Goal: Task Accomplishment & Management: Use online tool/utility

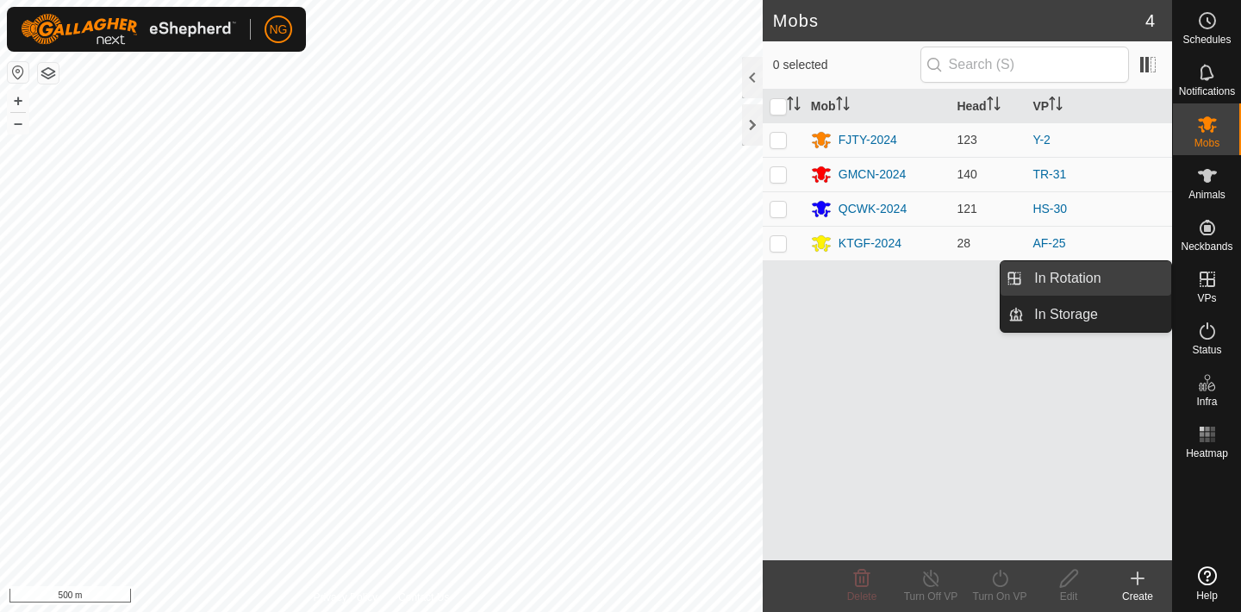
click at [1140, 272] on link "In Rotation" at bounding box center [1097, 278] width 147 height 34
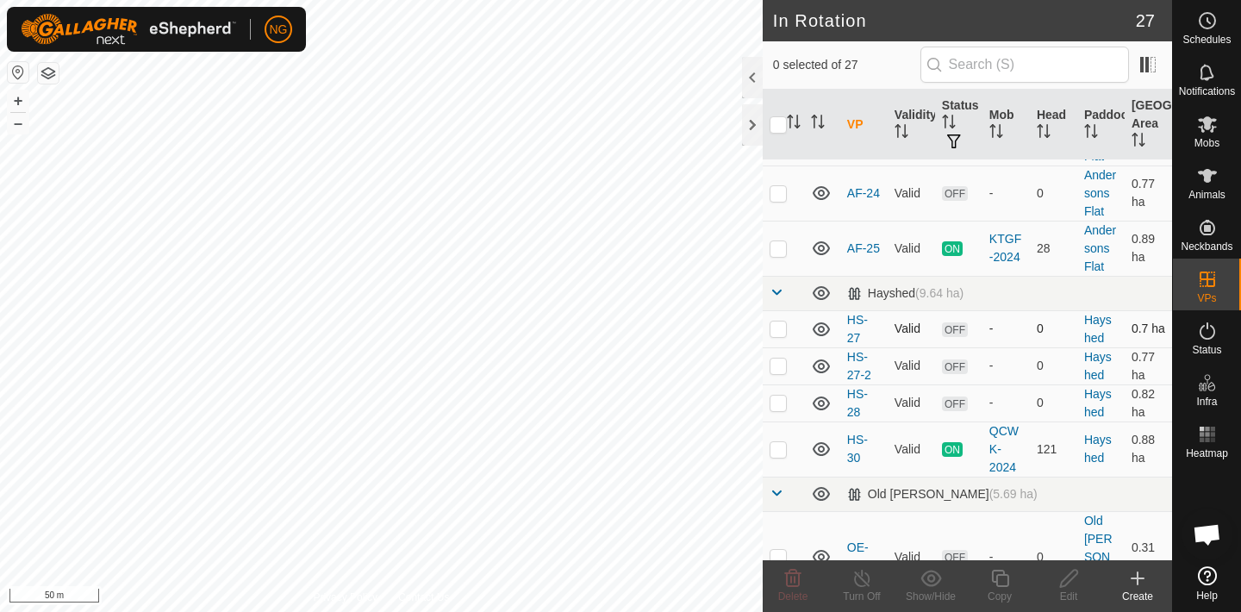
scroll to position [141, 0]
click at [781, 444] on p-checkbox at bounding box center [778, 447] width 17 height 14
checkbox input "true"
click at [997, 579] on icon at bounding box center [1000, 578] width 22 height 21
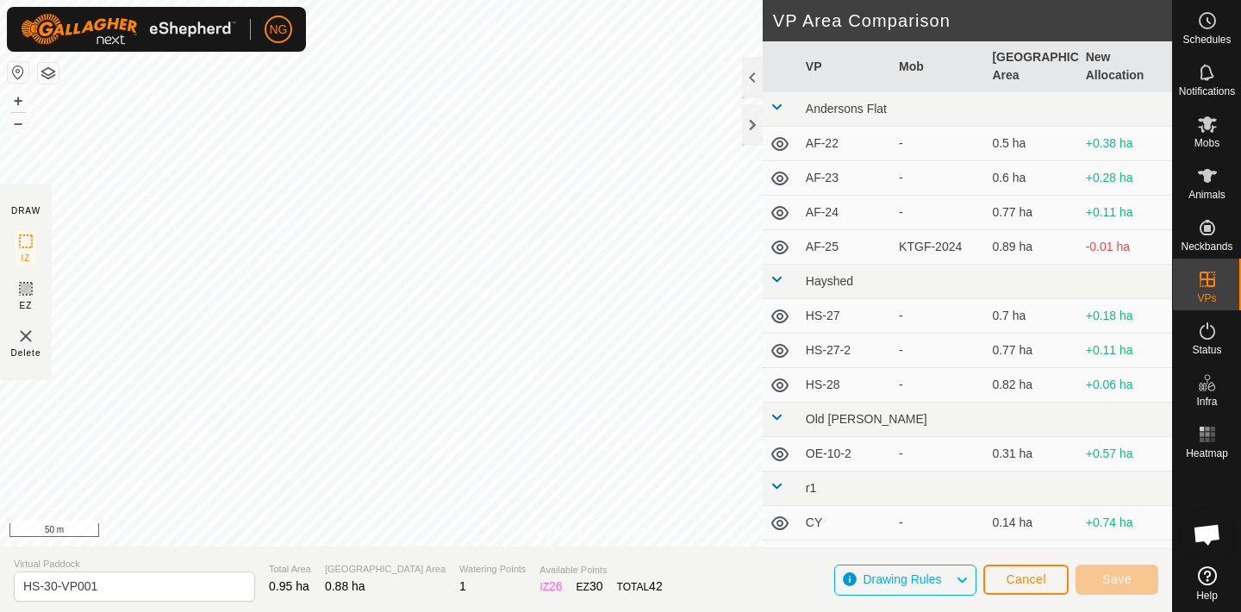
click at [586, 571] on div "Privacy Policy Contact Us Landmark 34 + – ⇧ i 50 m DRAW IZ EZ Delete VP Area Co…" at bounding box center [586, 306] width 1172 height 612
click at [640, 583] on div "Privacy Policy Contact Us Type: Inclusion Zone undefined Animal + – ⇧ i 10 m DR…" at bounding box center [586, 306] width 1172 height 612
click at [583, 523] on div "Privacy Policy Contact Us QCWK-24-61 3523224904 QCWK-2024 HS-30 + – ⇧ i 10 m" at bounding box center [586, 273] width 1172 height 546
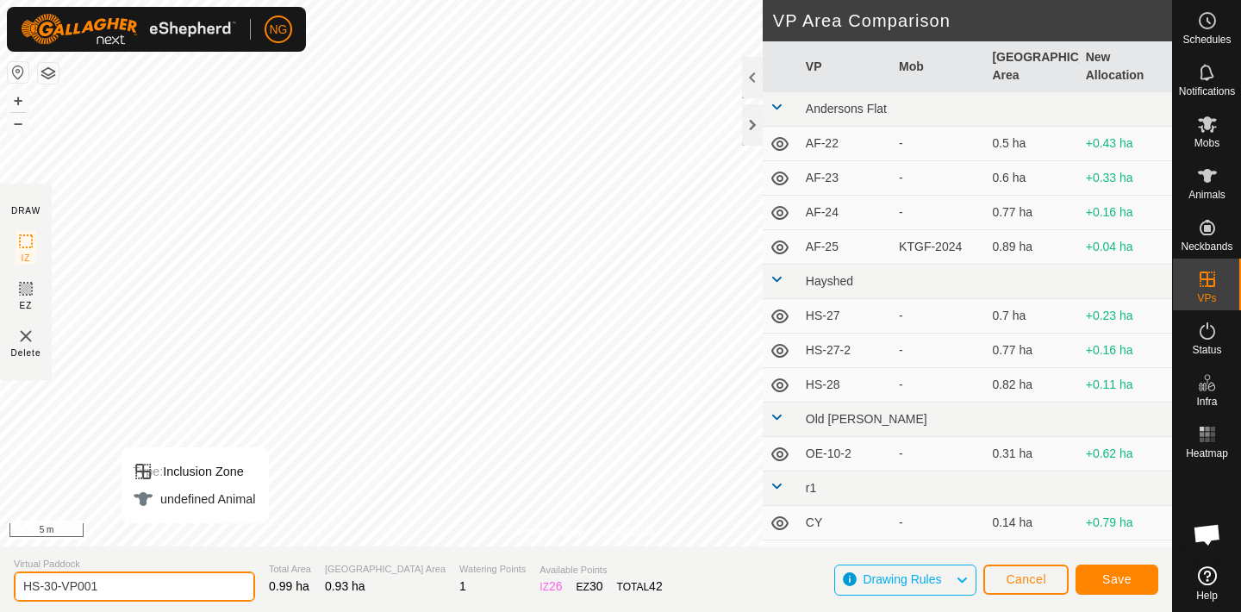
click at [131, 589] on input "HS-30-VP001" at bounding box center [134, 586] width 241 height 30
type input "HS-31"
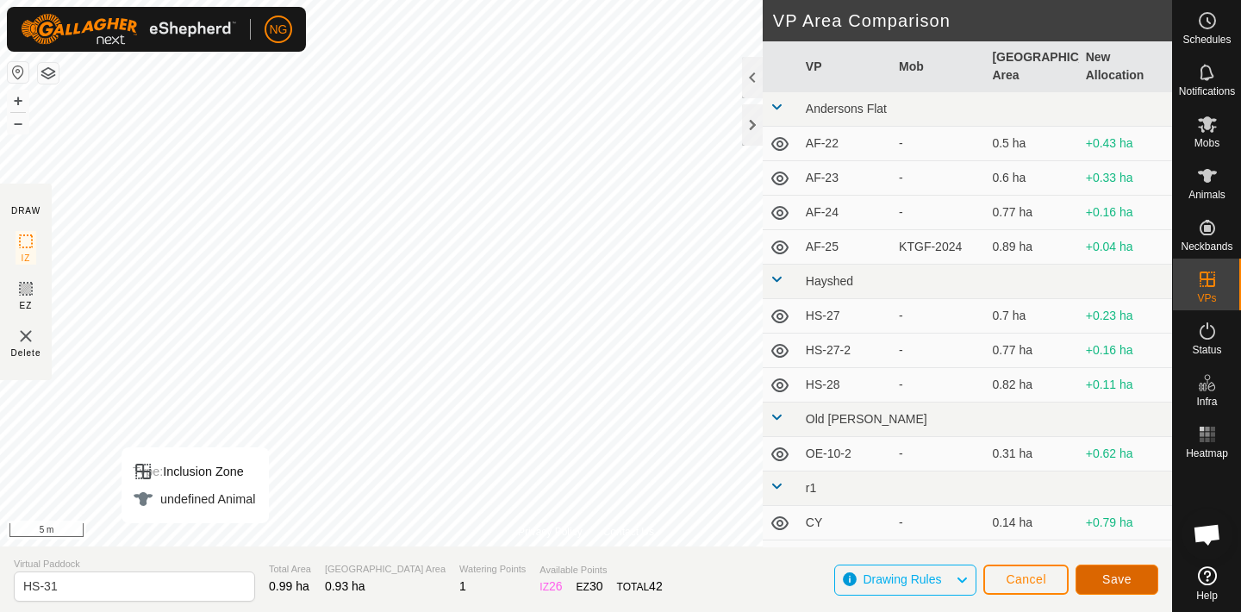
click at [1089, 568] on button "Save" at bounding box center [1117, 580] width 83 height 30
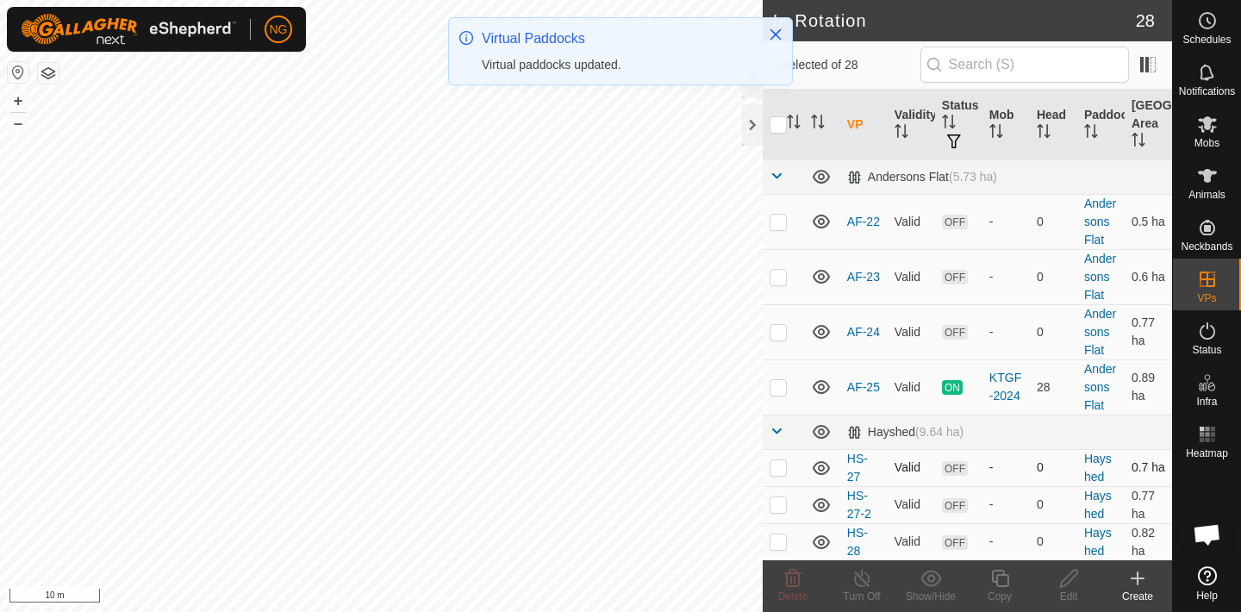
click at [778, 466] on p-checkbox at bounding box center [778, 467] width 17 height 14
checkbox input "true"
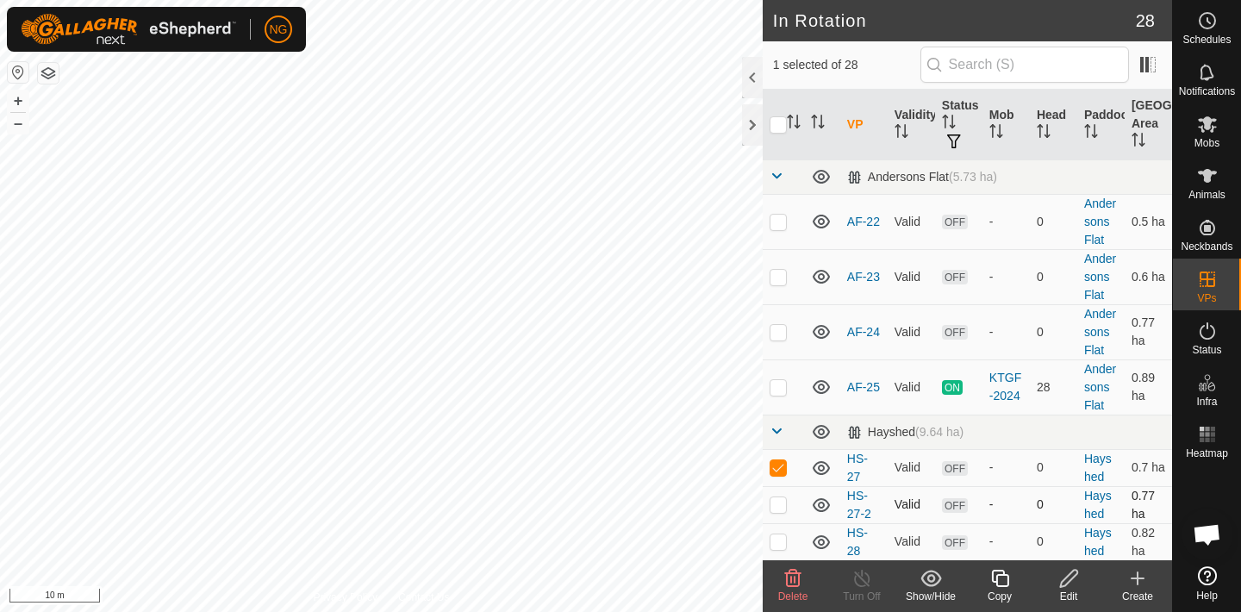
click at [776, 497] on p-checkbox at bounding box center [778, 504] width 17 height 14
checkbox input "true"
click at [773, 537] on p-checkbox at bounding box center [778, 541] width 17 height 14
checkbox input "true"
click at [796, 577] on icon at bounding box center [793, 578] width 21 height 21
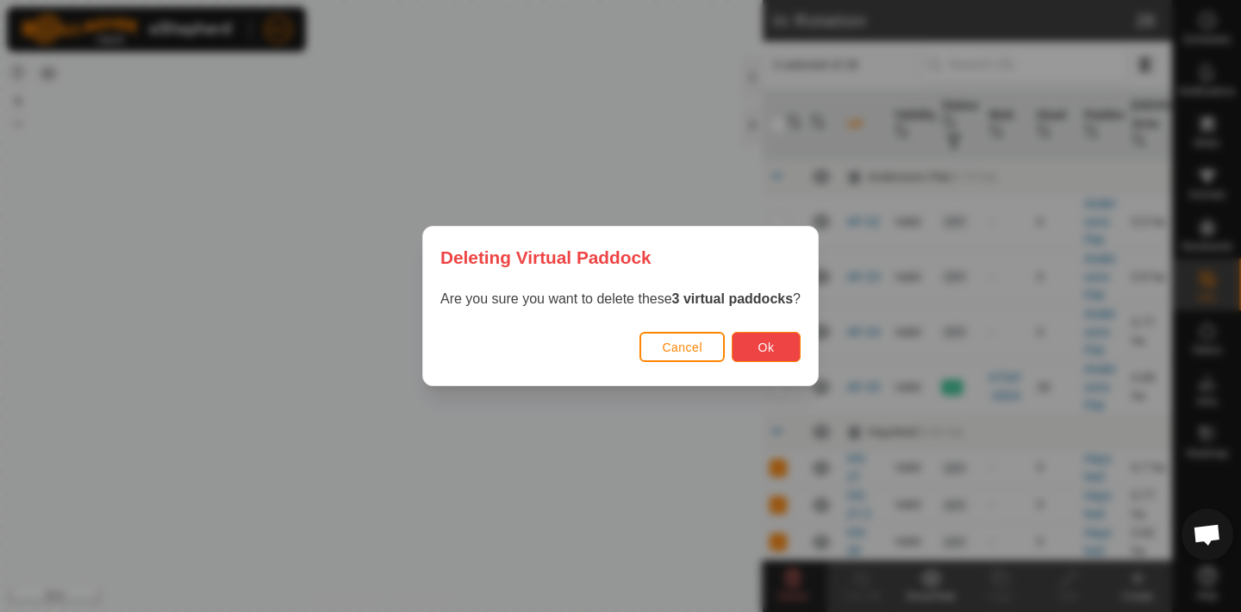
click at [766, 346] on span "Ok" at bounding box center [766, 347] width 16 height 14
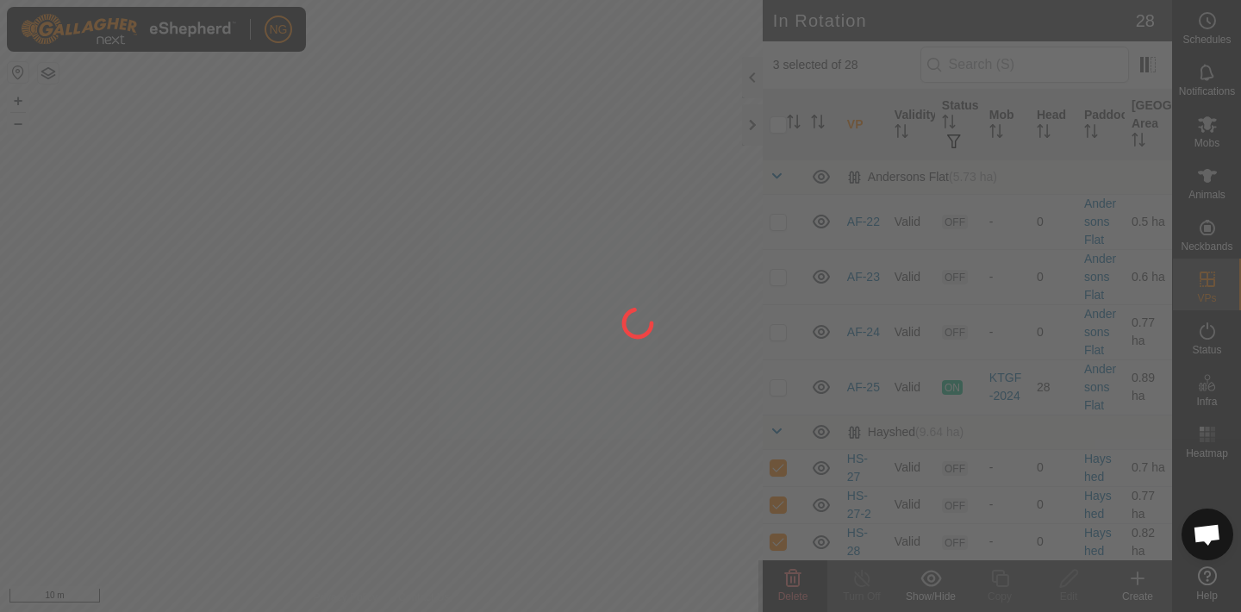
checkbox input "false"
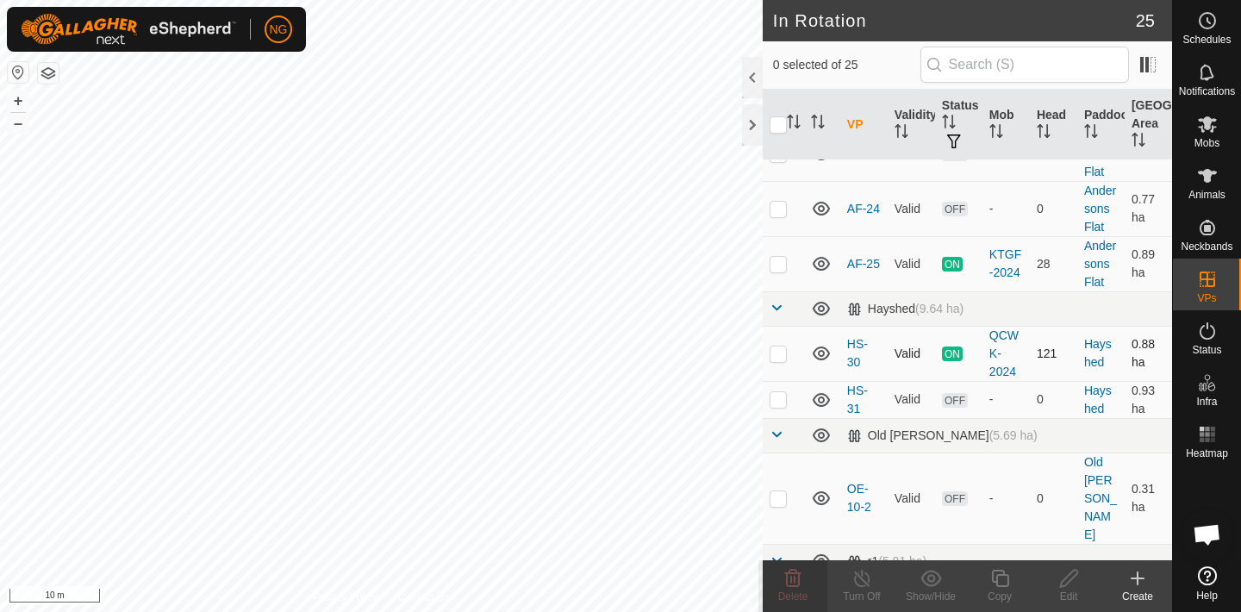
scroll to position [127, 0]
click at [777, 392] on p-checkbox at bounding box center [778, 396] width 17 height 14
checkbox input "true"
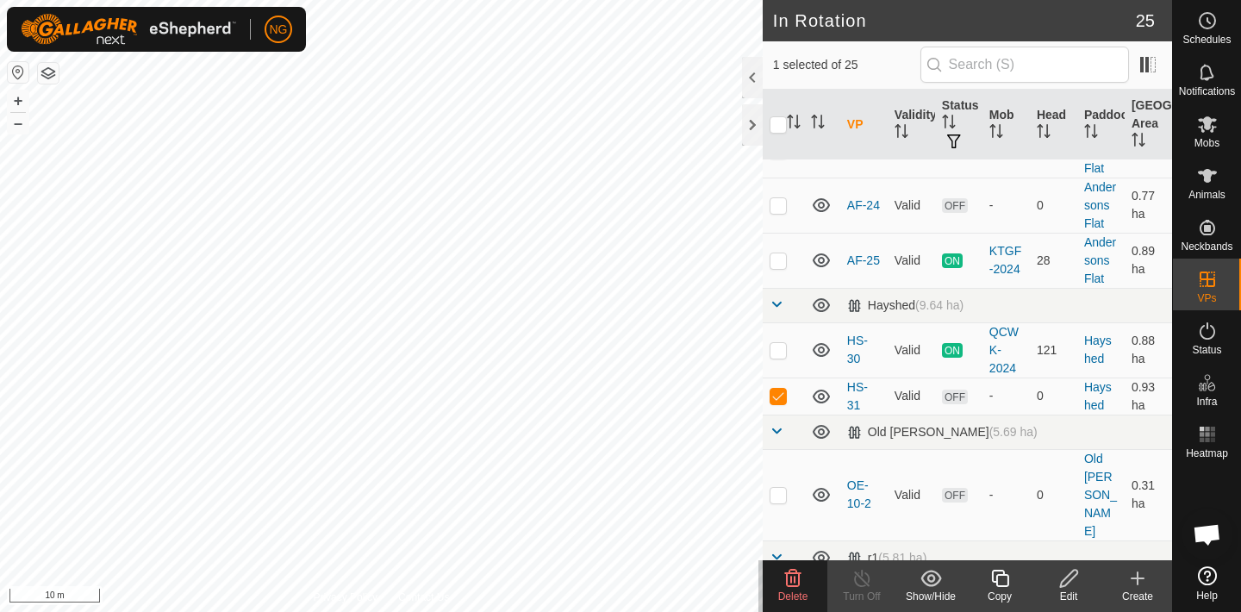
click at [1002, 573] on icon at bounding box center [1000, 578] width 22 height 21
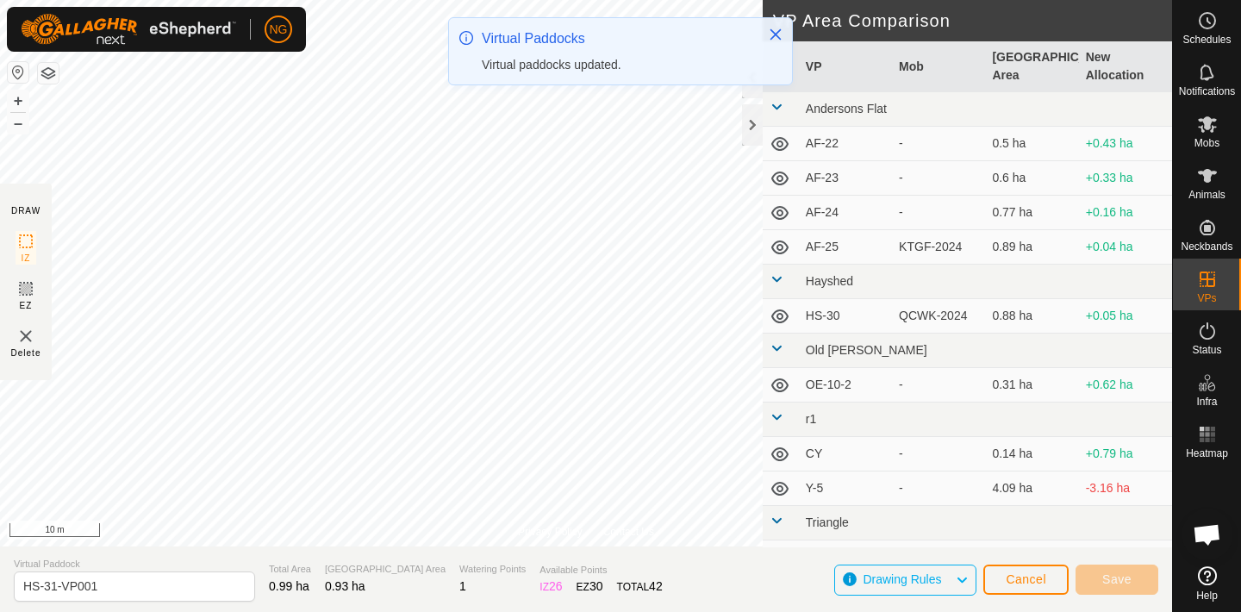
click at [269, 261] on div "NG Schedules Notifications Mobs Animals Neckbands VPs Status Infra Heatmap Help…" at bounding box center [620, 306] width 1241 height 612
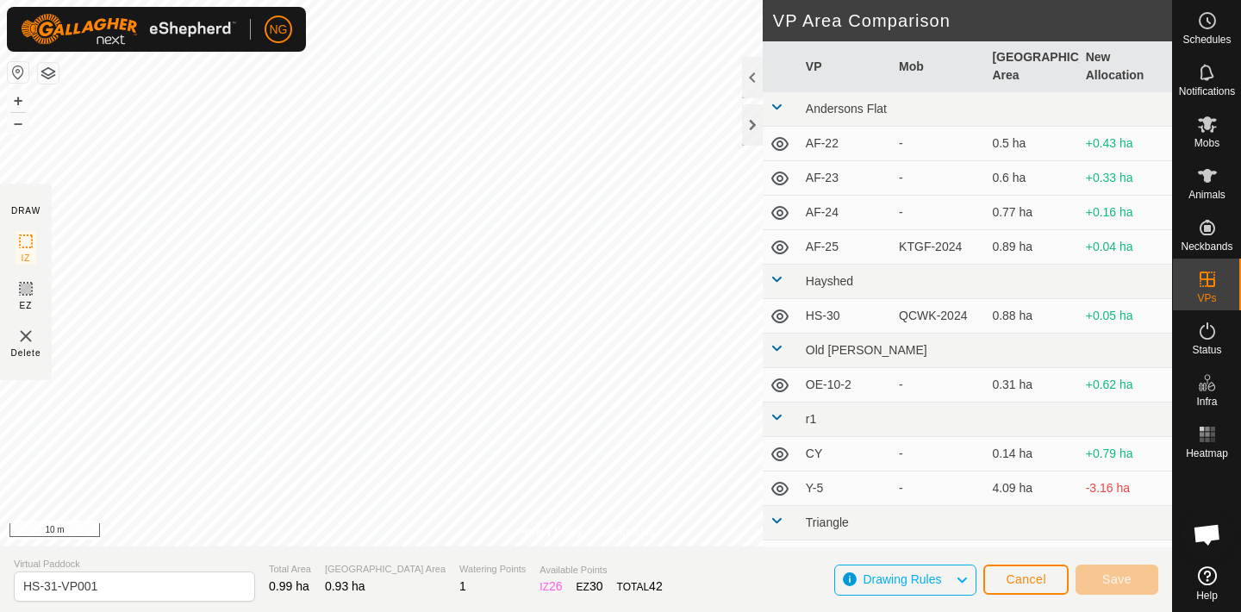
click at [929, 109] on td "Andersons Flat" at bounding box center [985, 109] width 373 height 34
click at [400, 0] on html "NG Schedules Notifications Mobs Animals Neckbands VPs Status Infra Heatmap Help…" at bounding box center [620, 306] width 1241 height 612
click at [549, 0] on html "NG Schedules Notifications Mobs Animals Neckbands VPs Status Infra Heatmap Help…" at bounding box center [620, 306] width 1241 height 612
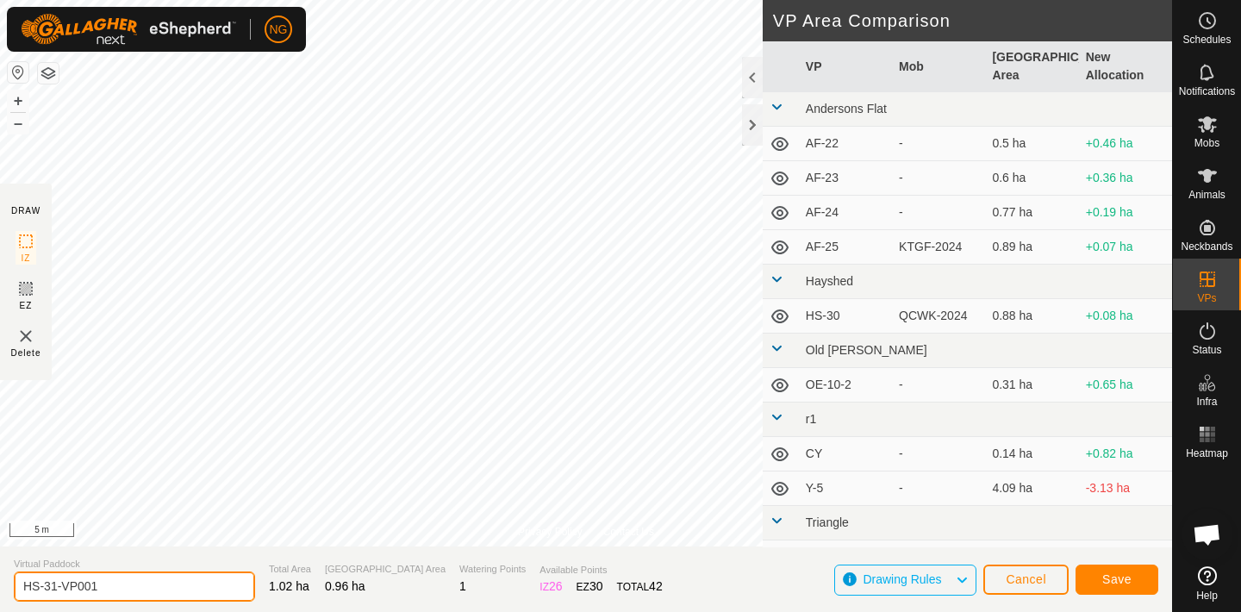
click at [117, 589] on input "HS-31-VP001" at bounding box center [134, 586] width 241 height 30
type input "HS-1"
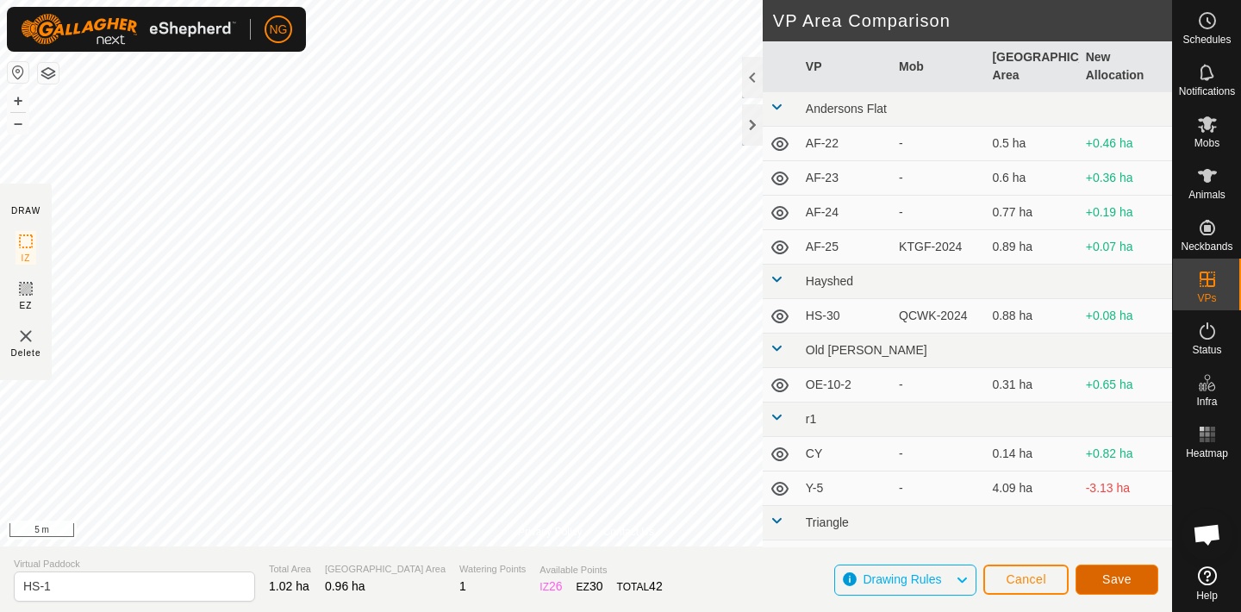
click at [1103, 581] on span "Save" at bounding box center [1116, 579] width 29 height 14
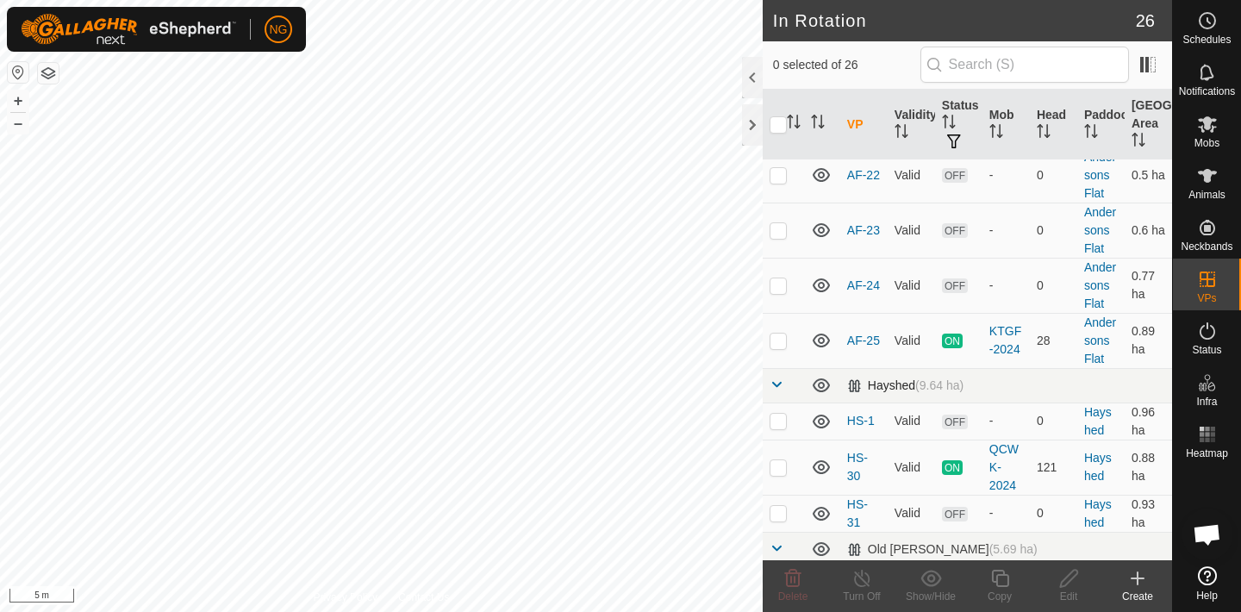
scroll to position [47, 0]
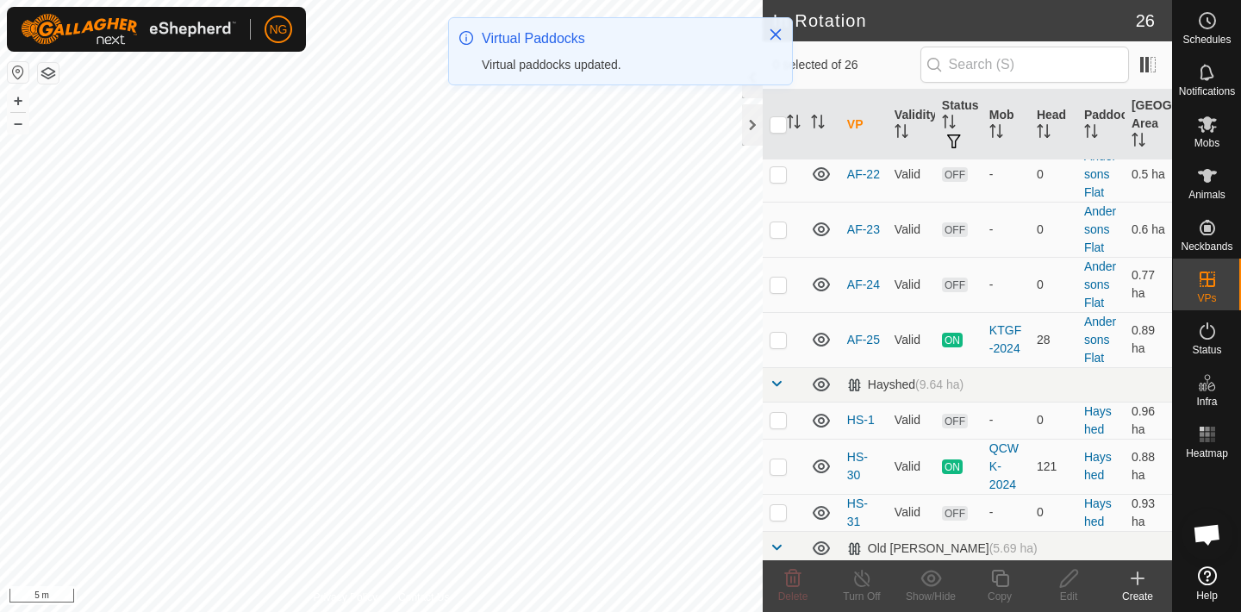
click at [776, 419] on p-checkbox at bounding box center [778, 420] width 17 height 14
checkbox input "true"
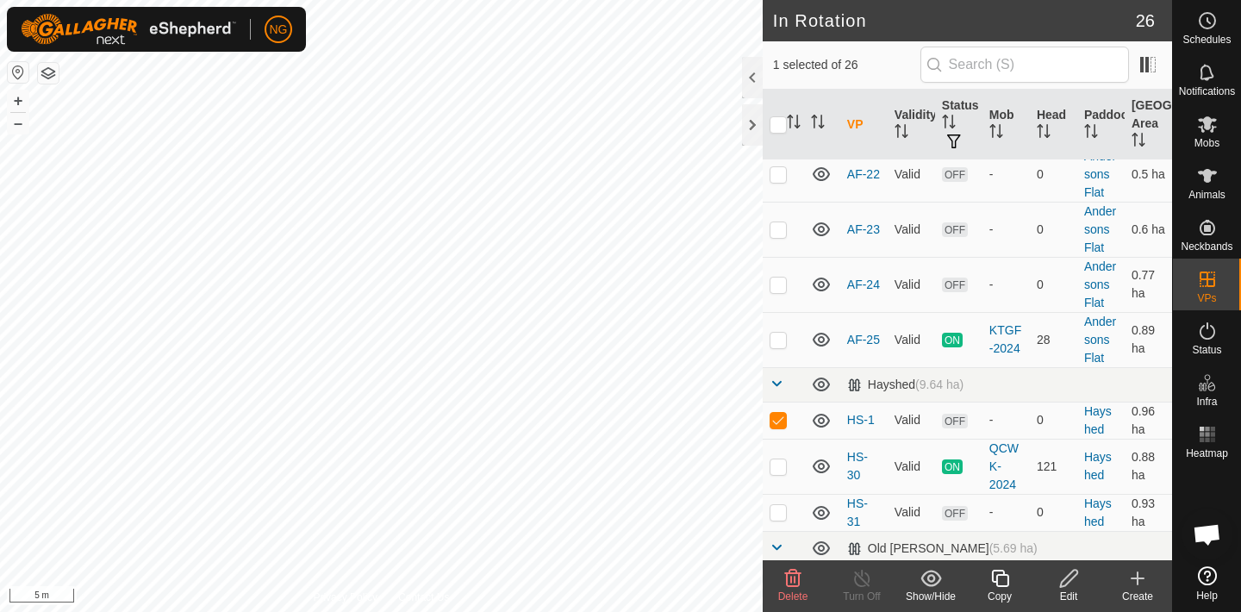
click at [1001, 573] on icon at bounding box center [1000, 578] width 22 height 21
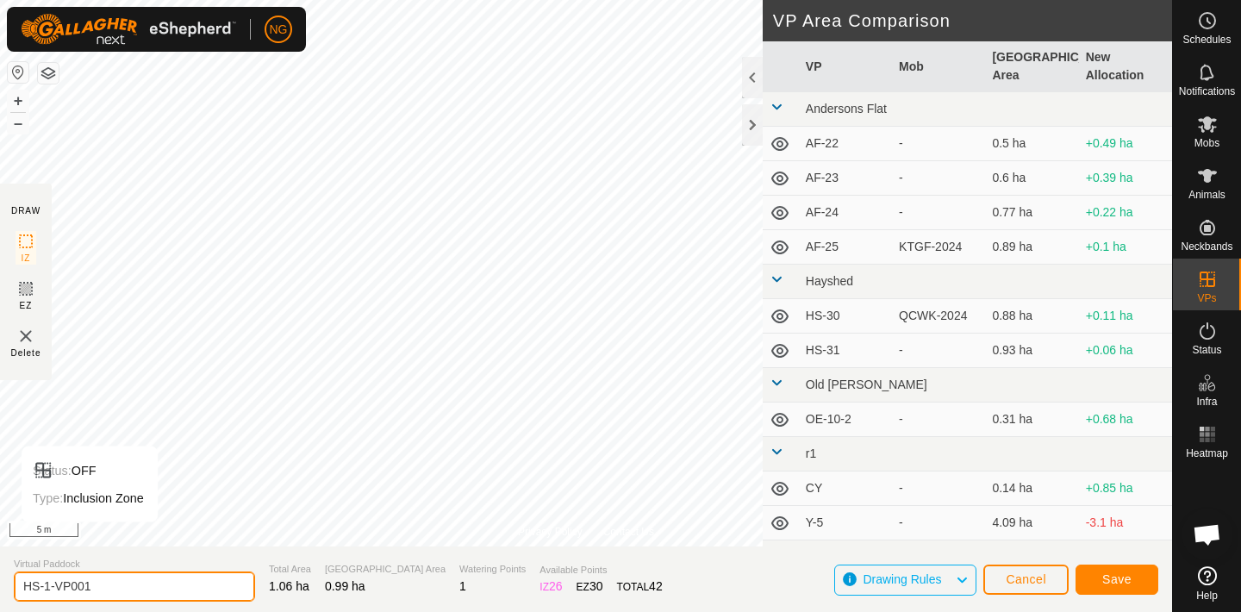
click at [98, 584] on input "HS-1-VP001" at bounding box center [134, 586] width 241 height 30
type input "HS-2"
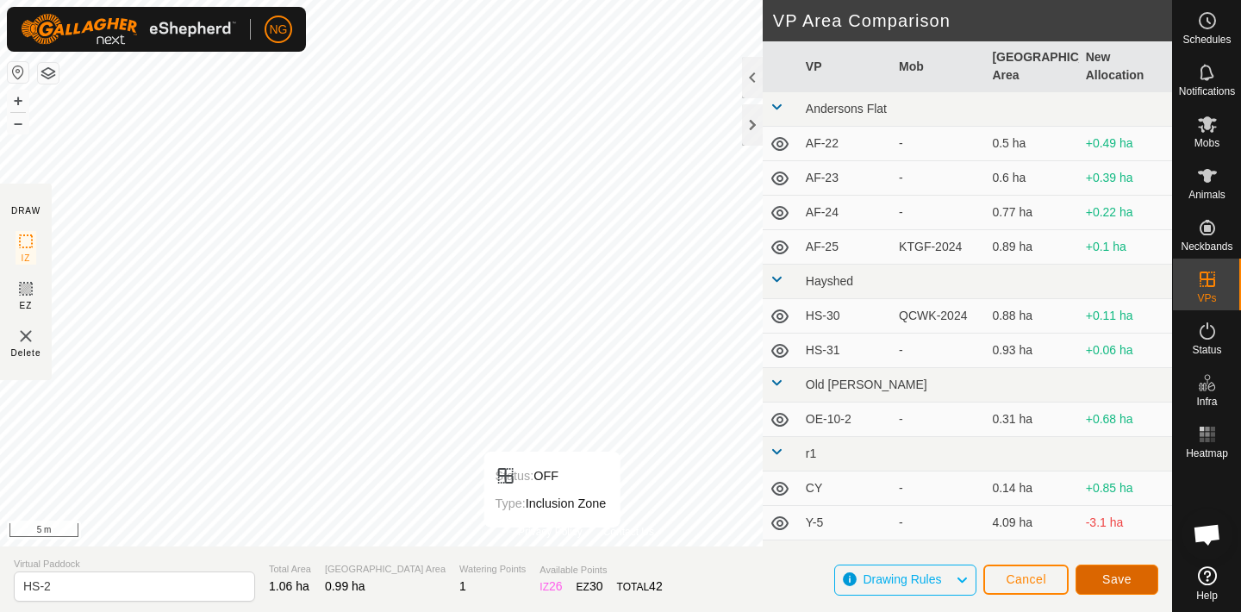
click at [1089, 574] on button "Save" at bounding box center [1117, 580] width 83 height 30
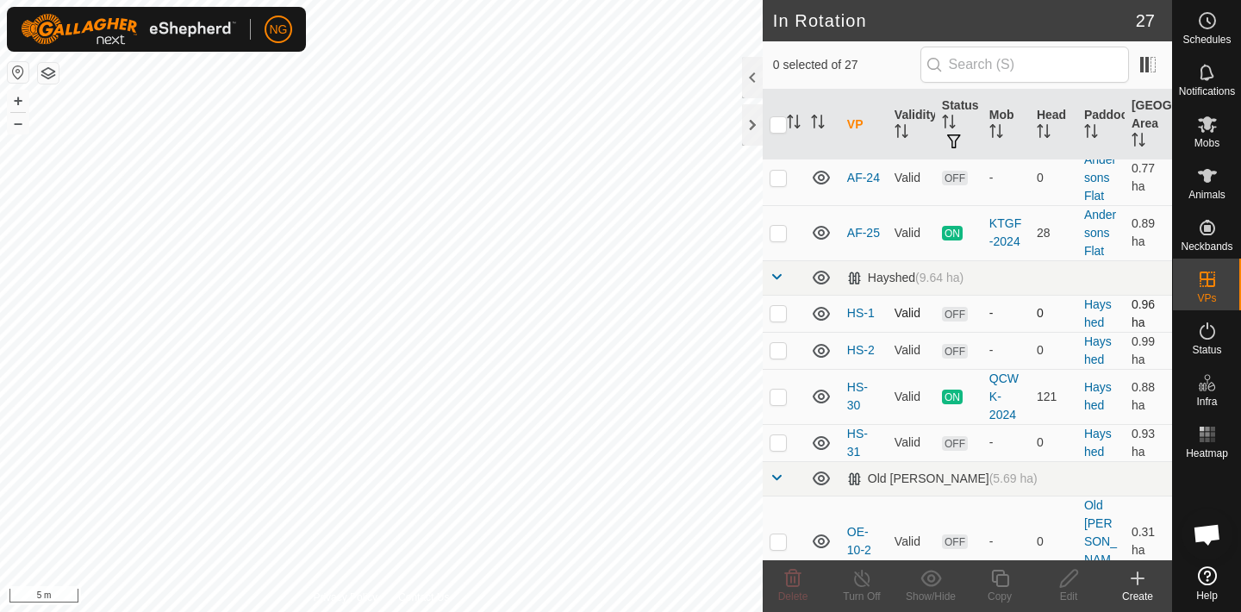
scroll to position [163, 0]
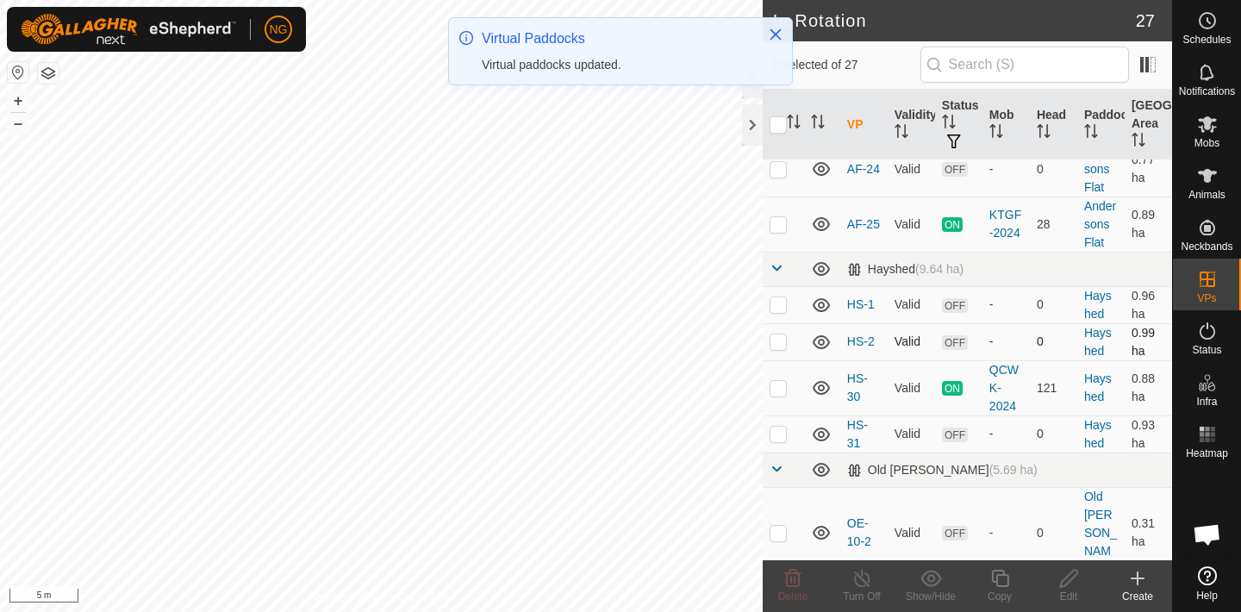
click at [778, 341] on p-checkbox at bounding box center [778, 341] width 17 height 14
checkbox input "true"
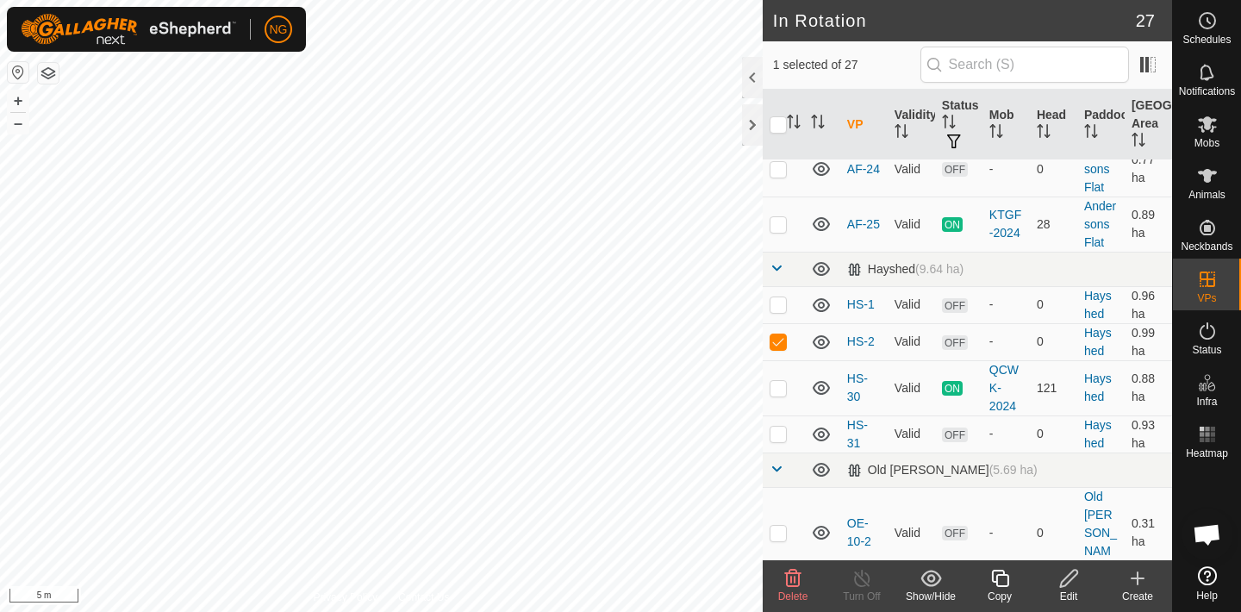
click at [1002, 577] on icon at bounding box center [1000, 578] width 22 height 21
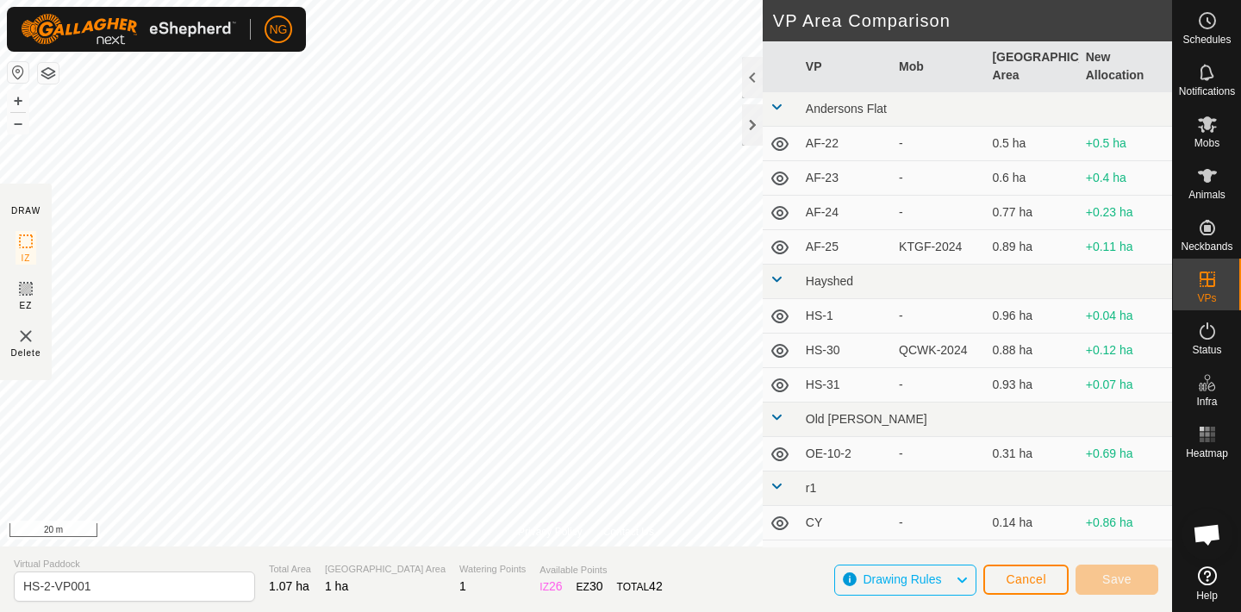
click at [478, 0] on html "NG Schedules Notifications Mobs Animals Neckbands VPs Status Infra Heatmap Help…" at bounding box center [620, 306] width 1241 height 612
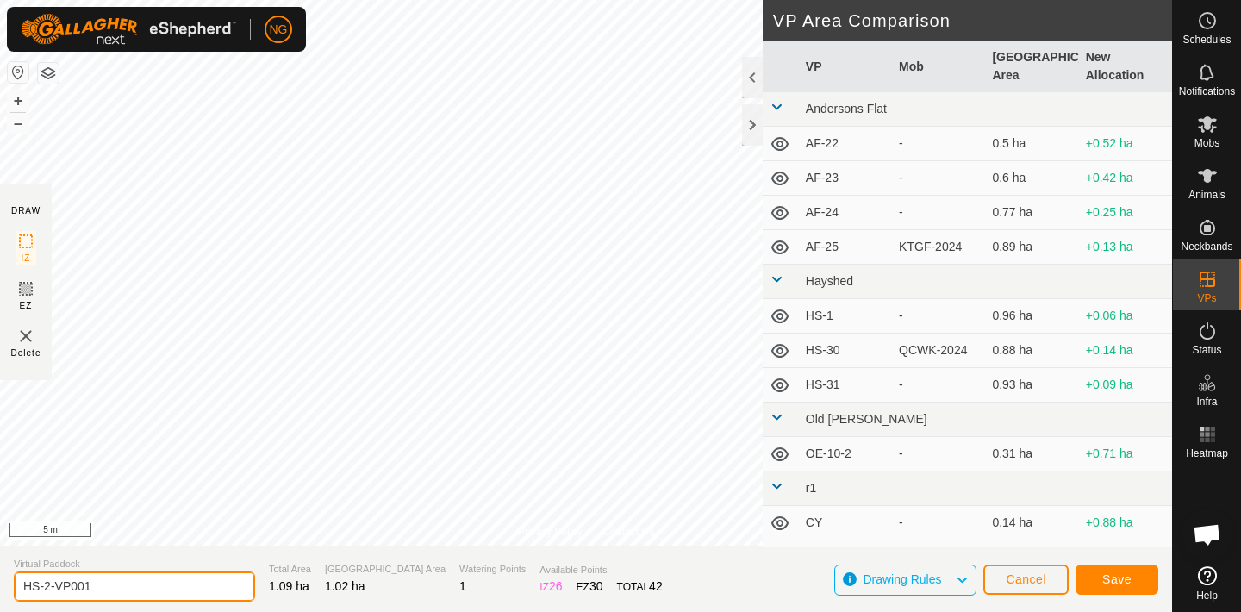
click at [103, 591] on input "HS-2-VP001" at bounding box center [134, 586] width 241 height 30
type input "HS-3"
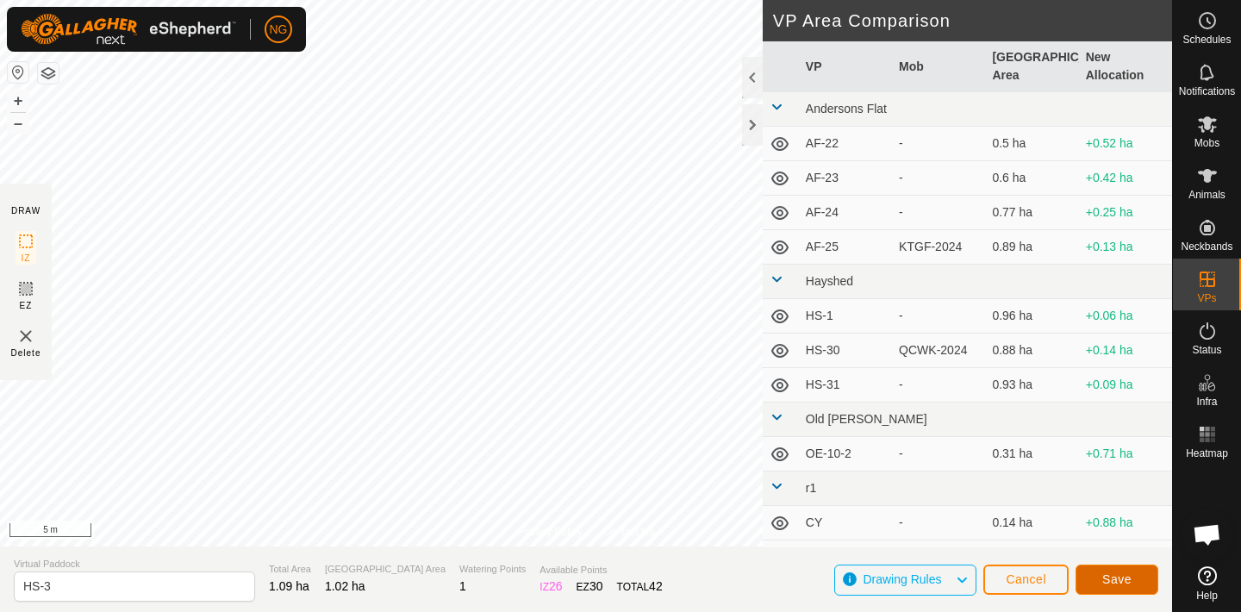
click at [1091, 567] on button "Save" at bounding box center [1117, 580] width 83 height 30
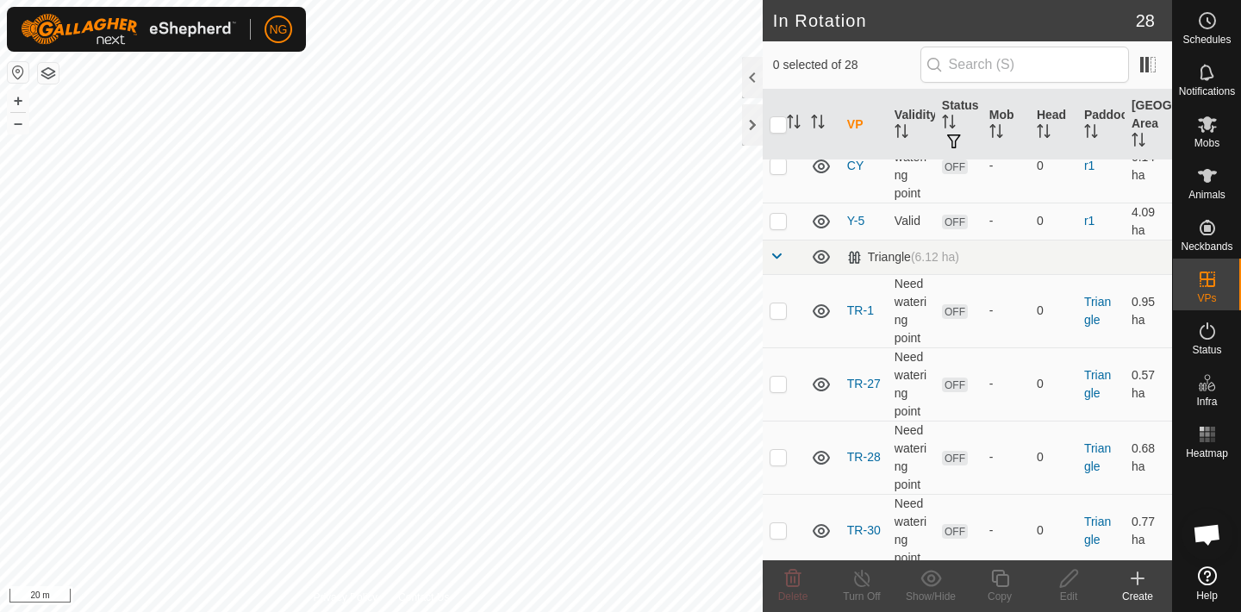
scroll to position [687, 0]
click at [776, 300] on p-checkbox at bounding box center [778, 307] width 17 height 14
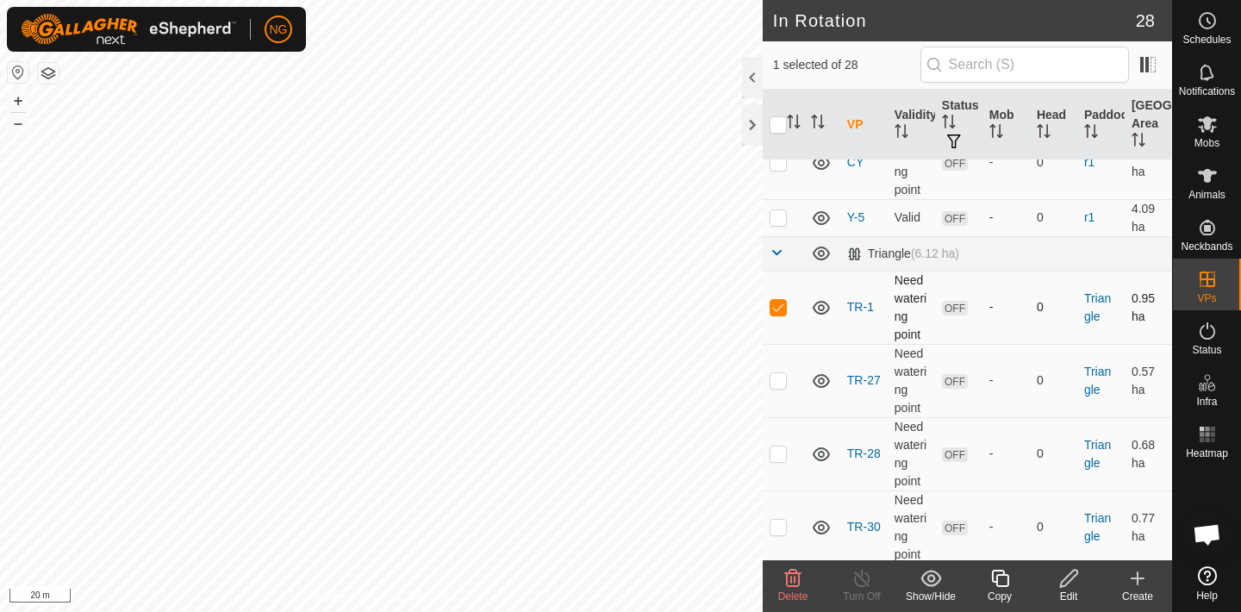
click at [777, 300] on p-checkbox at bounding box center [778, 307] width 17 height 14
checkbox input "false"
click at [782, 373] on p-checkbox at bounding box center [778, 380] width 17 height 14
checkbox input "true"
click at [779, 446] on p-checkbox at bounding box center [778, 453] width 17 height 14
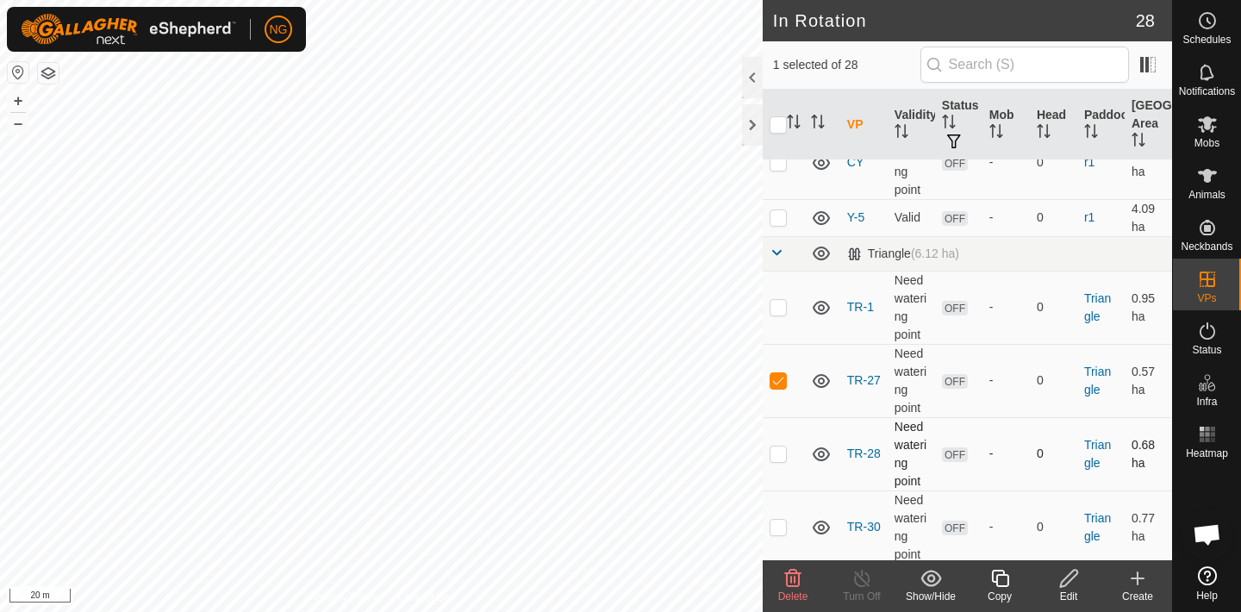
checkbox input "true"
click at [775, 520] on p-checkbox at bounding box center [778, 527] width 17 height 14
checkbox input "true"
click at [791, 577] on icon at bounding box center [793, 578] width 16 height 17
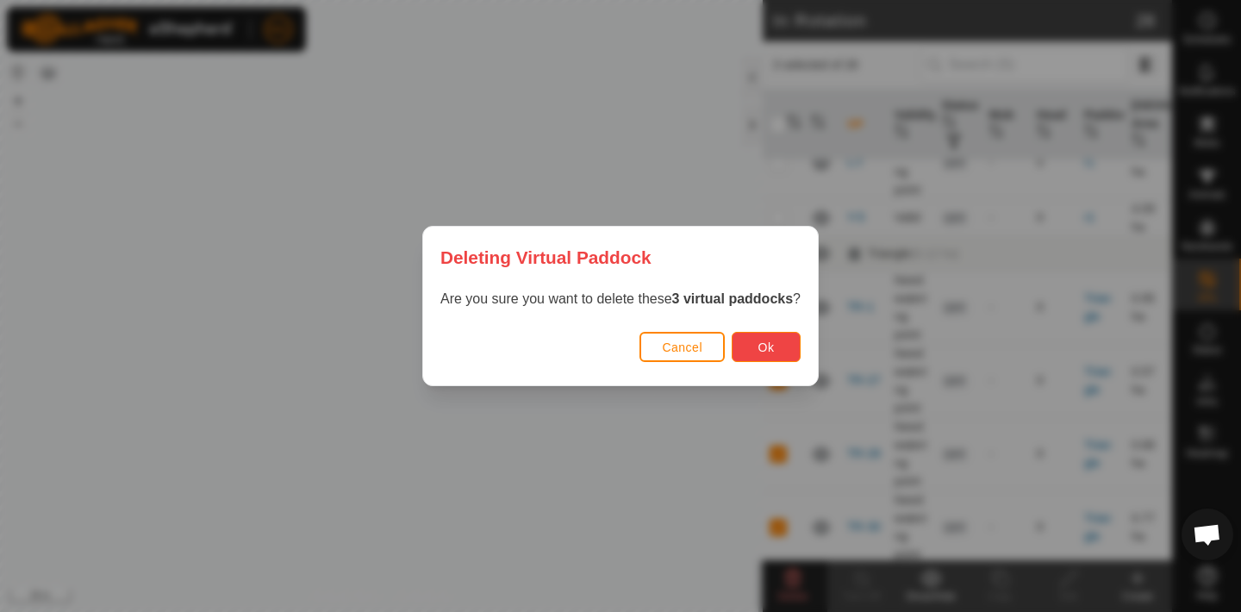
click at [778, 340] on button "Ok" at bounding box center [766, 347] width 69 height 30
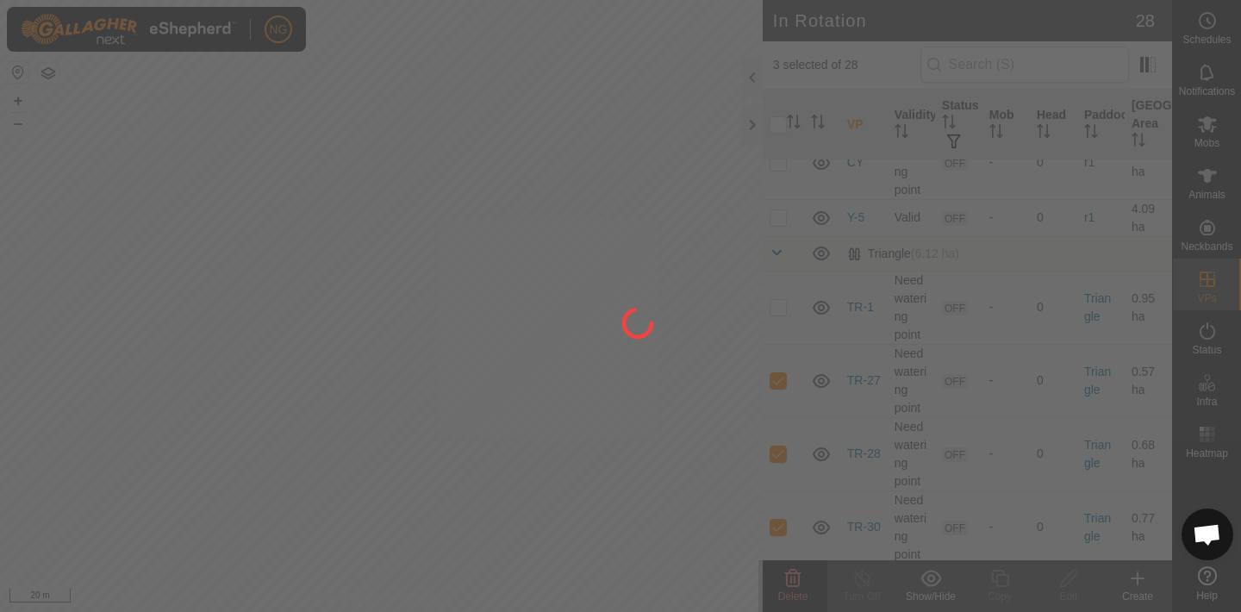
checkbox input "false"
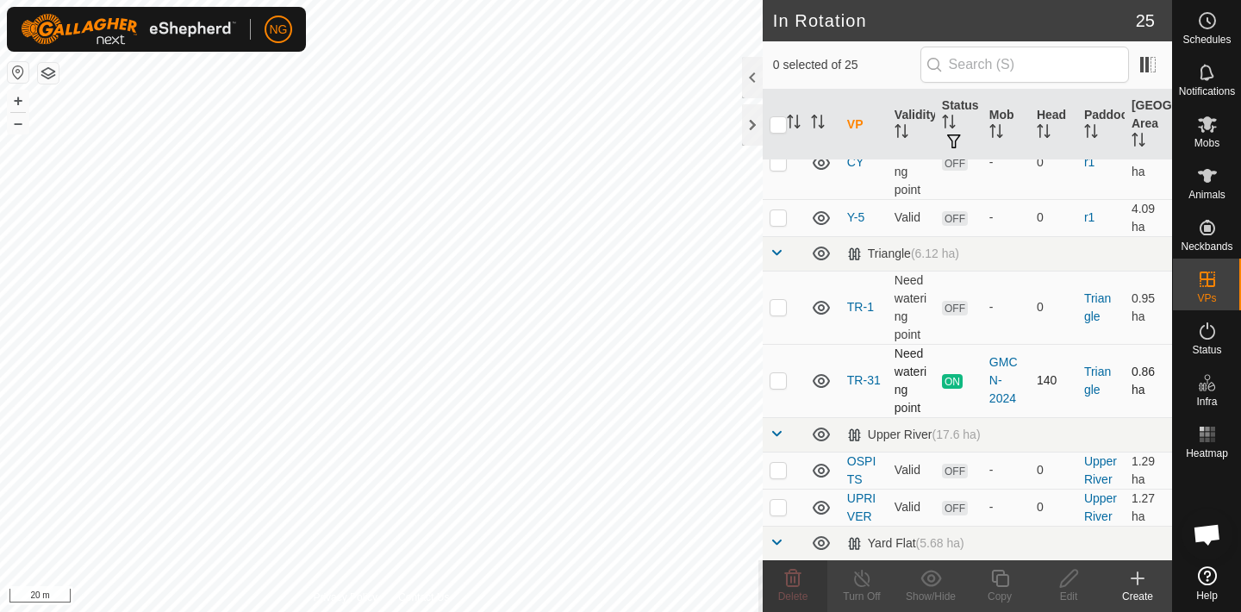
click at [779, 373] on p-checkbox at bounding box center [778, 380] width 17 height 14
checkbox input "false"
click at [776, 300] on p-checkbox at bounding box center [778, 307] width 17 height 14
checkbox input "true"
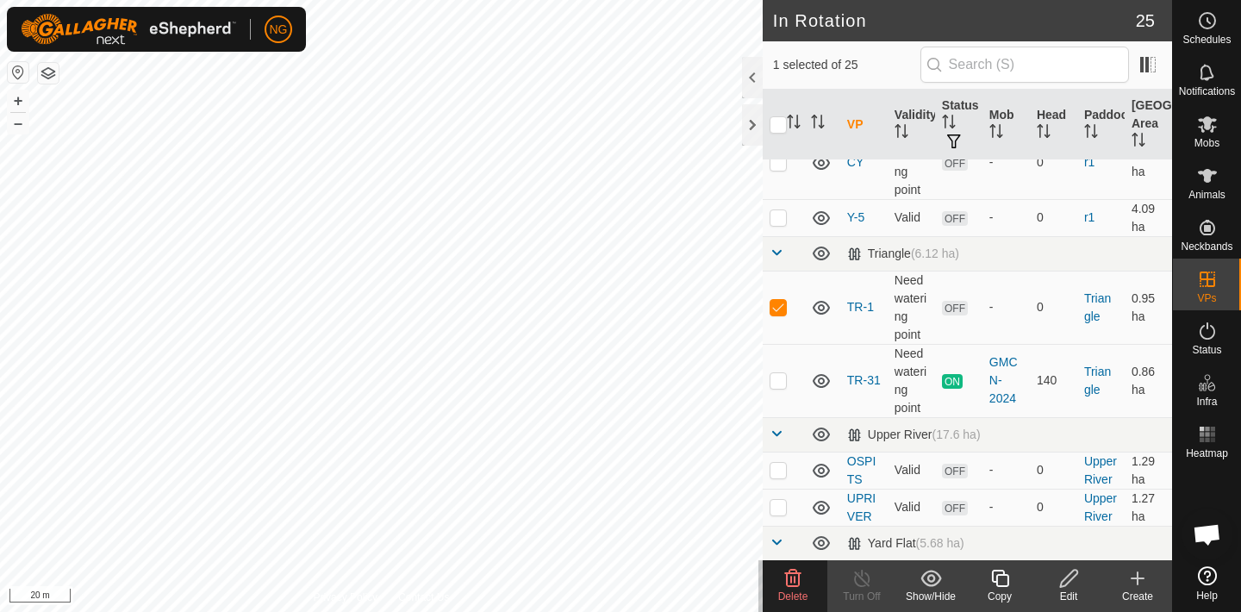
click at [999, 580] on icon at bounding box center [1000, 578] width 22 height 21
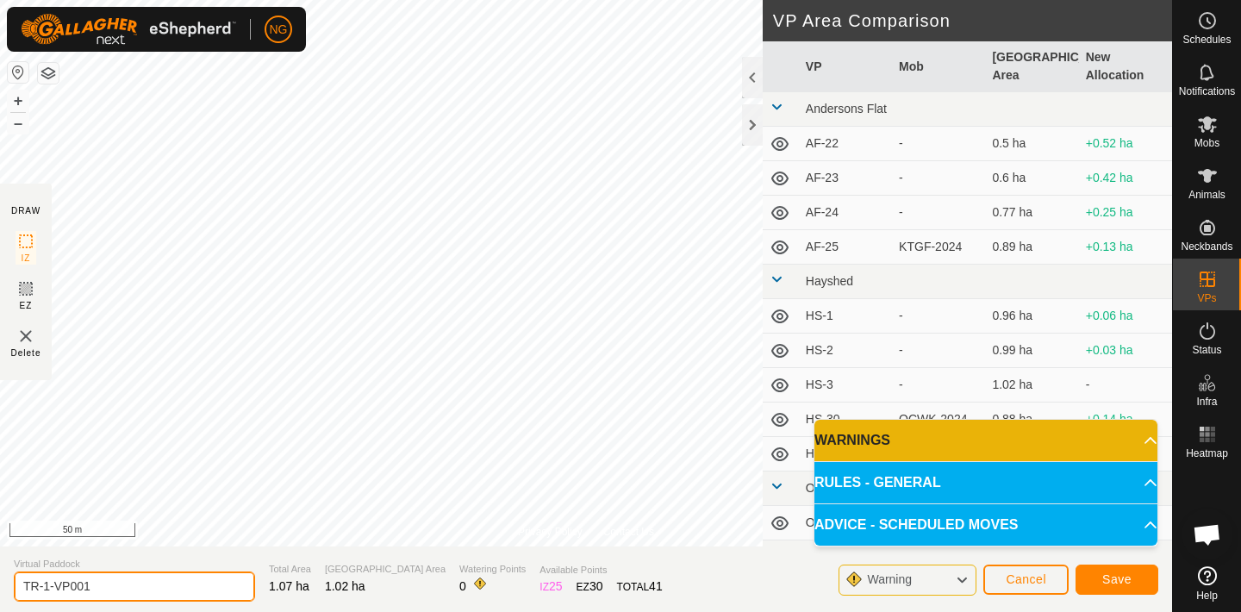
click at [133, 586] on input "TR-1-VP001" at bounding box center [134, 586] width 241 height 30
type input "TR-2"
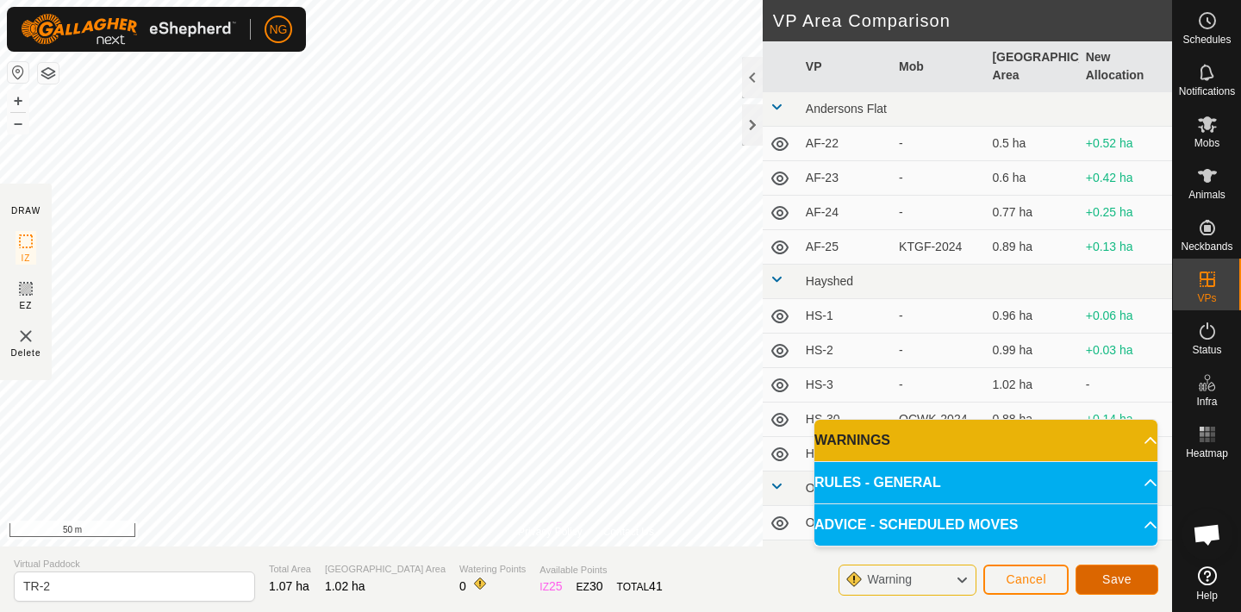
click at [1100, 569] on button "Save" at bounding box center [1117, 580] width 83 height 30
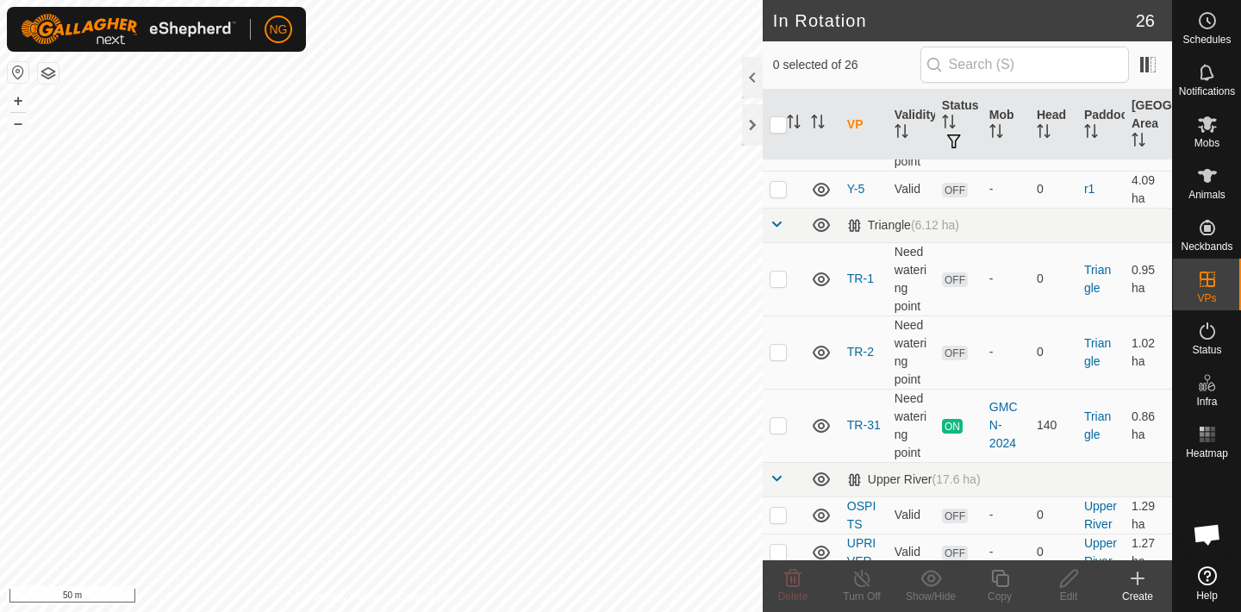
scroll to position [711, 0]
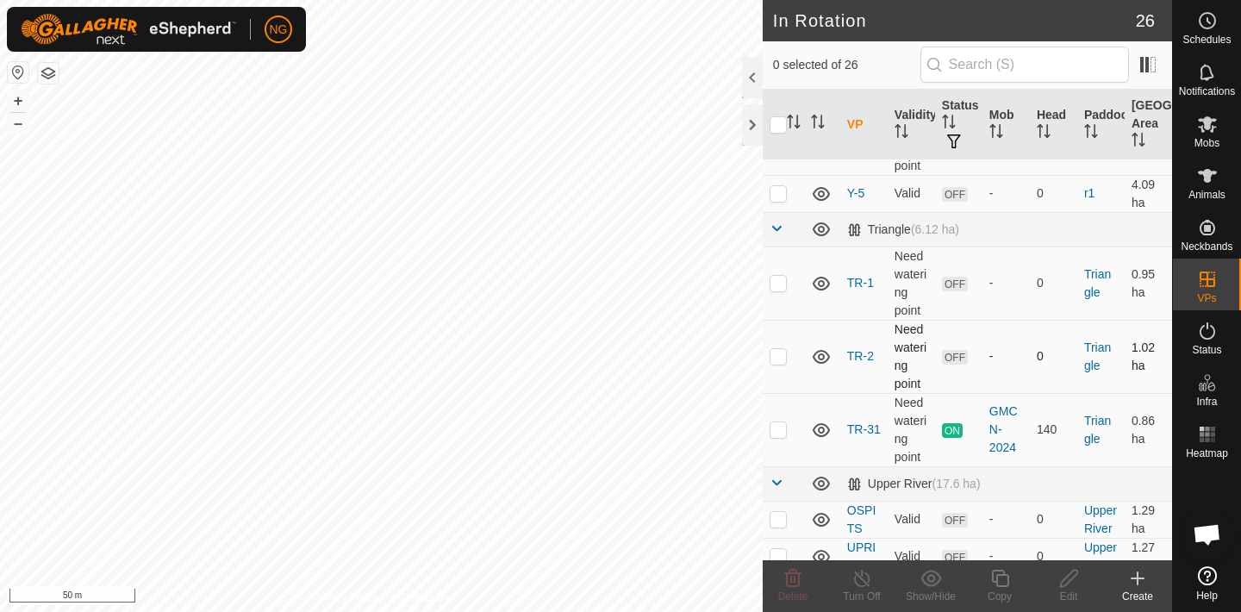
click at [775, 349] on p-checkbox at bounding box center [778, 356] width 17 height 14
checkbox input "true"
click at [1002, 577] on icon at bounding box center [1000, 578] width 22 height 21
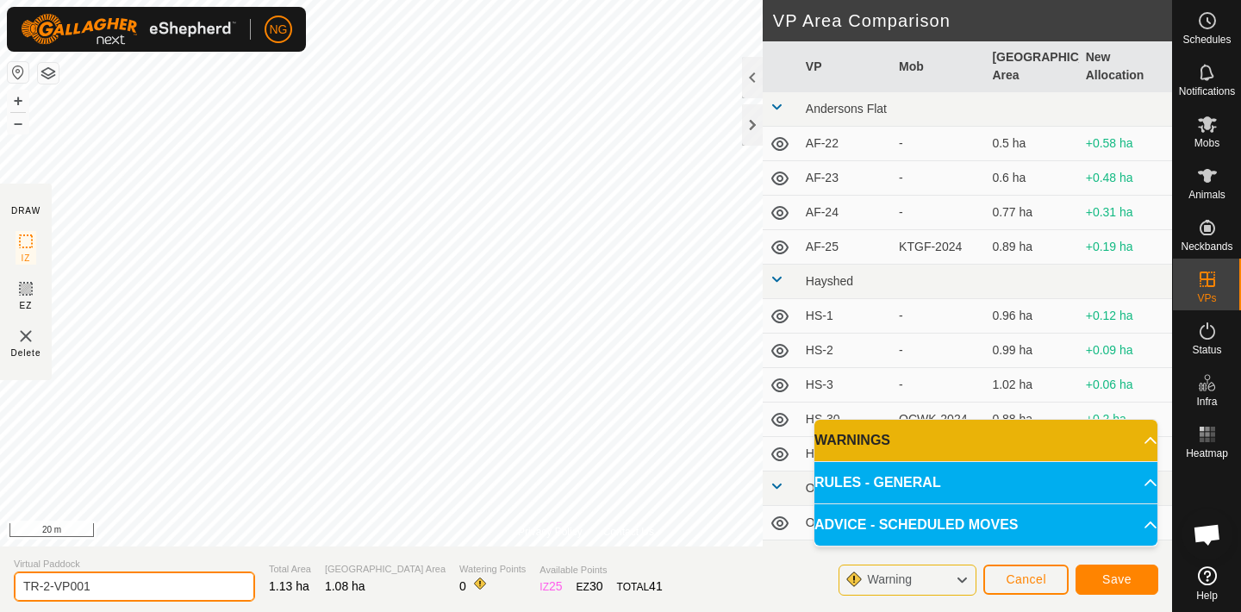
click at [103, 589] on input "TR-2-VP001" at bounding box center [134, 586] width 241 height 30
type input "TR-3"
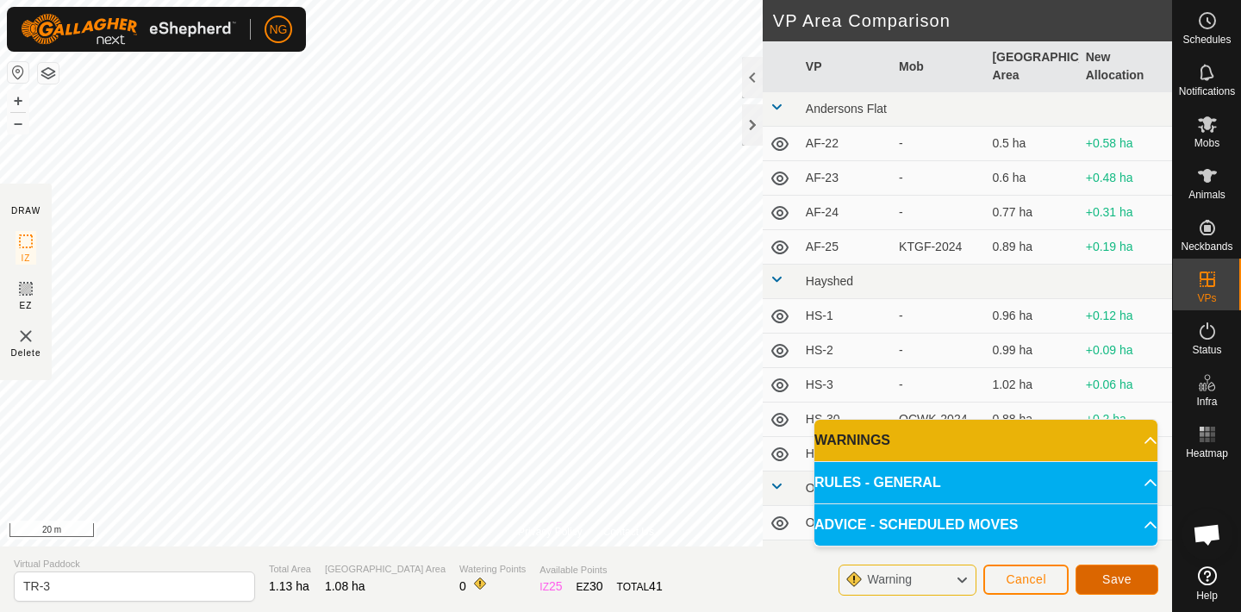
click at [1108, 582] on span "Save" at bounding box center [1116, 579] width 29 height 14
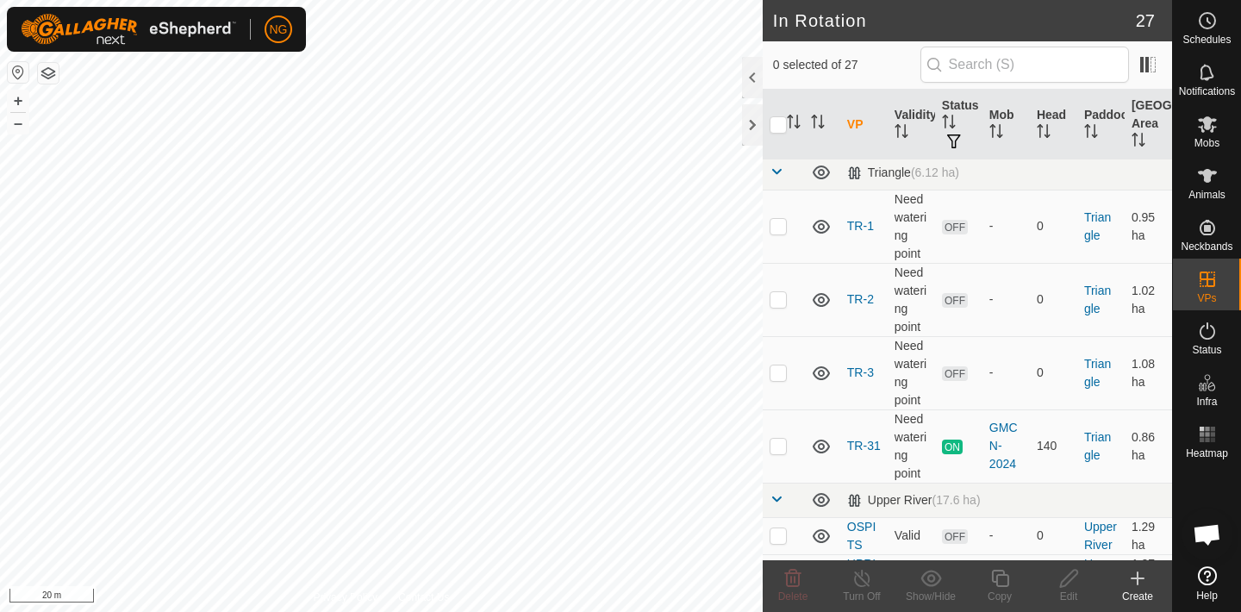
scroll to position [784, 0]
click at [777, 367] on p-checkbox at bounding box center [778, 374] width 17 height 14
checkbox input "true"
click at [998, 577] on icon at bounding box center [1000, 578] width 22 height 21
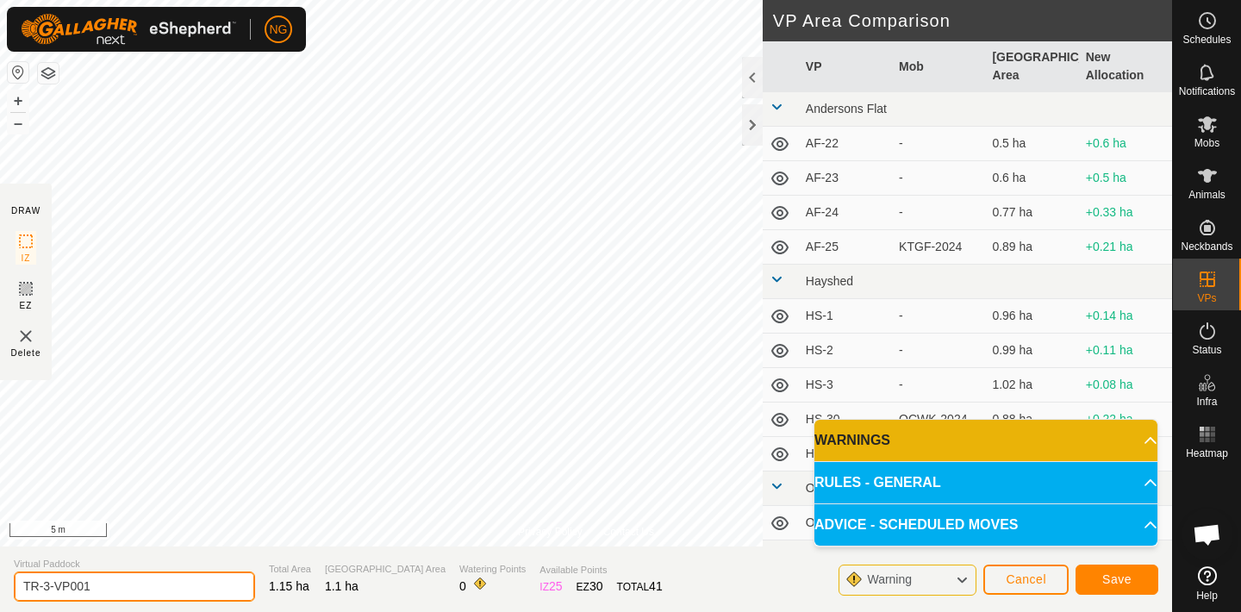
click at [103, 589] on input "TR-3-VP001" at bounding box center [134, 586] width 241 height 30
type input "TR-4"
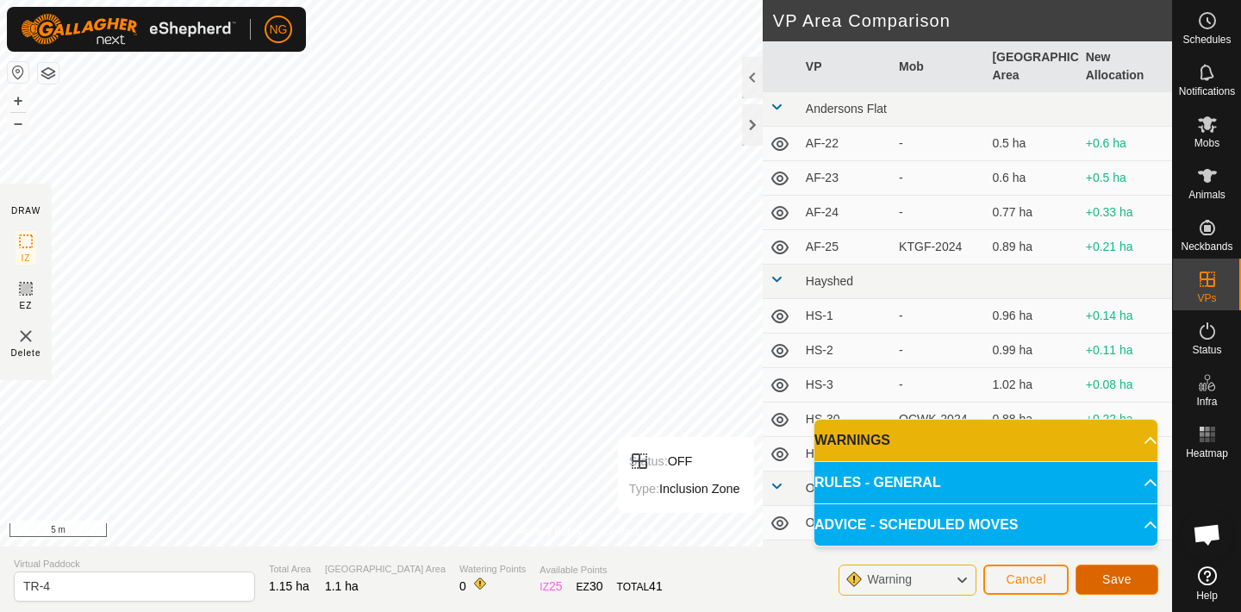
click at [1114, 572] on span "Save" at bounding box center [1116, 579] width 29 height 14
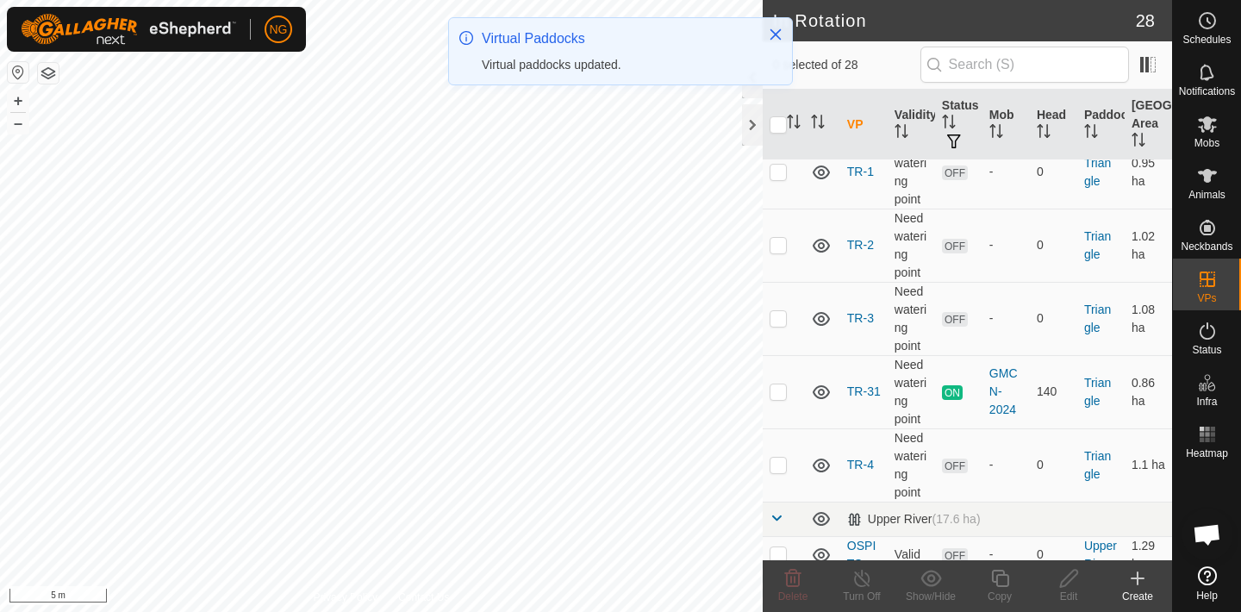
scroll to position [859, 0]
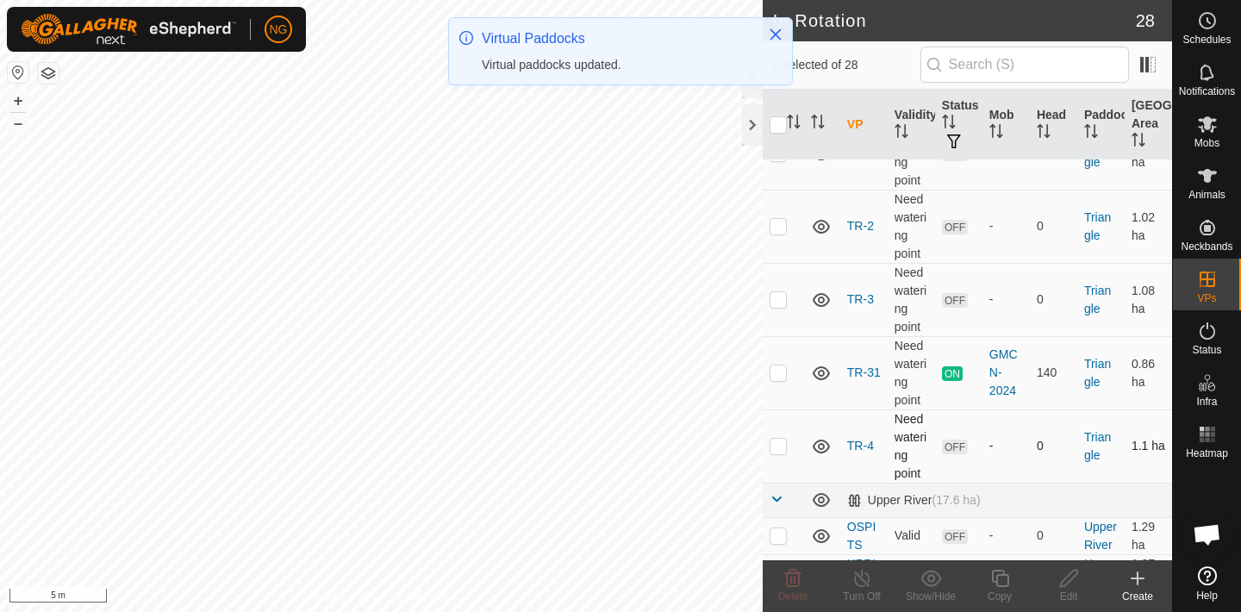
click at [777, 439] on p-checkbox at bounding box center [778, 446] width 17 height 14
checkbox input "true"
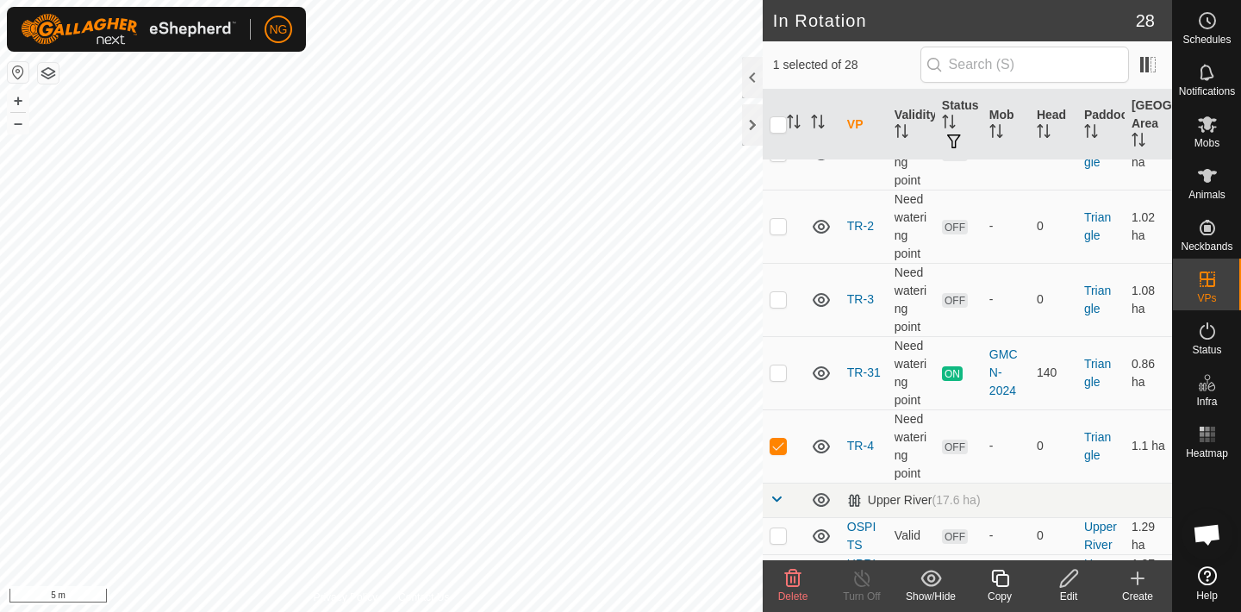
click at [1000, 582] on icon at bounding box center [1000, 578] width 22 height 21
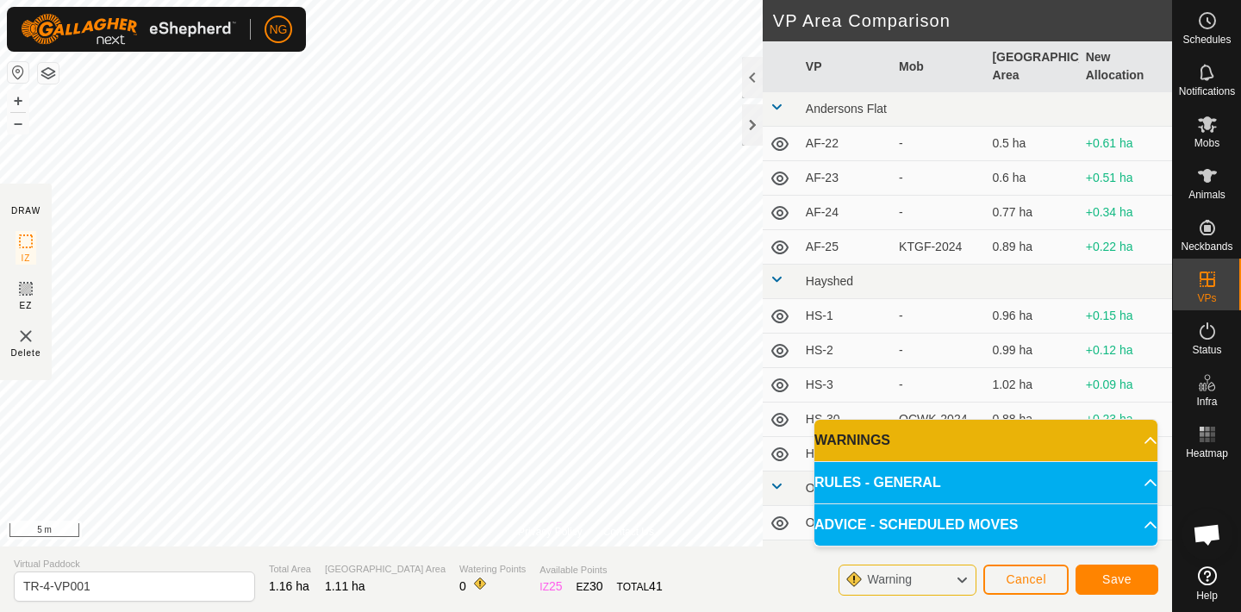
click at [382, 0] on html "NG Schedules Notifications Mobs Animals Neckbands VPs Status Infra Heatmap Help…" at bounding box center [620, 306] width 1241 height 612
click at [391, 0] on html "NG Schedules Notifications Mobs Animals Neckbands VPs Status Infra Heatmap Help…" at bounding box center [620, 306] width 1241 height 612
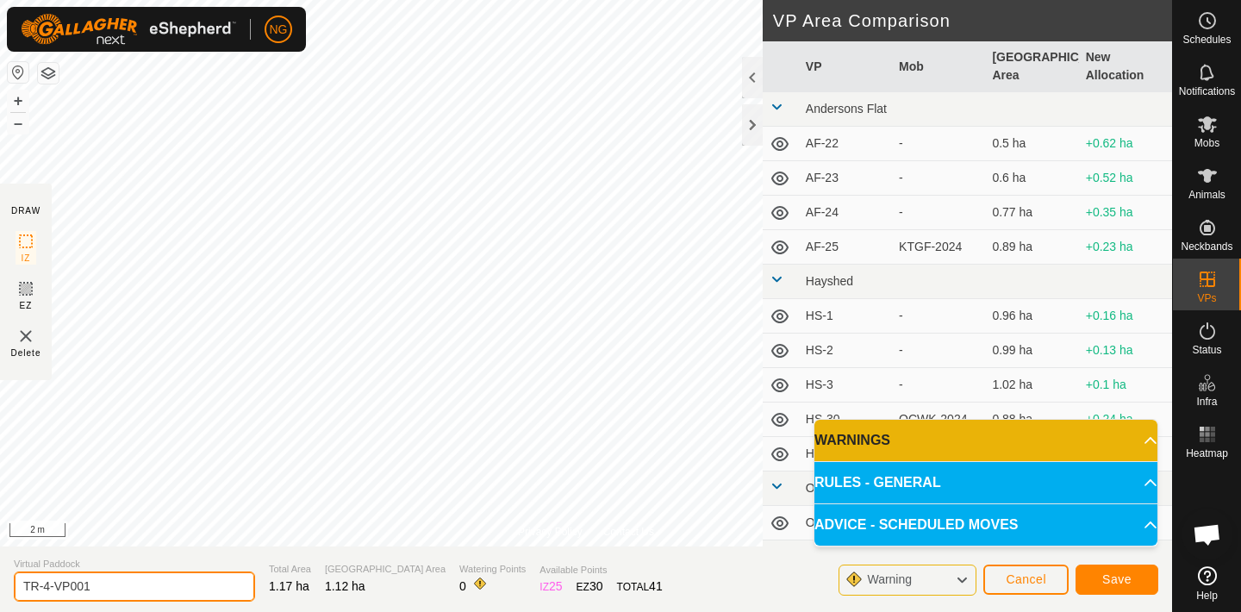
click at [114, 585] on input "TR-4-VP001" at bounding box center [134, 586] width 241 height 30
type input "TR-5"
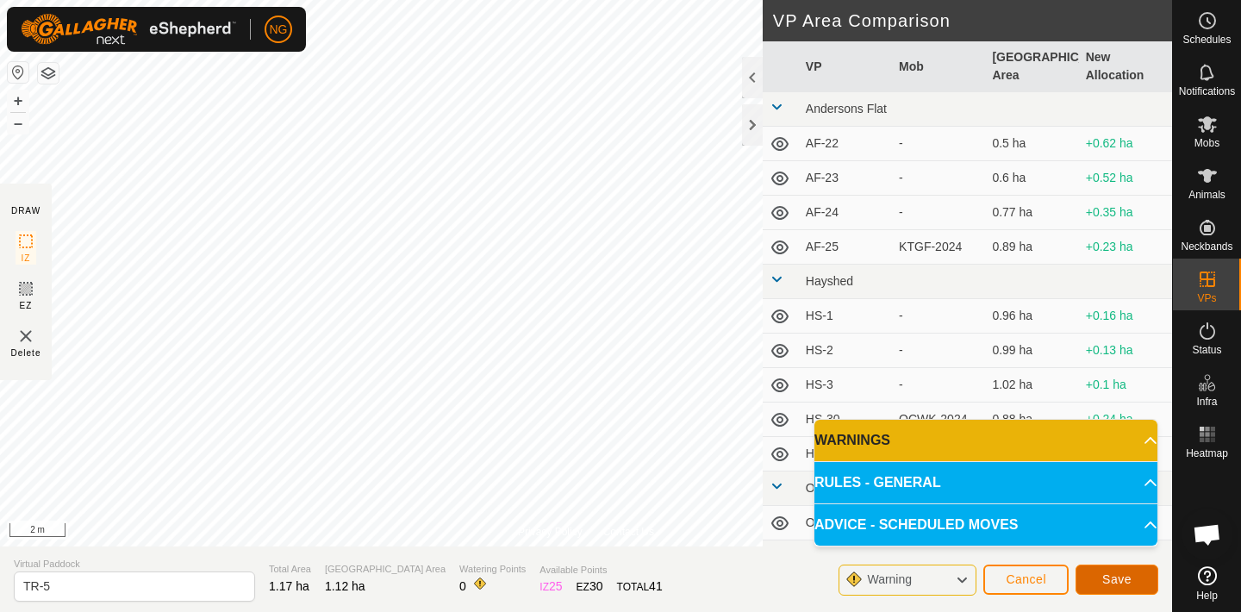
click at [1102, 573] on span "Save" at bounding box center [1116, 579] width 29 height 14
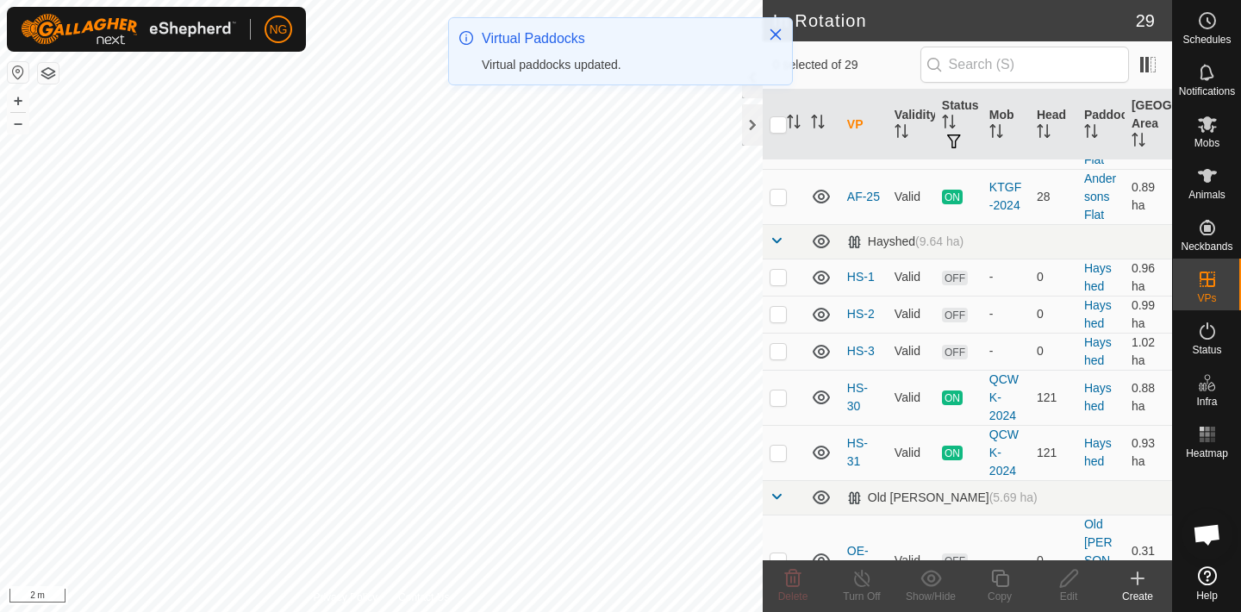
scroll to position [196, 0]
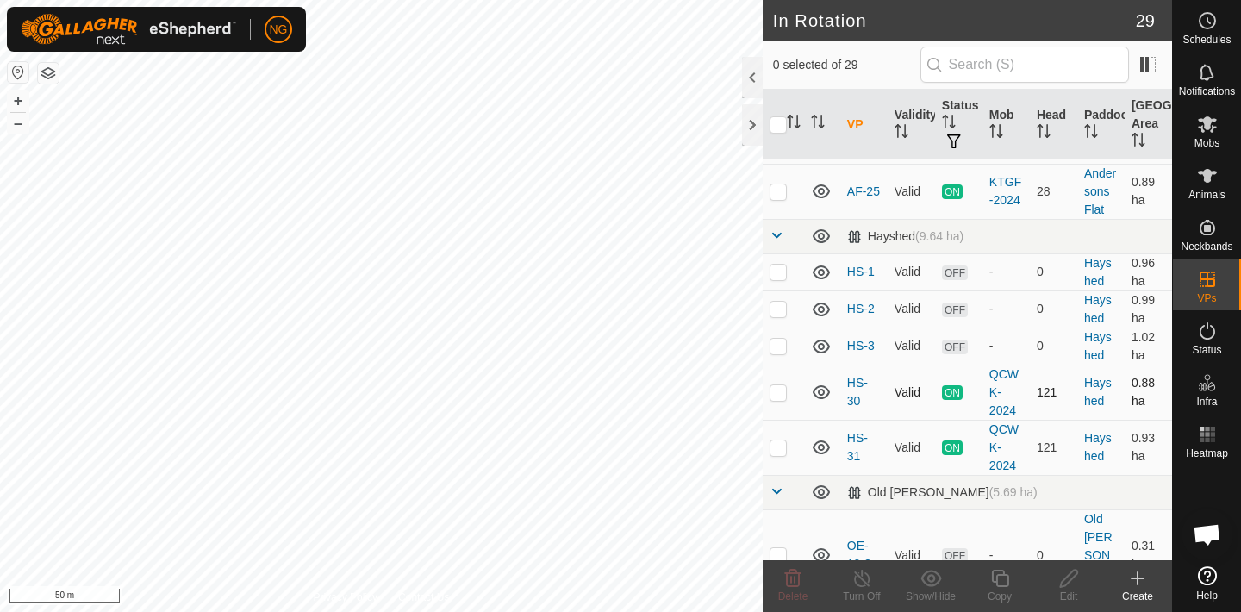
click at [780, 391] on p-checkbox at bounding box center [778, 392] width 17 height 14
checkbox input "false"
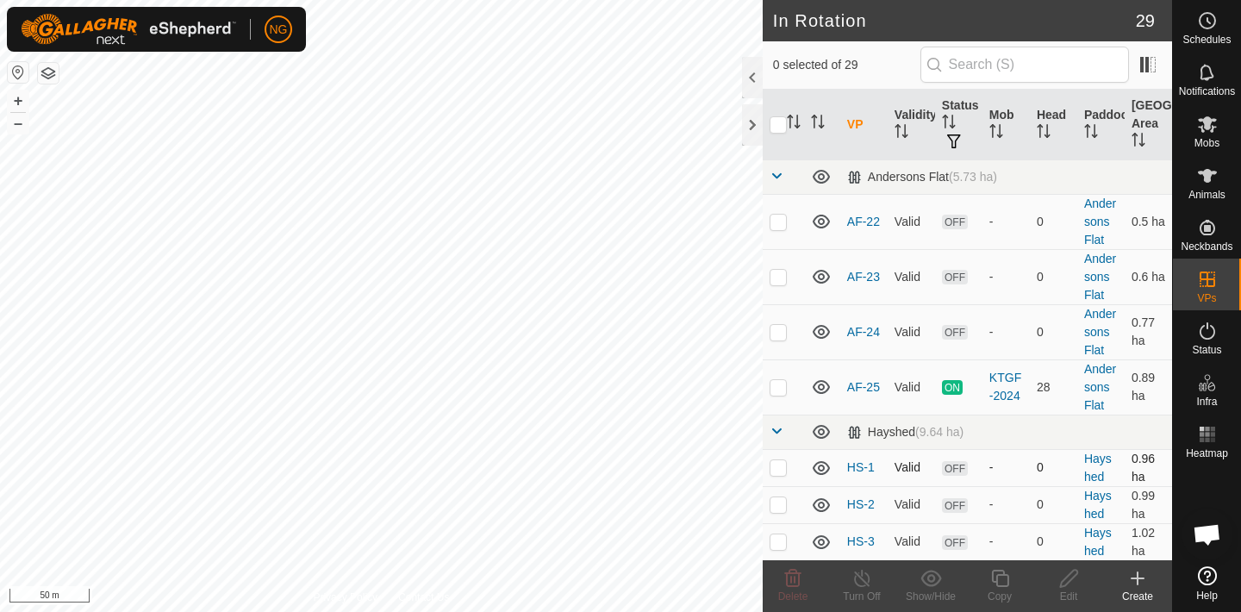
scroll to position [6, 0]
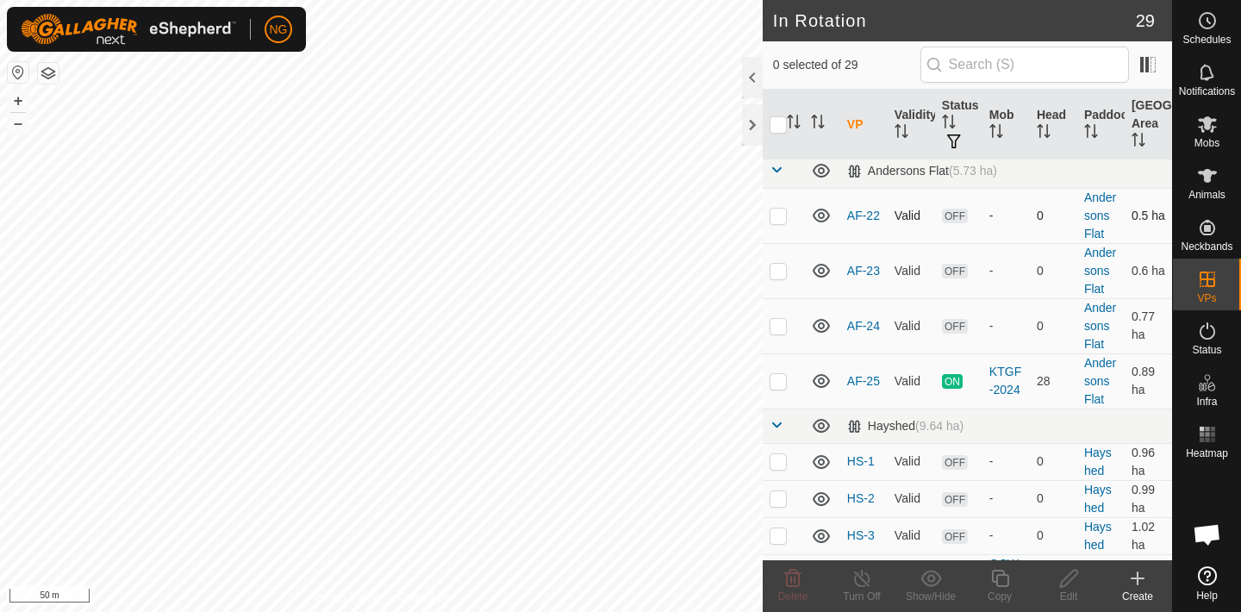
click at [777, 215] on p-checkbox at bounding box center [778, 216] width 17 height 14
checkbox input "true"
click at [778, 272] on p-checkbox at bounding box center [778, 271] width 17 height 14
checkbox input "true"
click at [778, 330] on p-checkbox at bounding box center [778, 326] width 17 height 14
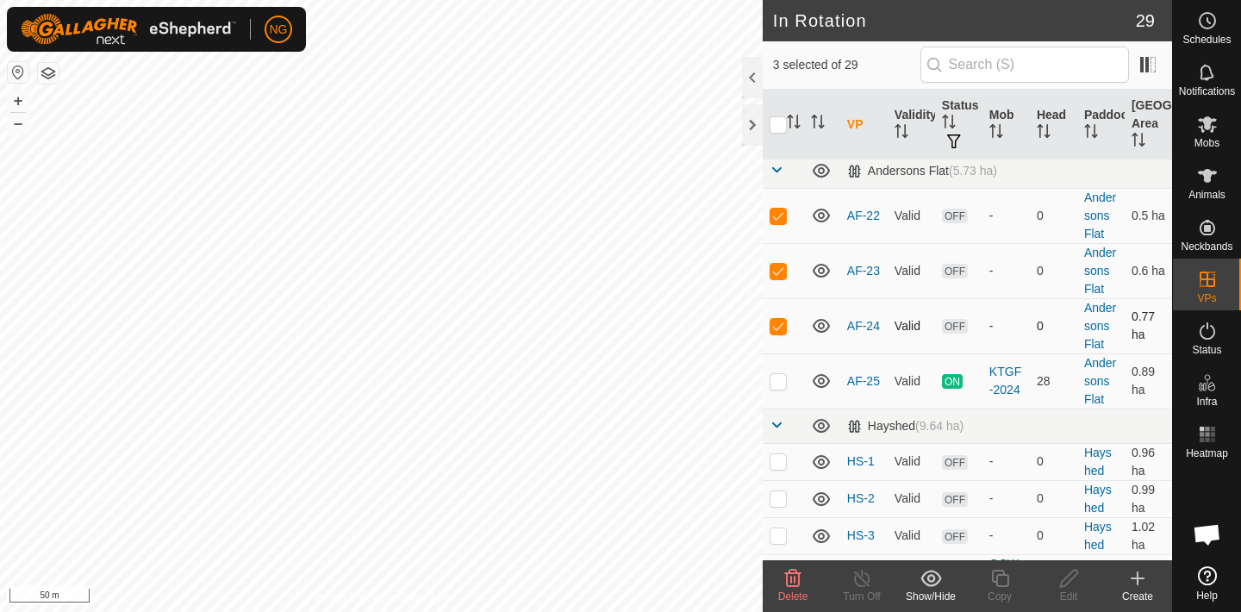
click at [778, 330] on p-checkbox at bounding box center [778, 326] width 17 height 14
checkbox input "true"
click at [793, 577] on icon at bounding box center [793, 578] width 21 height 21
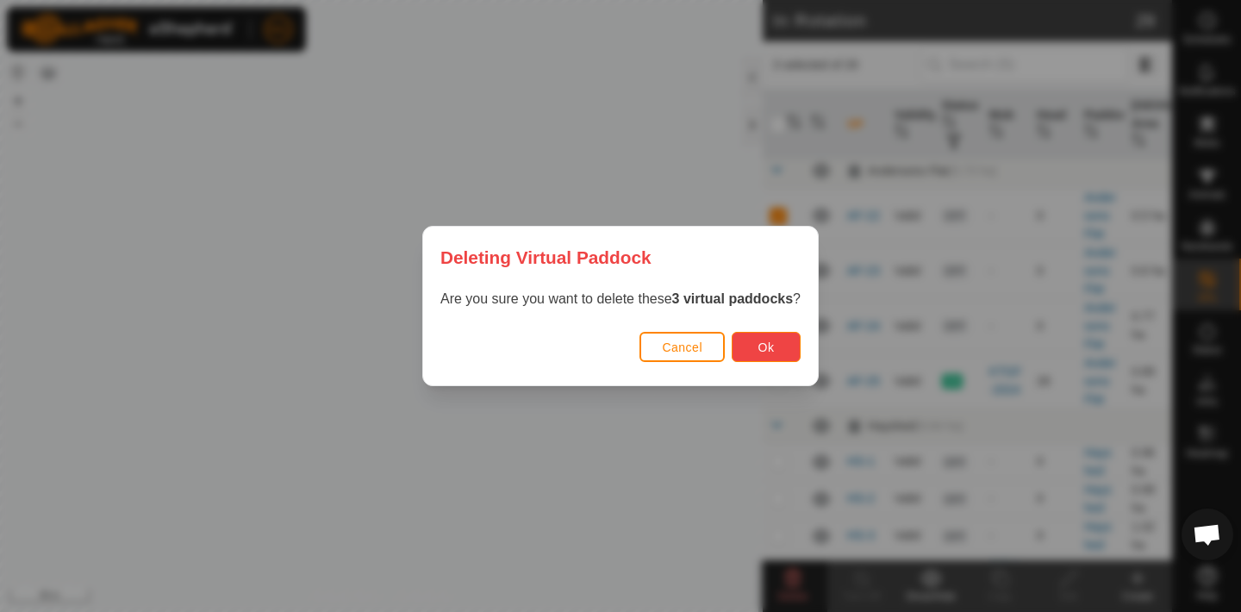
click at [771, 348] on span "Ok" at bounding box center [766, 347] width 16 height 14
checkbox input "false"
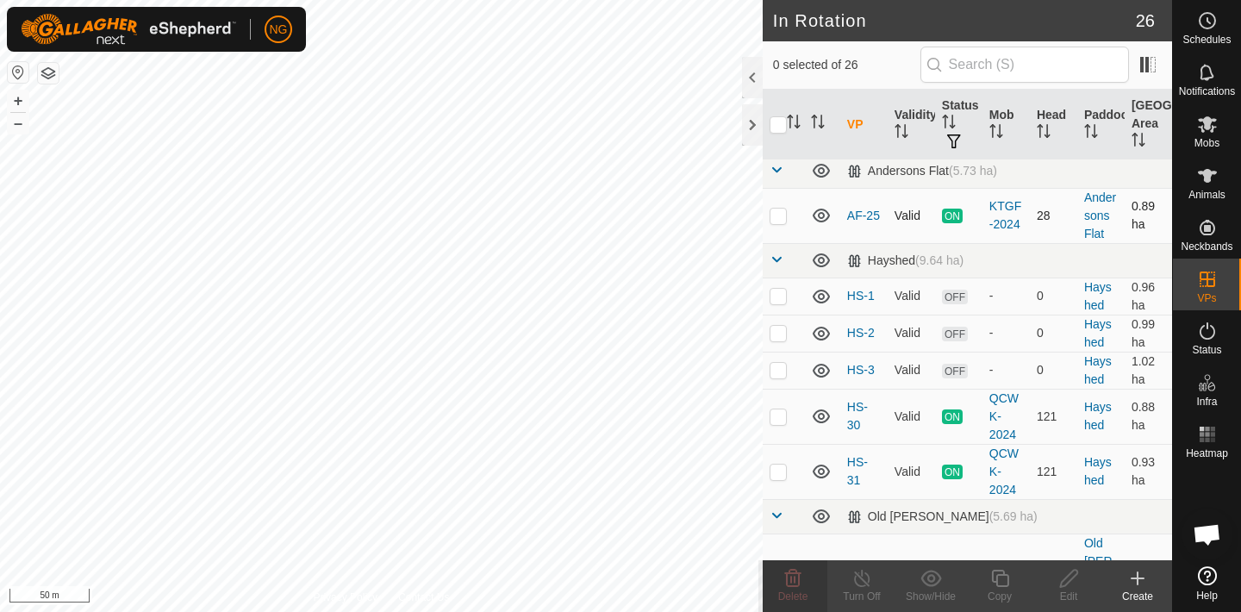
click at [777, 215] on p-checkbox at bounding box center [778, 216] width 17 height 14
checkbox input "true"
click at [1001, 581] on icon at bounding box center [1000, 578] width 22 height 21
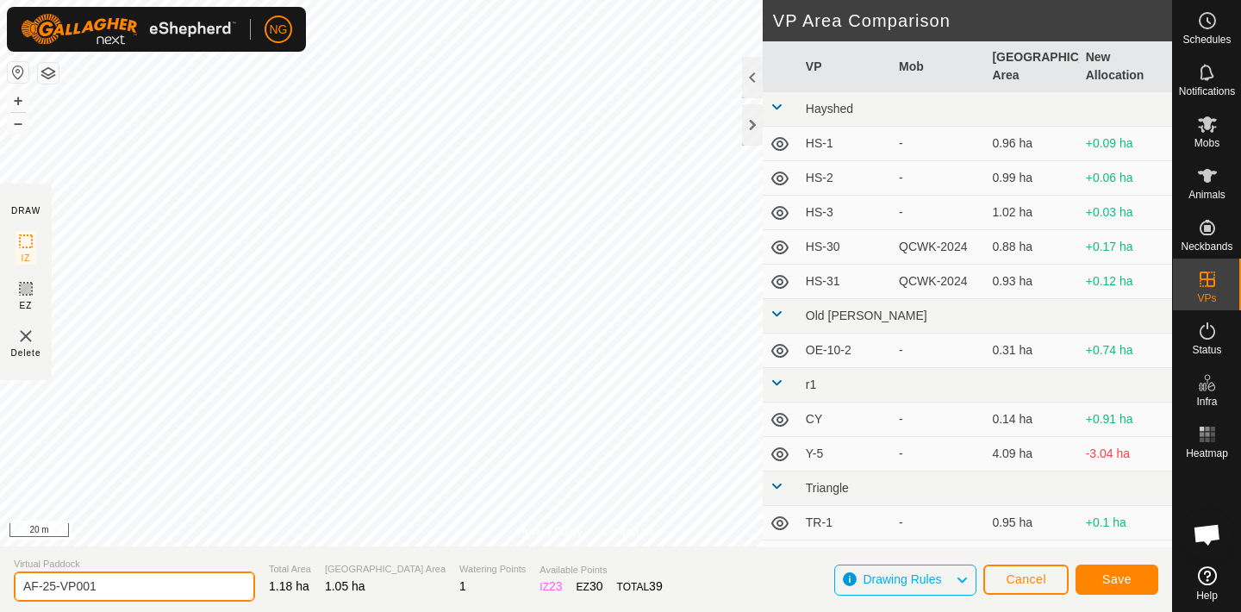
click at [104, 584] on input "AF-25-VP001" at bounding box center [134, 586] width 241 height 30
type input "AF-1"
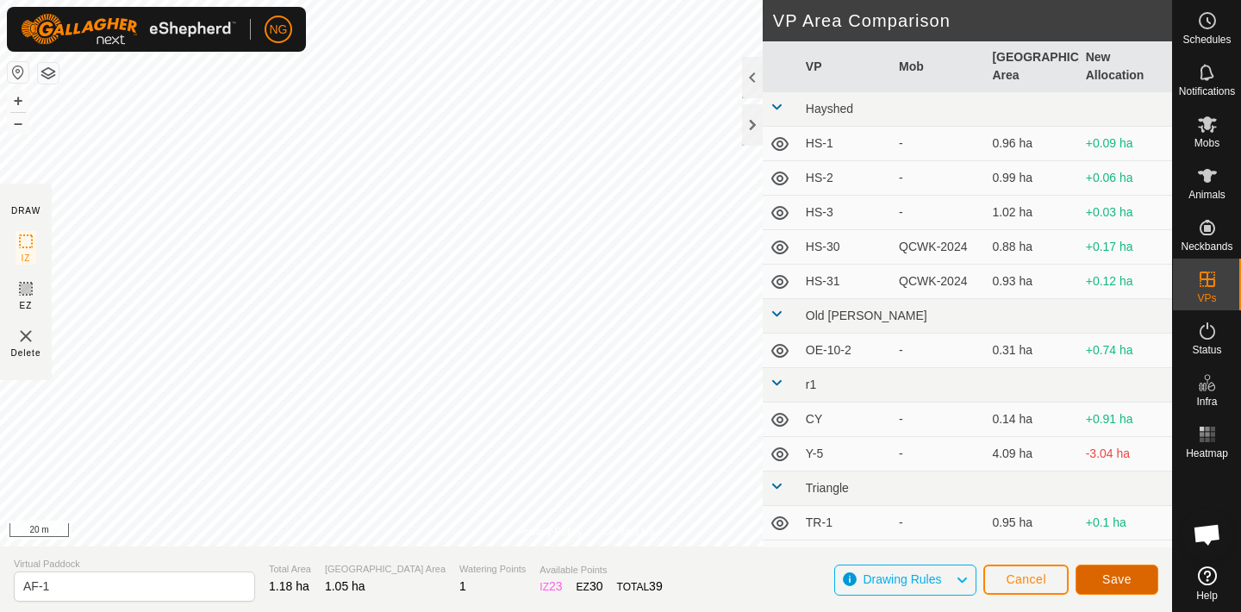
click at [1108, 576] on span "Save" at bounding box center [1116, 579] width 29 height 14
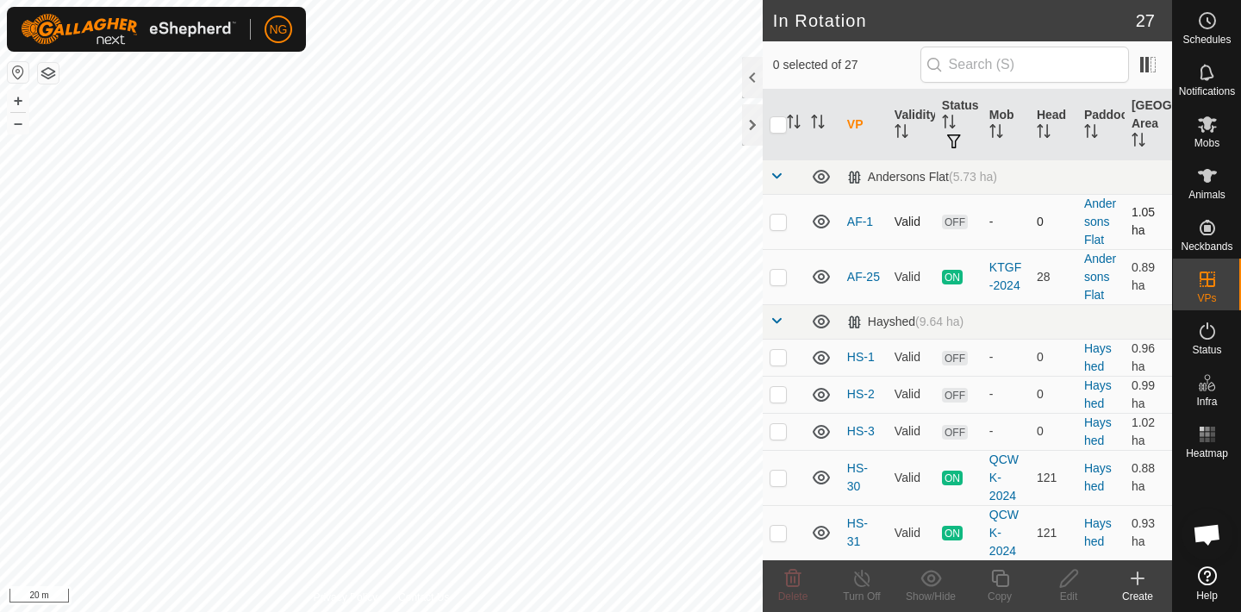
click at [779, 221] on p-checkbox at bounding box center [778, 222] width 17 height 14
checkbox input "true"
click at [999, 578] on icon at bounding box center [1000, 578] width 22 height 21
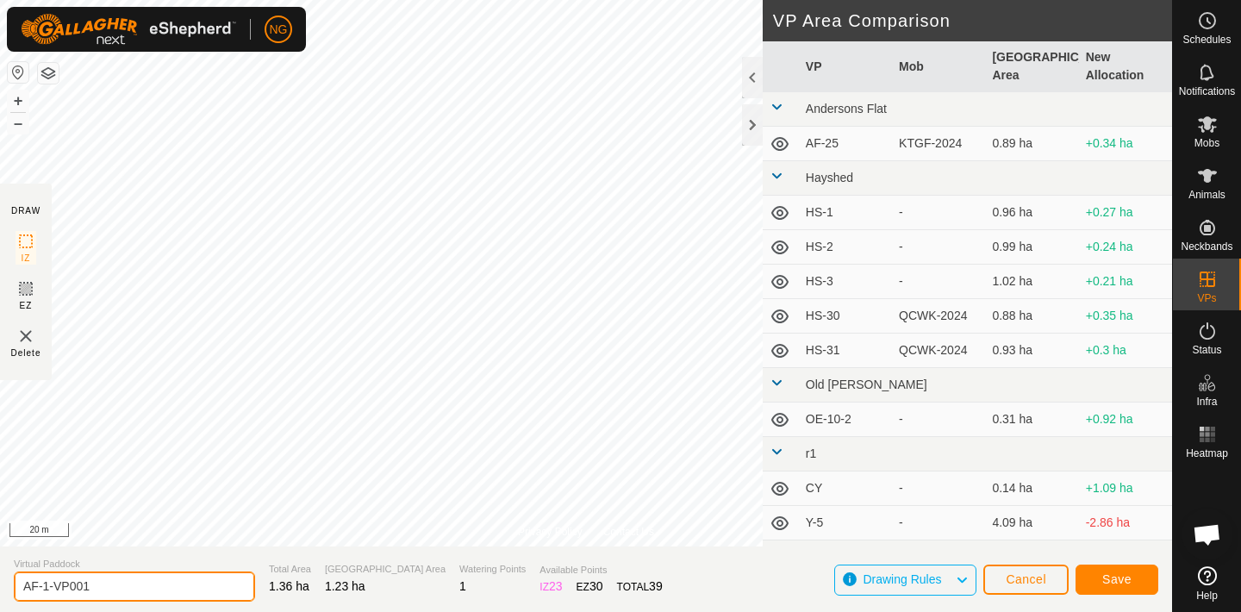
click at [102, 588] on input "AF-1-VP001" at bounding box center [134, 586] width 241 height 30
type input "AF-3"
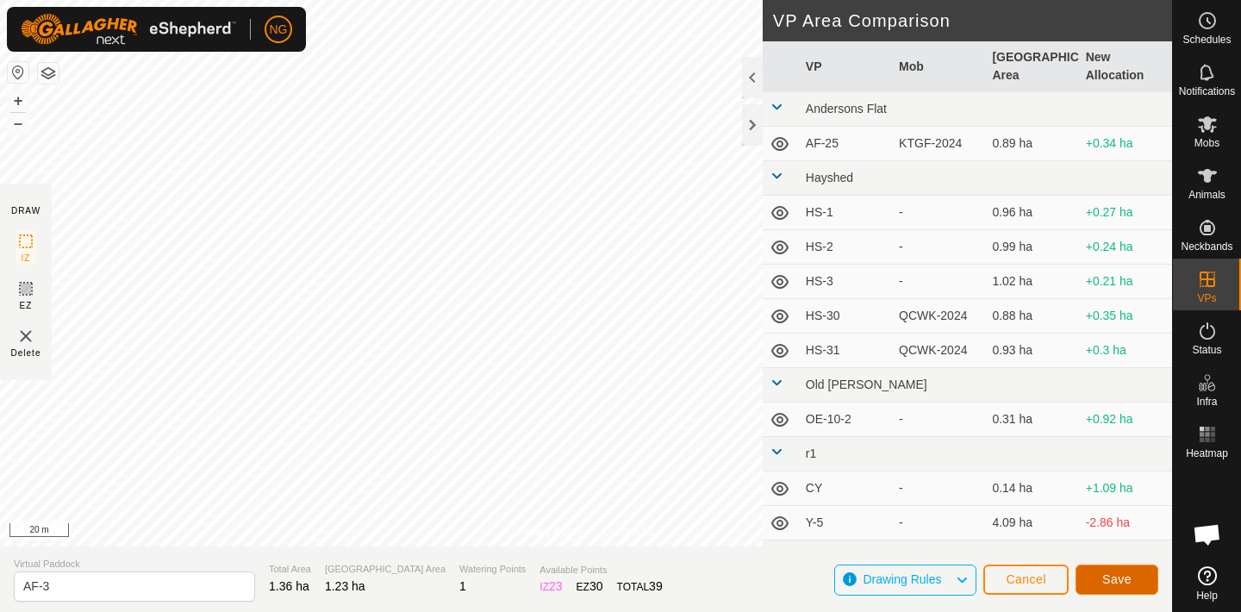
click at [1097, 578] on button "Save" at bounding box center [1117, 580] width 83 height 30
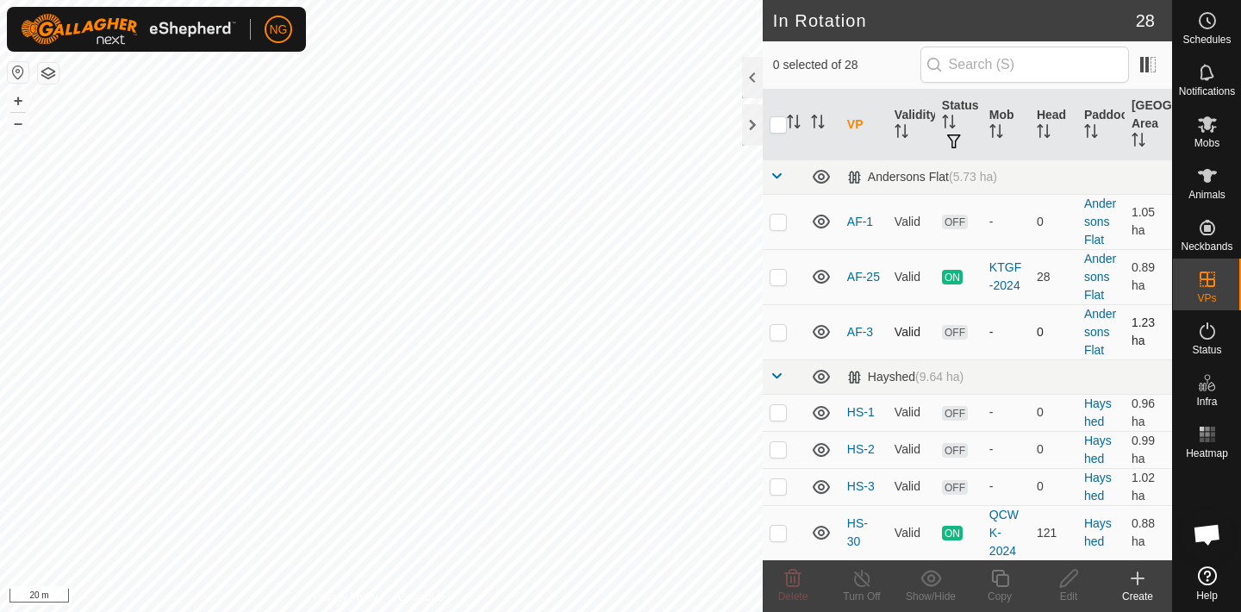
click at [779, 332] on p-checkbox at bounding box center [778, 332] width 17 height 14
checkbox input "true"
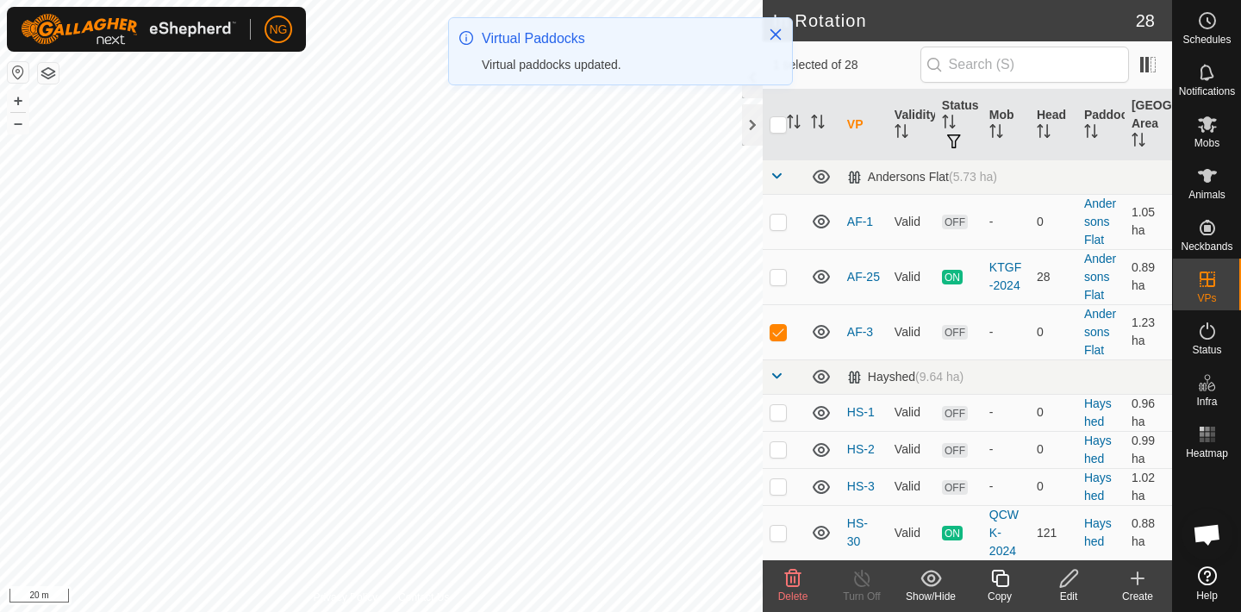
click at [1002, 577] on icon at bounding box center [1000, 578] width 22 height 21
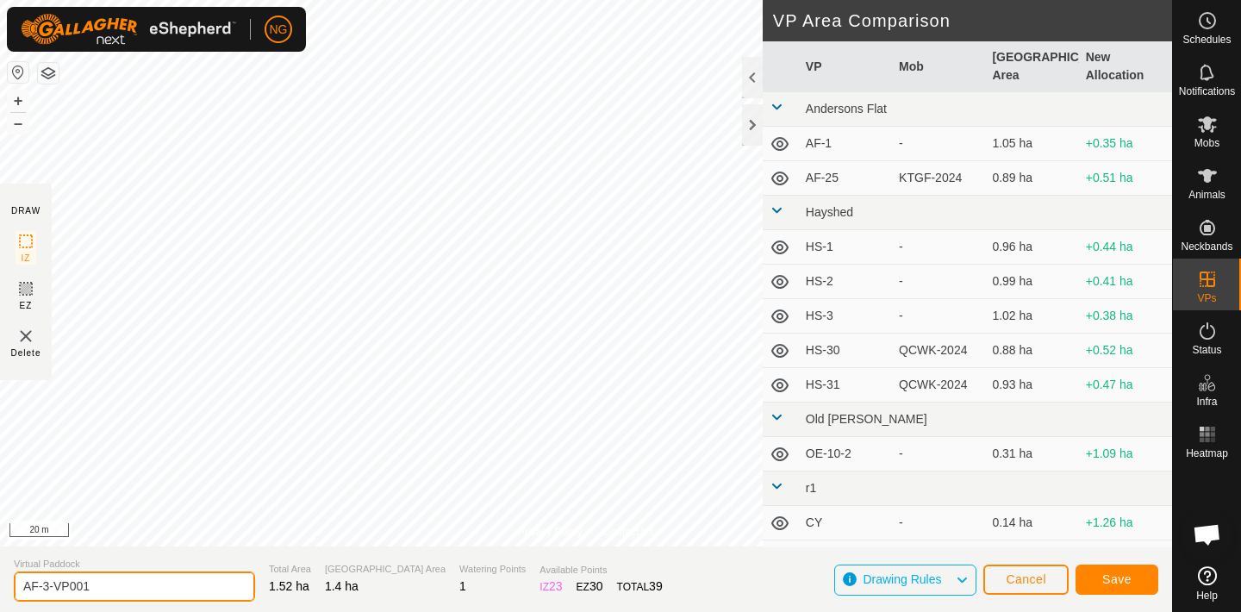
click at [103, 587] on input "AF-3-VP001" at bounding box center [134, 586] width 241 height 30
type input "AF-4"
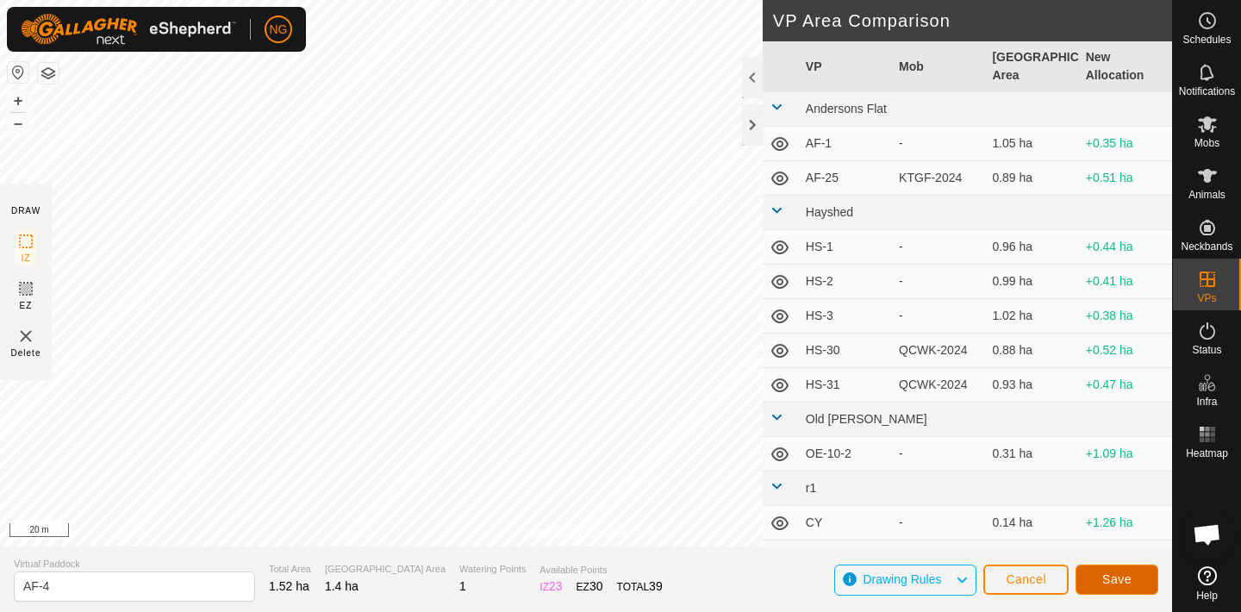
click at [1107, 573] on span "Save" at bounding box center [1116, 579] width 29 height 14
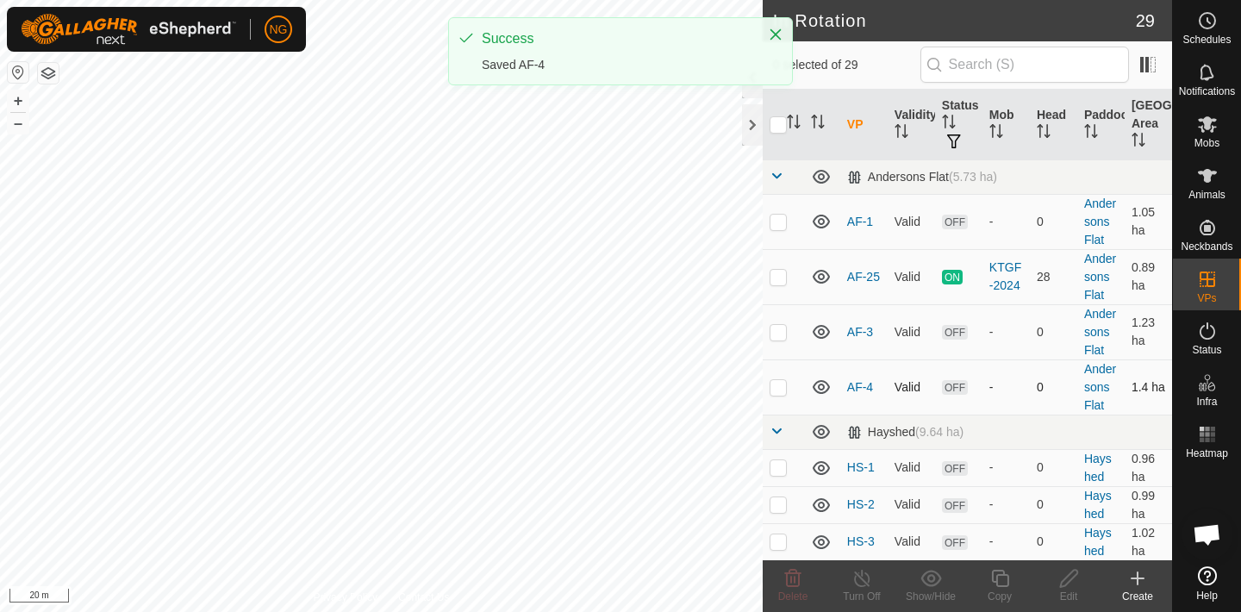
click at [777, 383] on p-checkbox at bounding box center [778, 387] width 17 height 14
checkbox input "true"
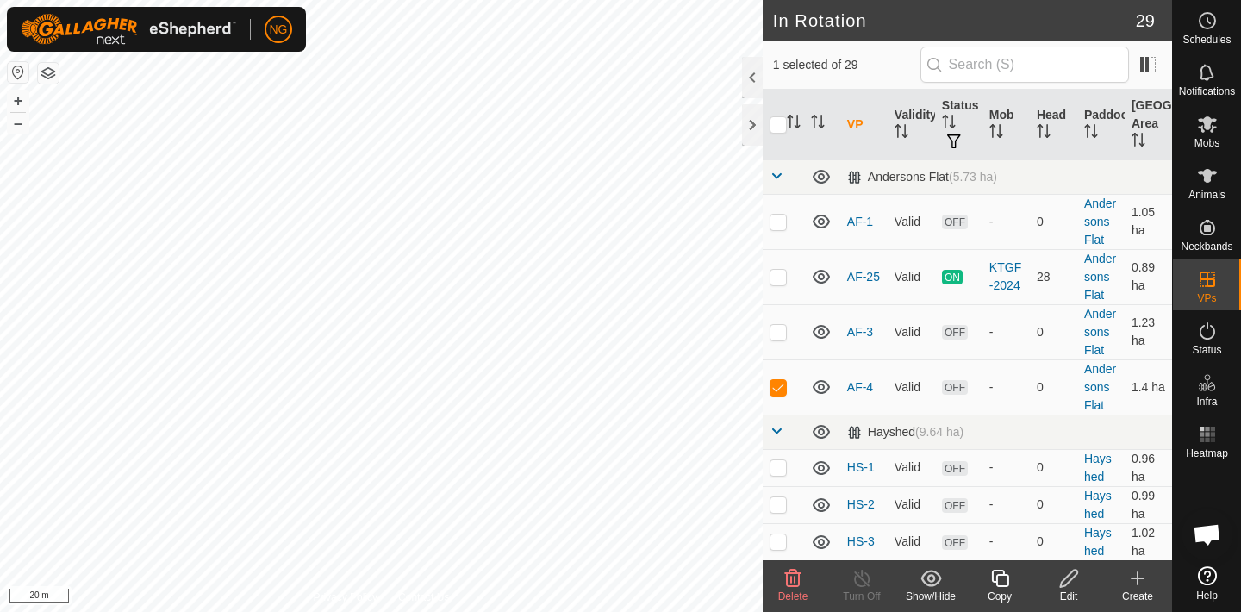
click at [1002, 577] on icon at bounding box center [1000, 578] width 22 height 21
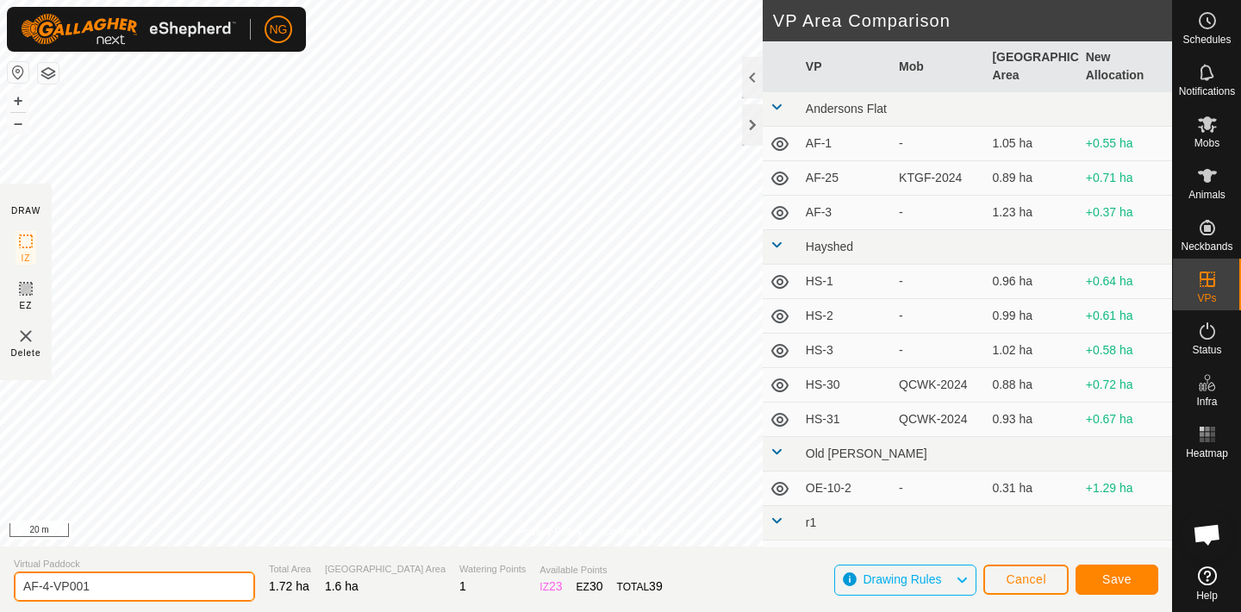
click at [103, 587] on input "AF-4-VP001" at bounding box center [134, 586] width 241 height 30
type input "AF-5"
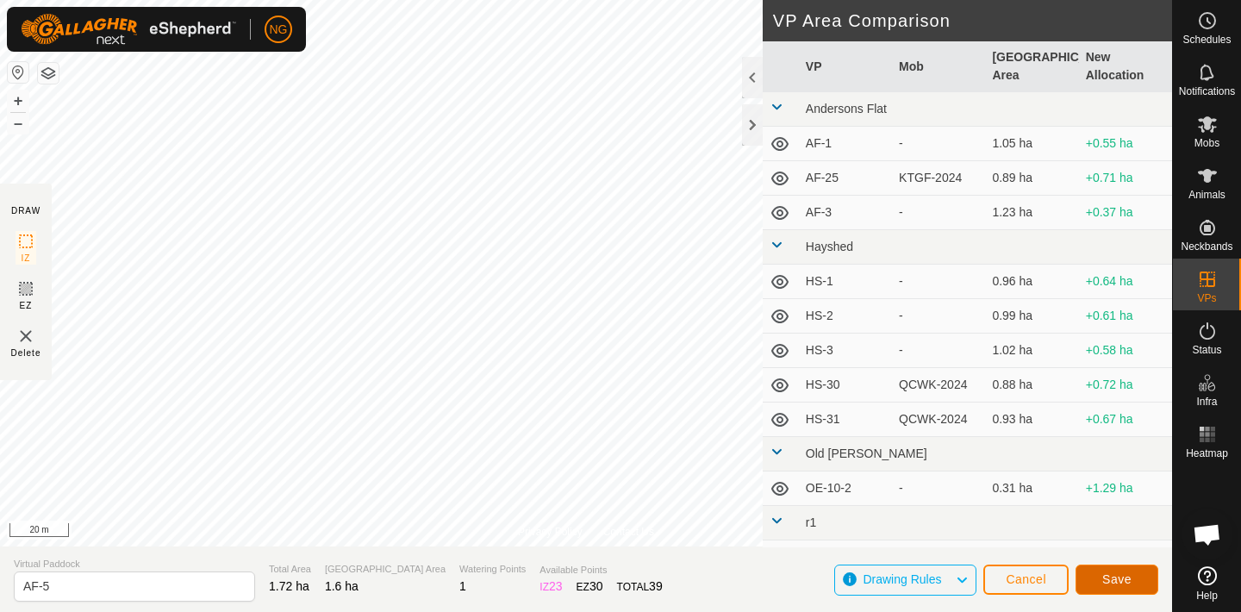
click at [1110, 578] on span "Save" at bounding box center [1116, 579] width 29 height 14
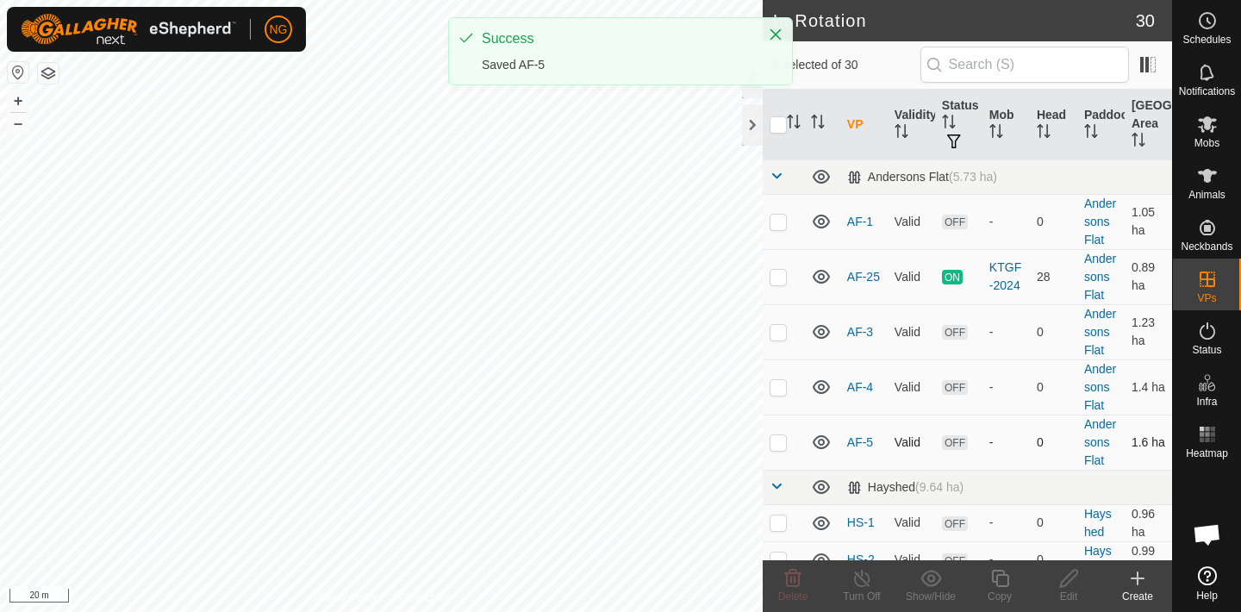
click at [777, 441] on p-checkbox at bounding box center [778, 442] width 17 height 14
checkbox input "true"
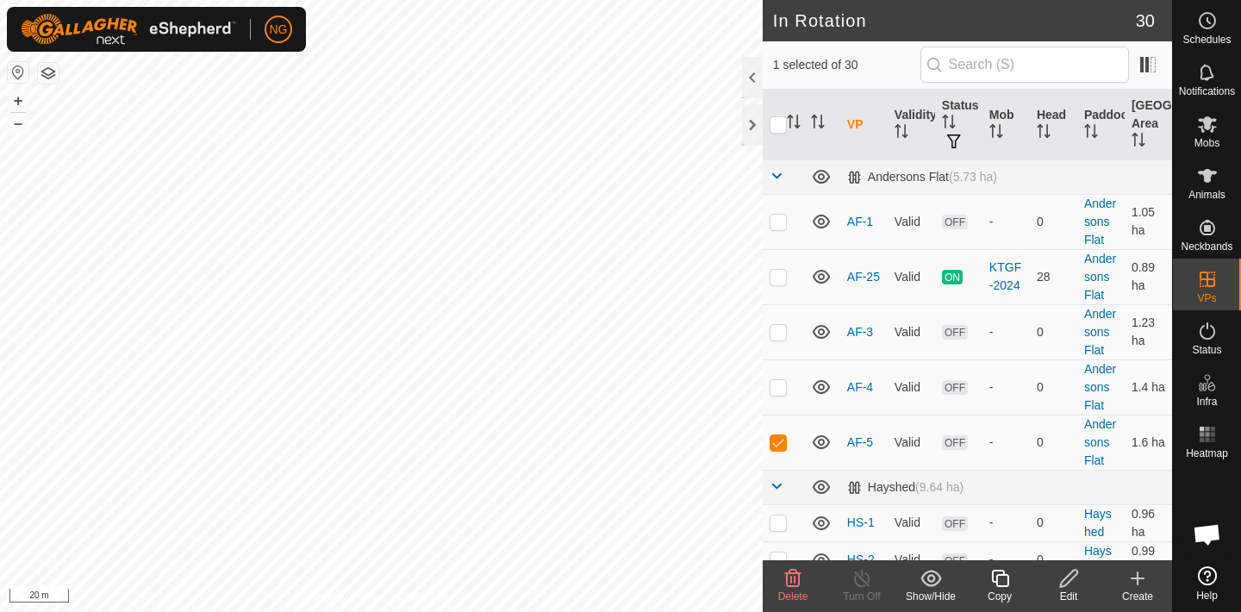
click at [1002, 581] on icon at bounding box center [1000, 578] width 22 height 21
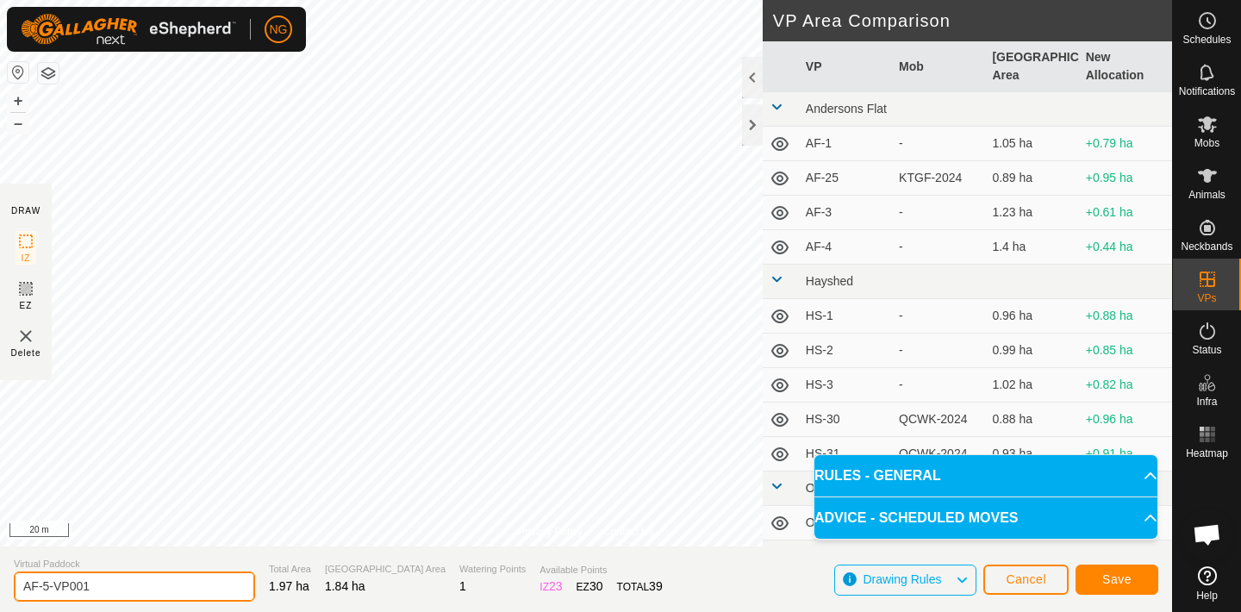
click at [106, 586] on input "AF-5-VP001" at bounding box center [134, 586] width 241 height 30
type input "AF-7"
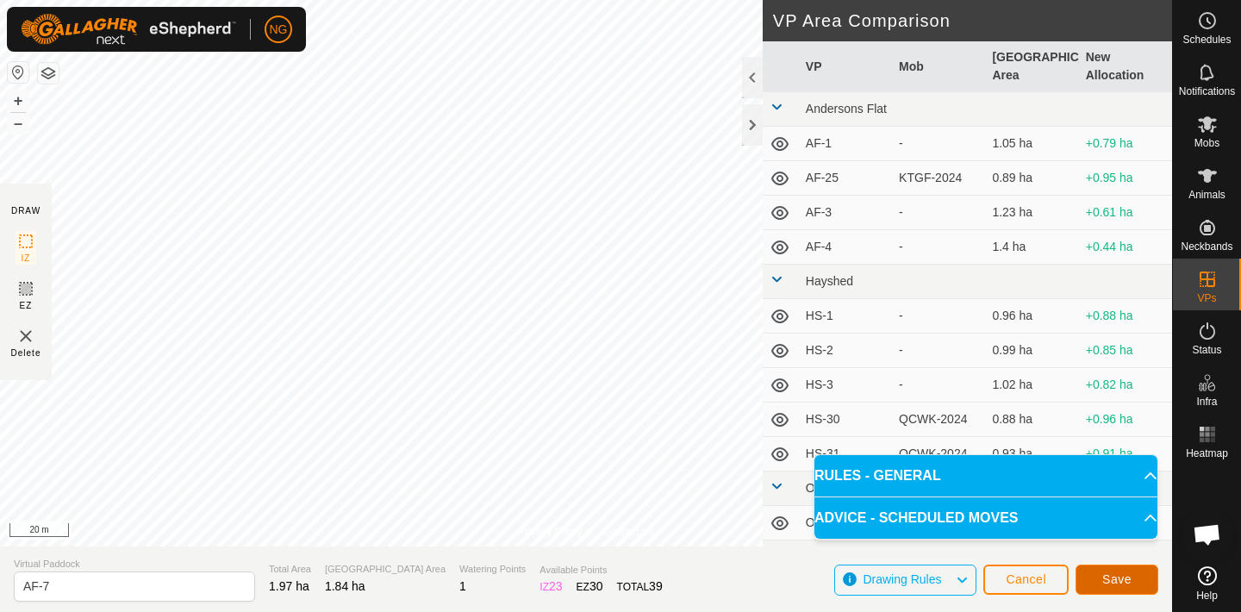
click at [1114, 576] on span "Save" at bounding box center [1116, 579] width 29 height 14
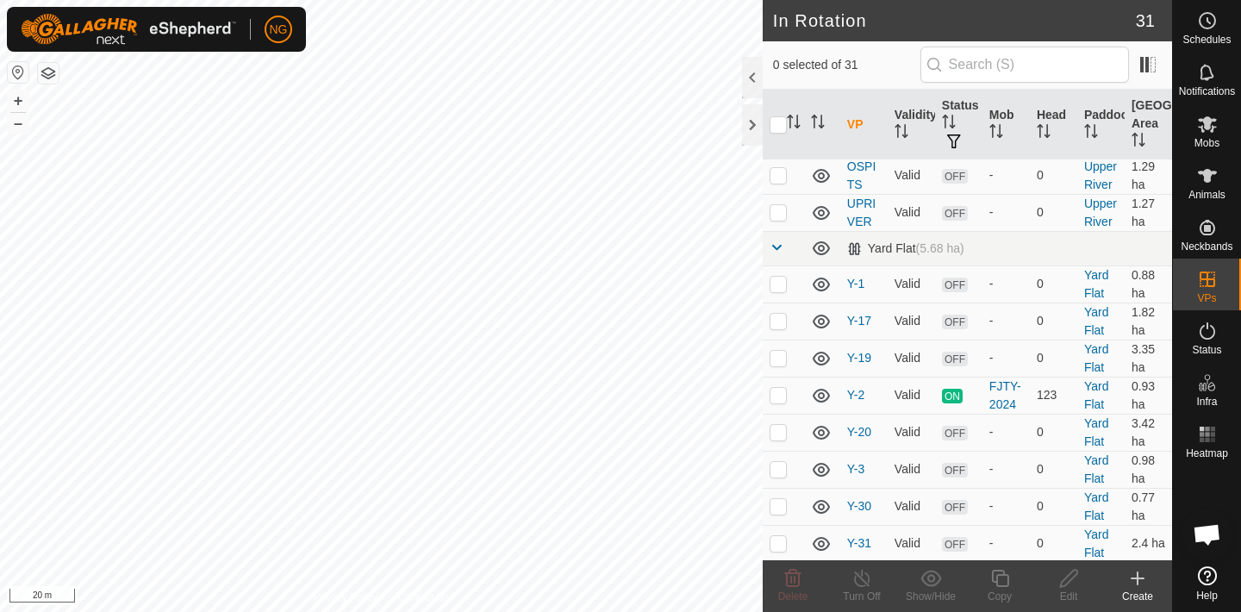
scroll to position [1406, 0]
click at [776, 274] on p-checkbox at bounding box center [778, 281] width 17 height 14
checkbox input "true"
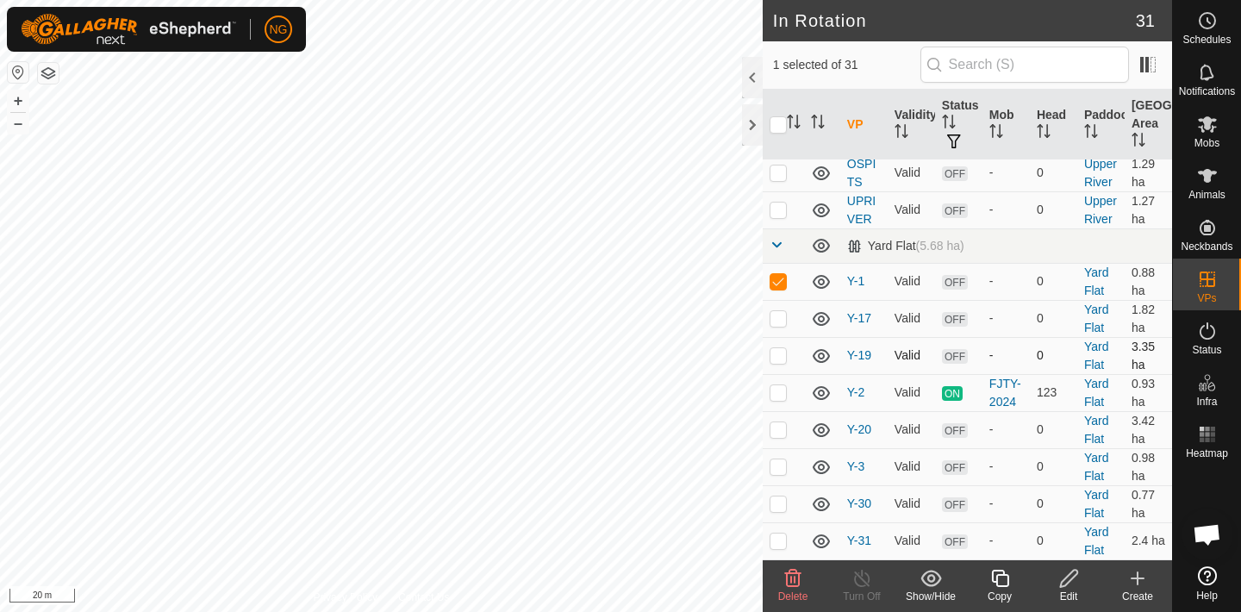
click at [781, 348] on p-checkbox at bounding box center [778, 355] width 17 height 14
checkbox input "false"
click at [776, 422] on p-checkbox at bounding box center [778, 429] width 17 height 14
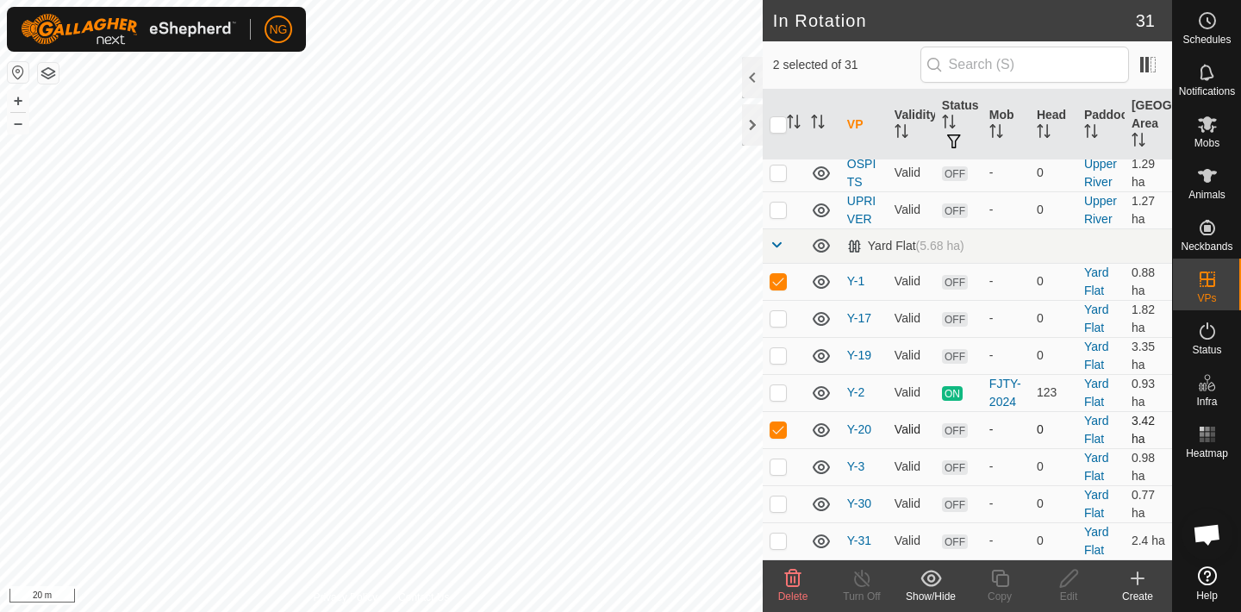
checkbox input "false"
click at [777, 459] on p-checkbox at bounding box center [778, 466] width 17 height 14
checkbox input "false"
click at [779, 496] on p-checkbox at bounding box center [778, 503] width 17 height 14
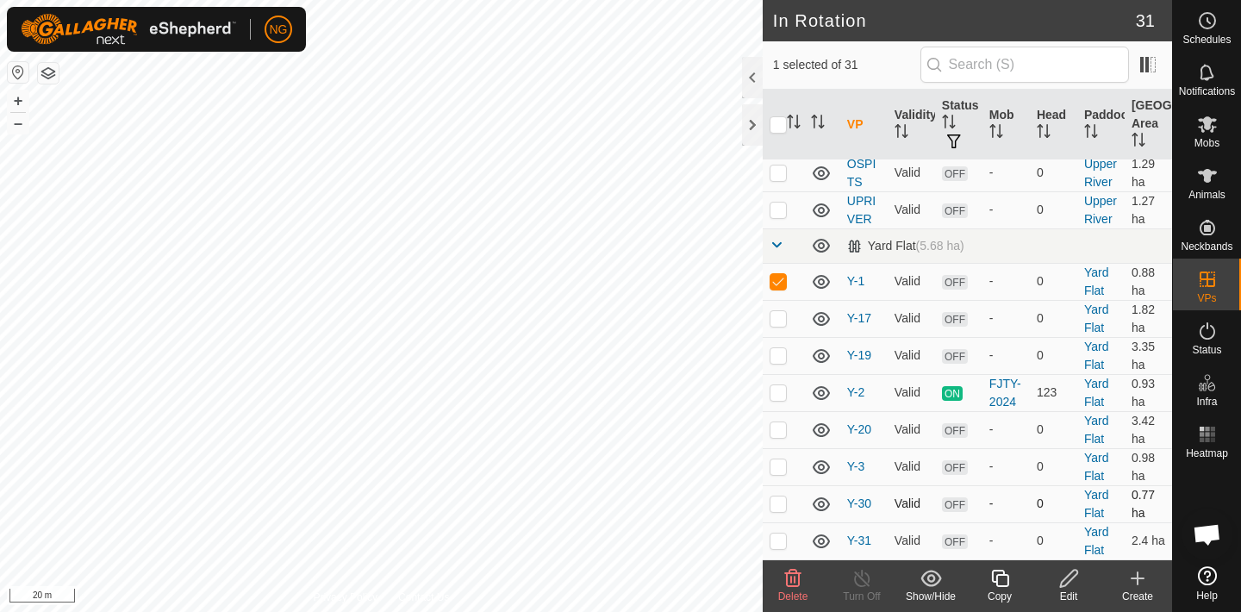
checkbox input "true"
click at [777, 534] on p-checkbox at bounding box center [778, 541] width 17 height 14
checkbox input "false"
click at [779, 571] on p-checkbox at bounding box center [778, 578] width 17 height 14
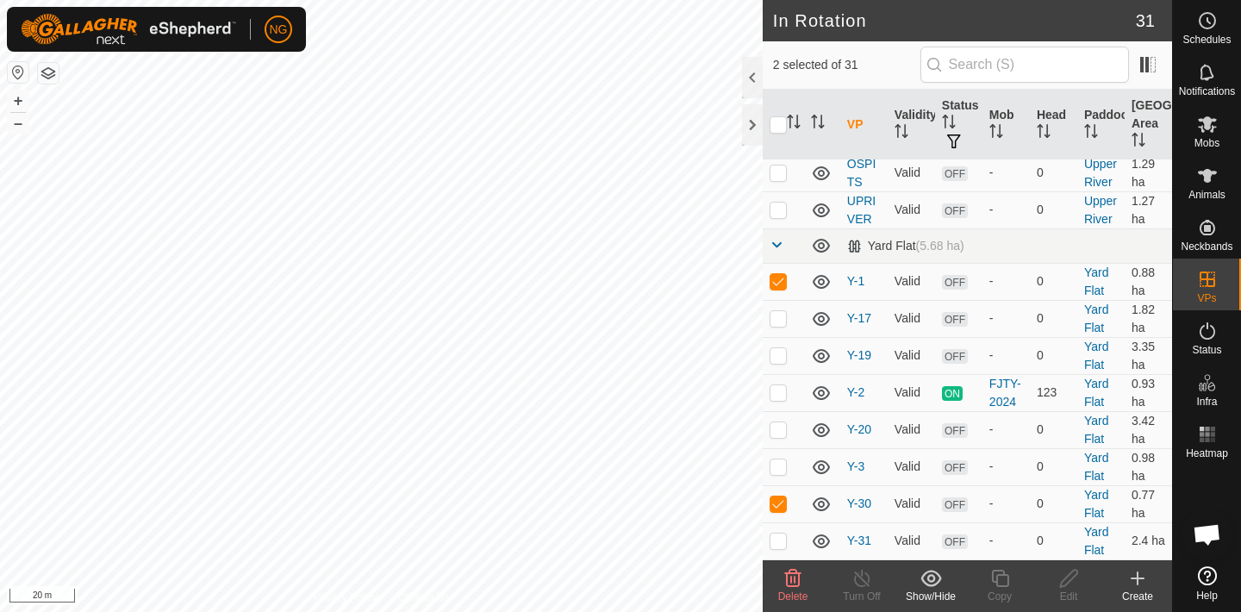
checkbox input "true"
click at [790, 579] on icon at bounding box center [793, 578] width 16 height 17
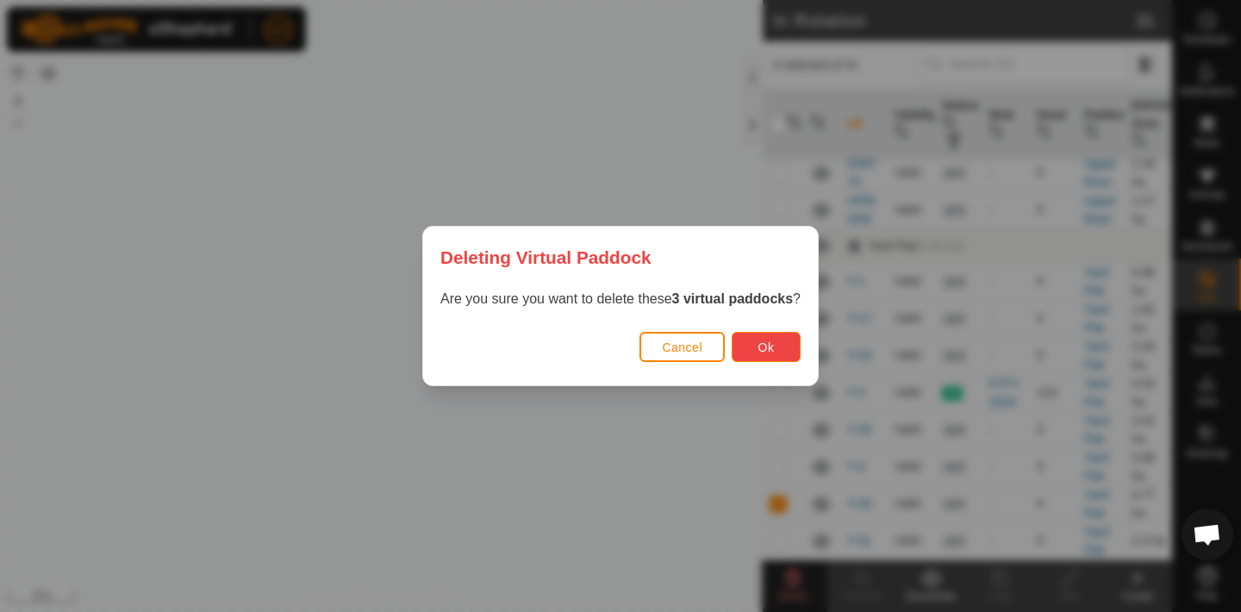
click at [763, 344] on span "Ok" at bounding box center [766, 347] width 16 height 14
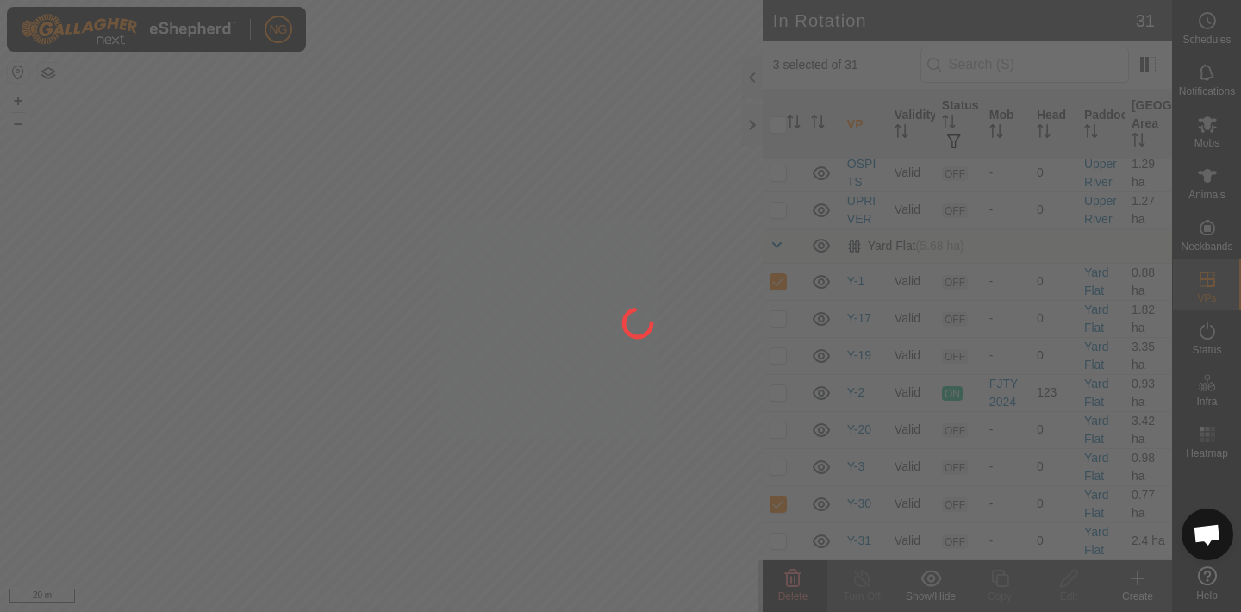
checkbox input "false"
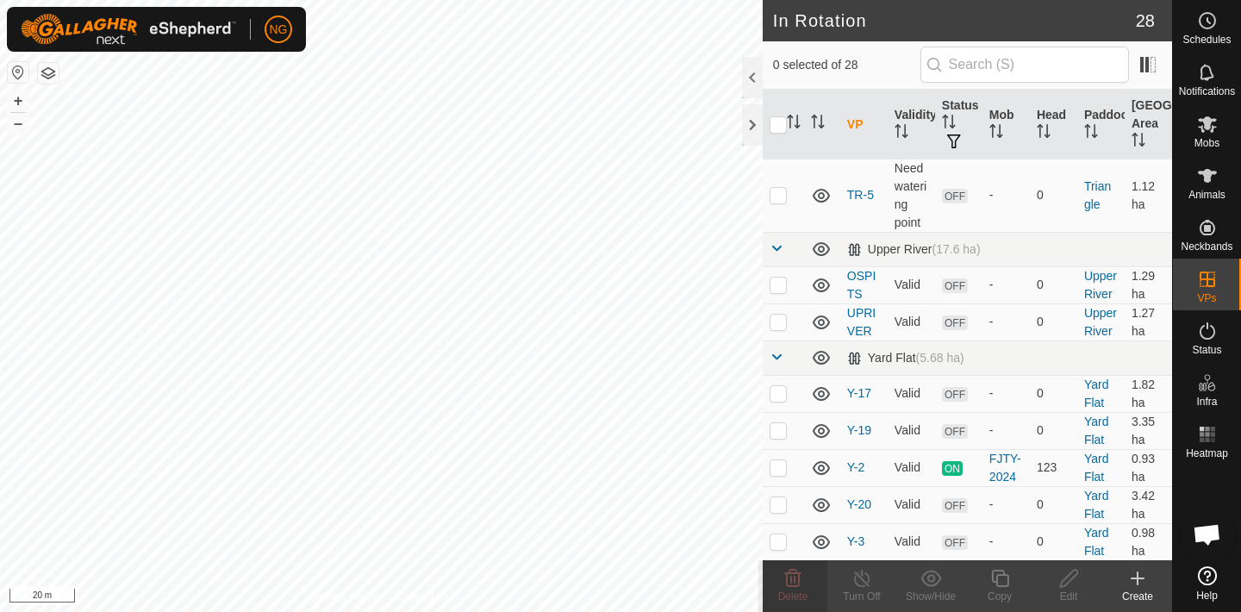
scroll to position [1295, 0]
click at [777, 534] on p-checkbox at bounding box center [778, 541] width 17 height 14
checkbox input "true"
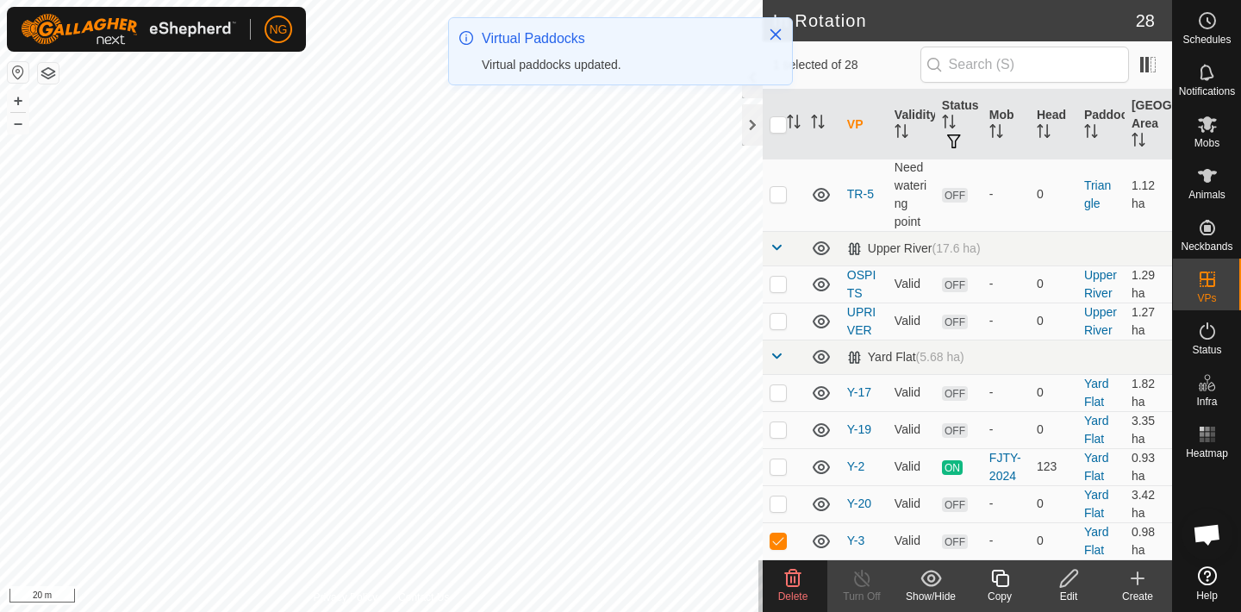
scroll to position [0, 0]
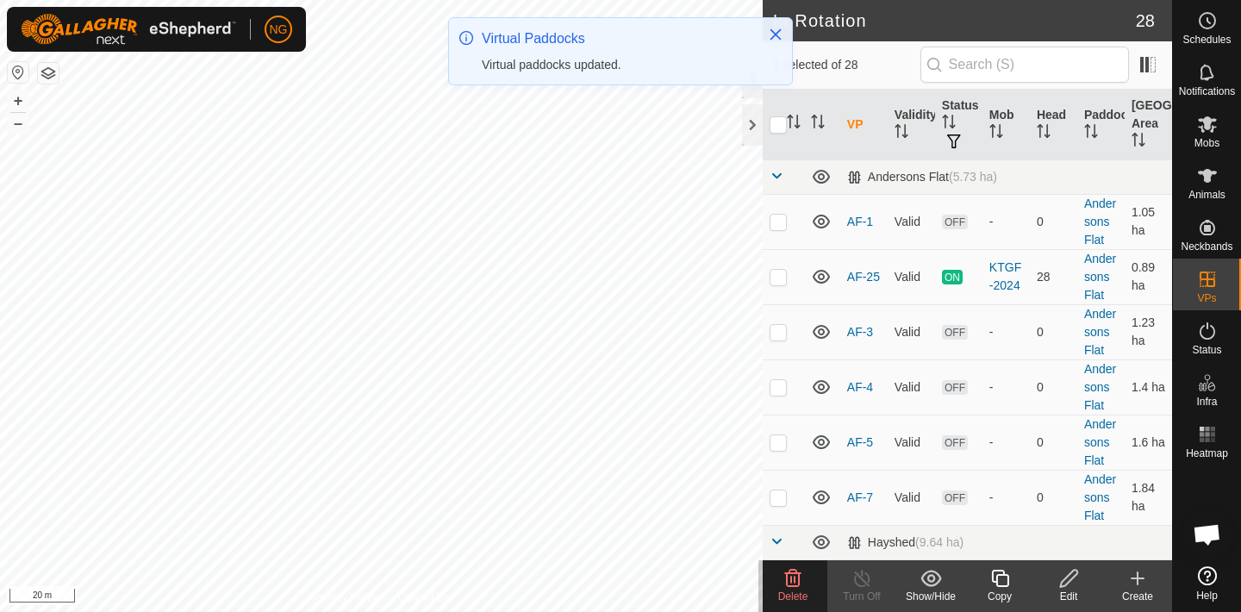
click at [1002, 576] on icon at bounding box center [1000, 578] width 22 height 21
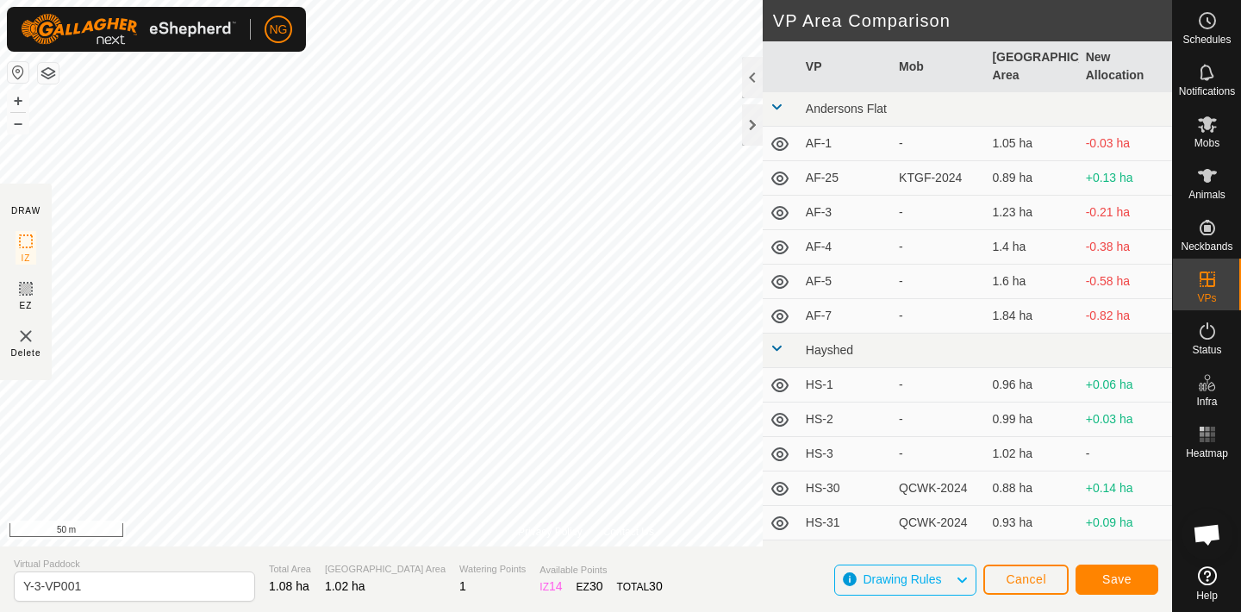
click at [509, 0] on html "NG Schedules Notifications Mobs Animals Neckbands VPs Status Infra Heatmap Help…" at bounding box center [620, 306] width 1241 height 612
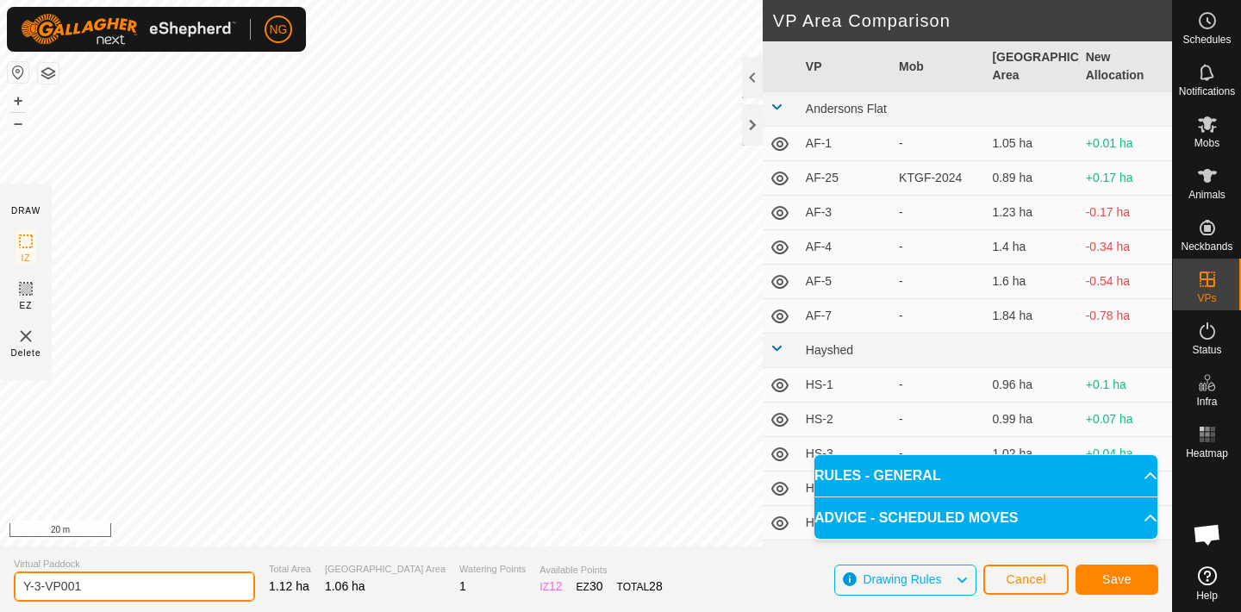
click at [99, 587] on input "Y-3-VP001" at bounding box center [134, 586] width 241 height 30
type input "Y-4"
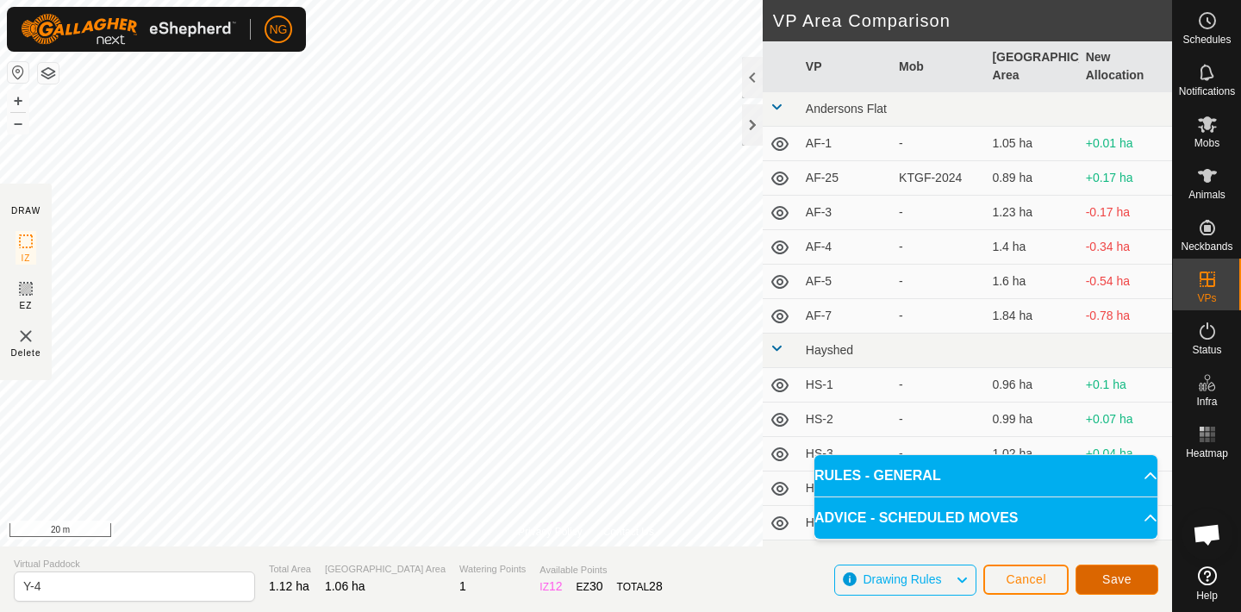
click at [1116, 575] on span "Save" at bounding box center [1116, 579] width 29 height 14
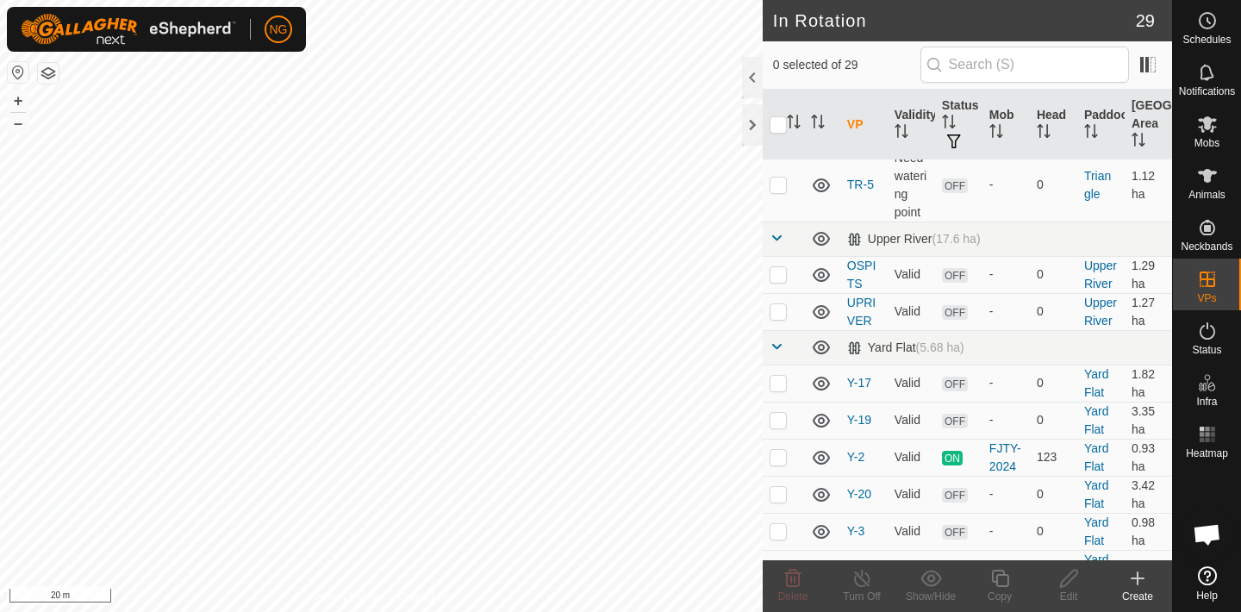
scroll to position [1332, 0]
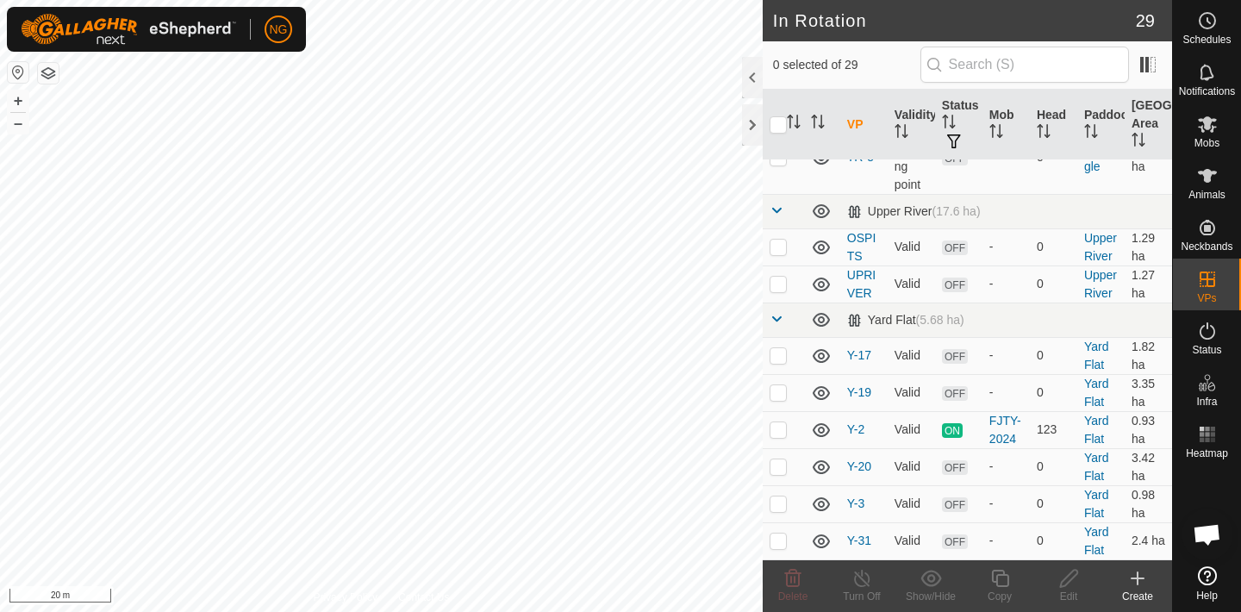
click at [773, 571] on p-checkbox at bounding box center [778, 578] width 17 height 14
checkbox input "true"
click at [1004, 578] on icon at bounding box center [1000, 578] width 22 height 21
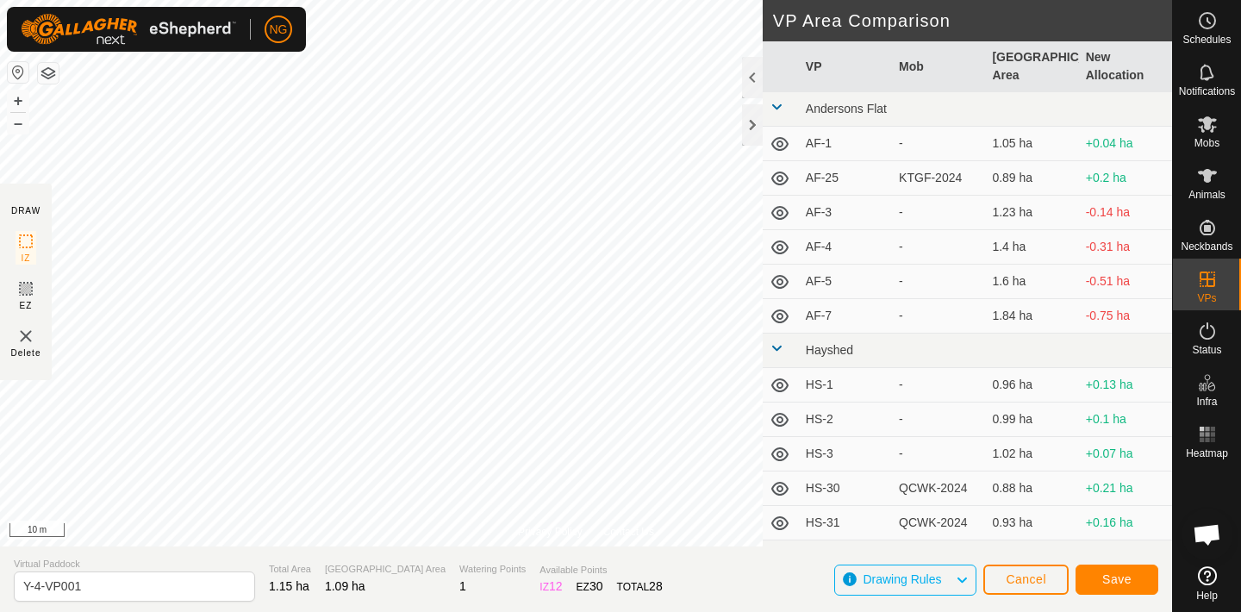
click at [447, 0] on html "NG Schedules Notifications Mobs Animals Neckbands VPs Status Infra Heatmap Help…" at bounding box center [620, 306] width 1241 height 612
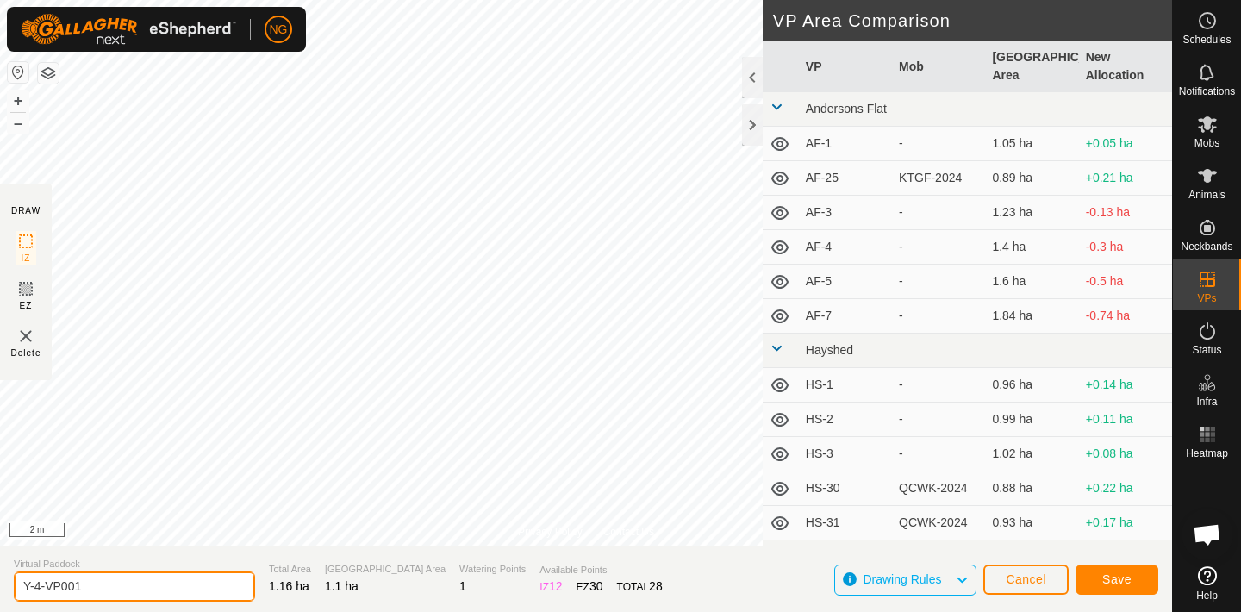
click at [107, 584] on input "Y-4-VP001" at bounding box center [134, 586] width 241 height 30
type input "Y-5-2"
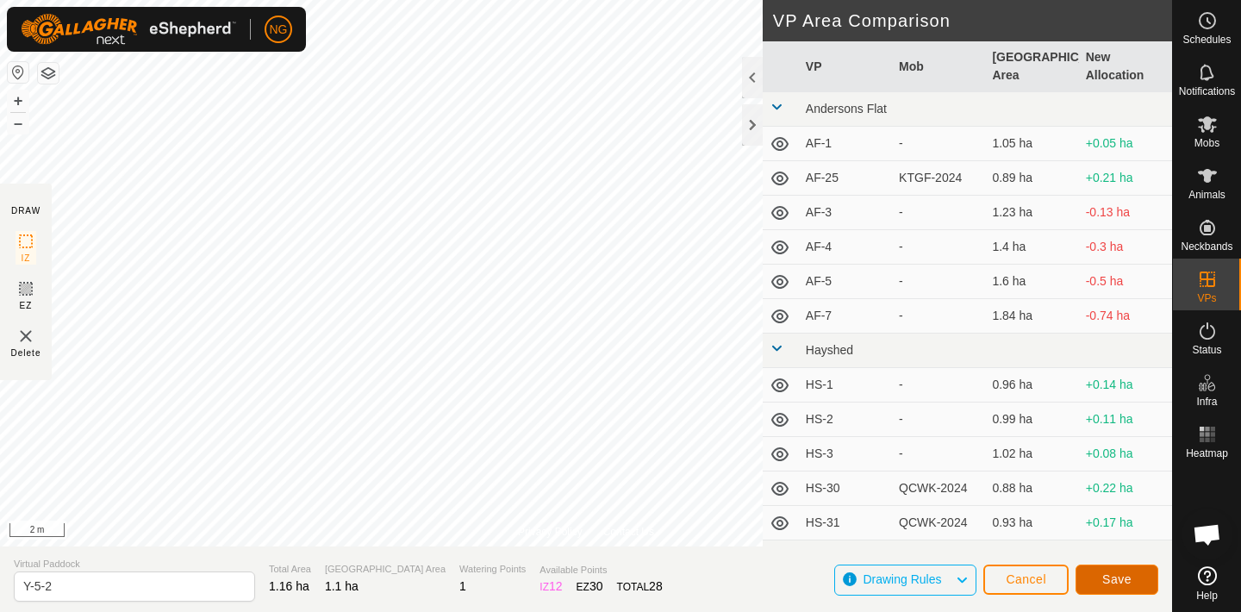
click at [1126, 575] on span "Save" at bounding box center [1116, 579] width 29 height 14
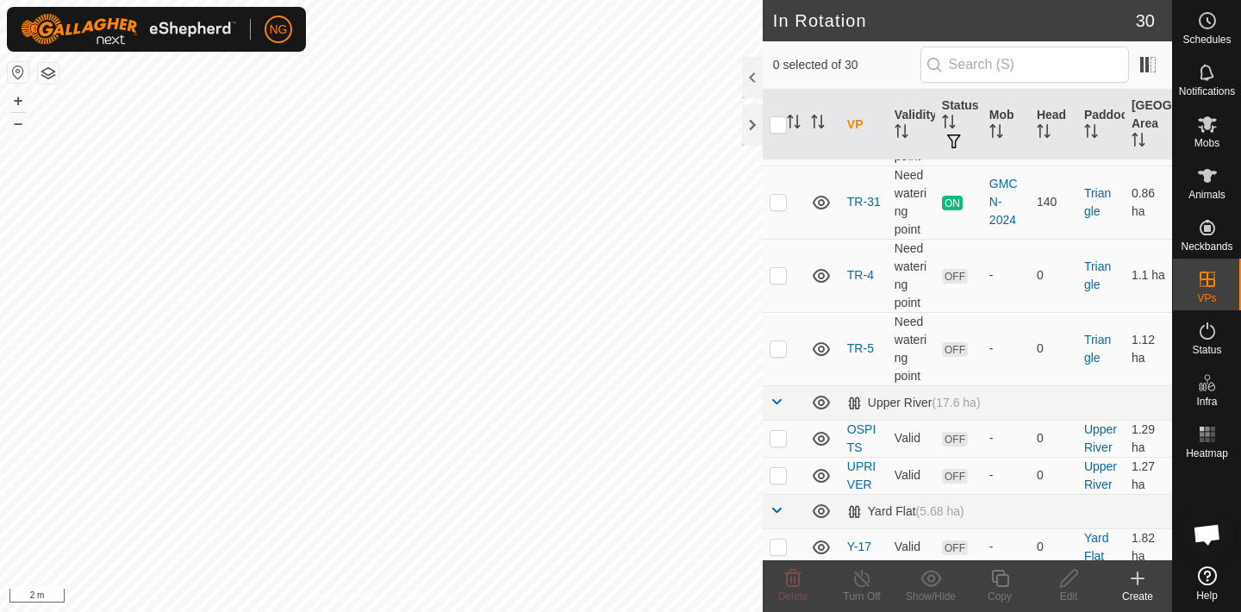
scroll to position [1147, 0]
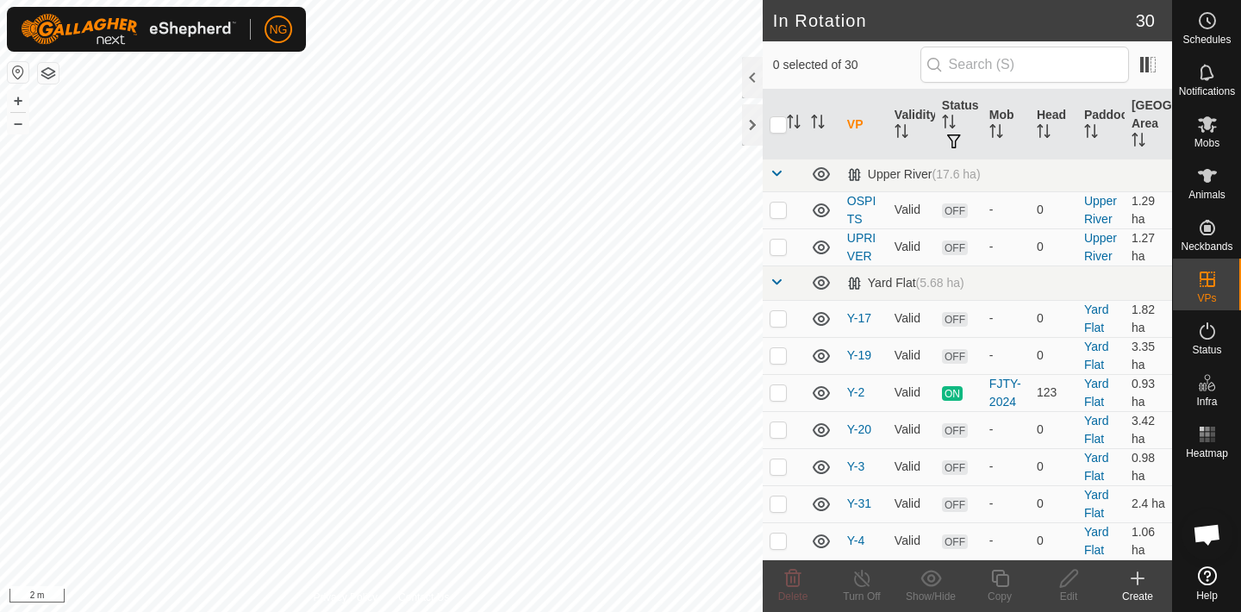
click at [777, 571] on p-checkbox at bounding box center [778, 578] width 17 height 14
checkbox input "true"
click at [999, 582] on icon at bounding box center [1000, 578] width 22 height 21
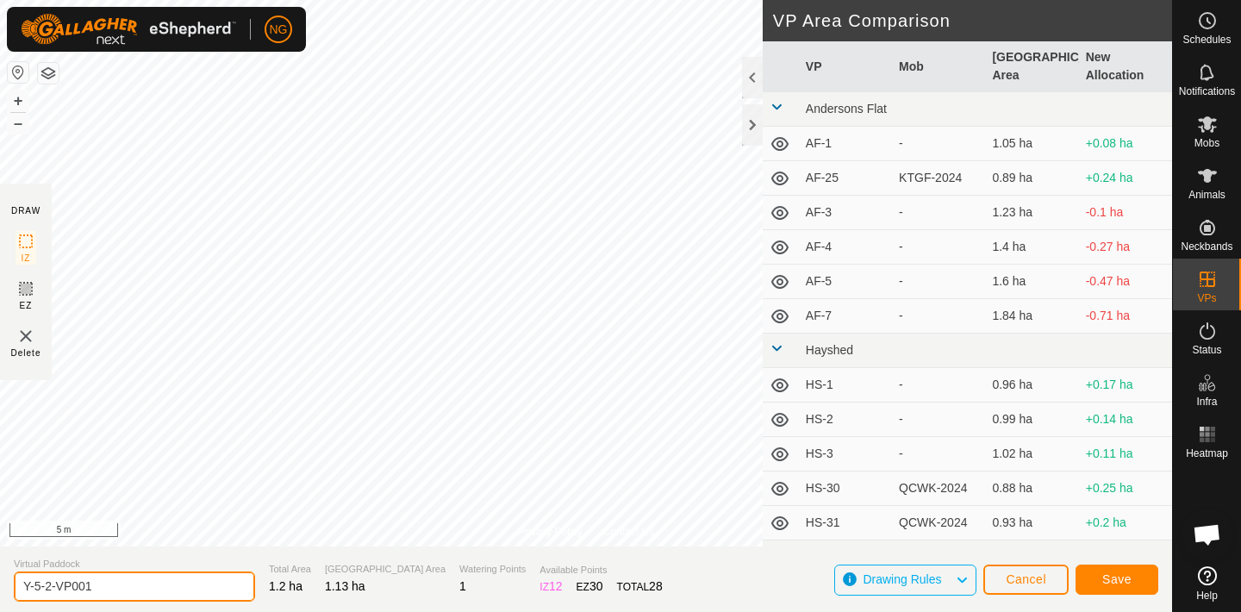
click at [111, 584] on input "Y-5-2-VP001" at bounding box center [134, 586] width 241 height 30
type input "Y-6"
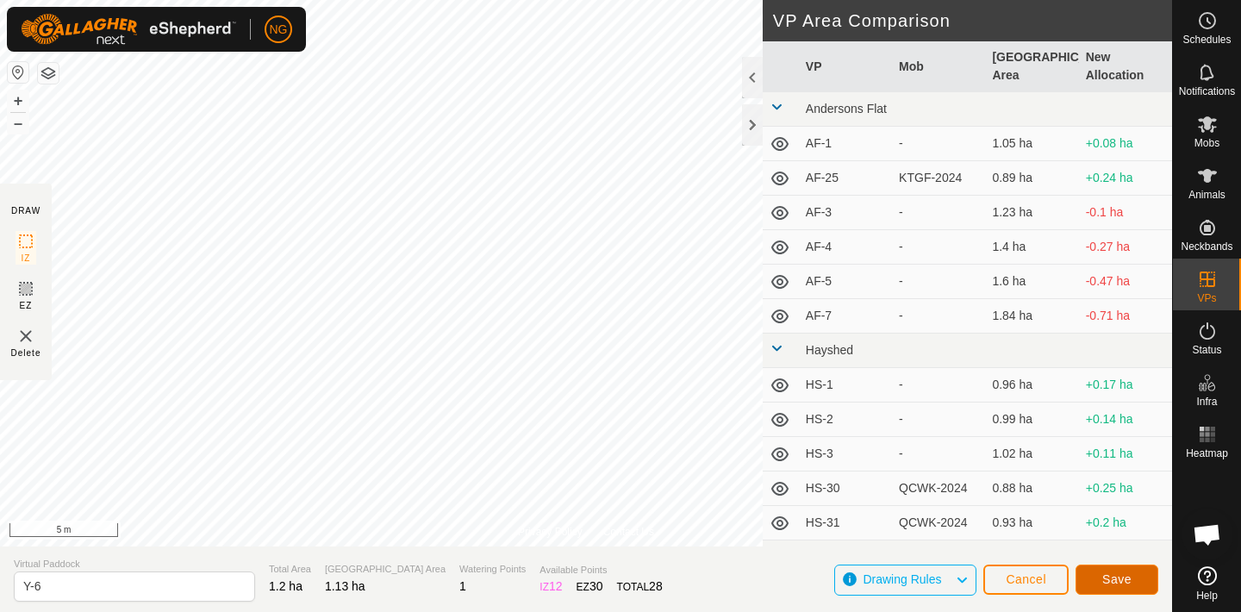
click at [1109, 574] on span "Save" at bounding box center [1116, 579] width 29 height 14
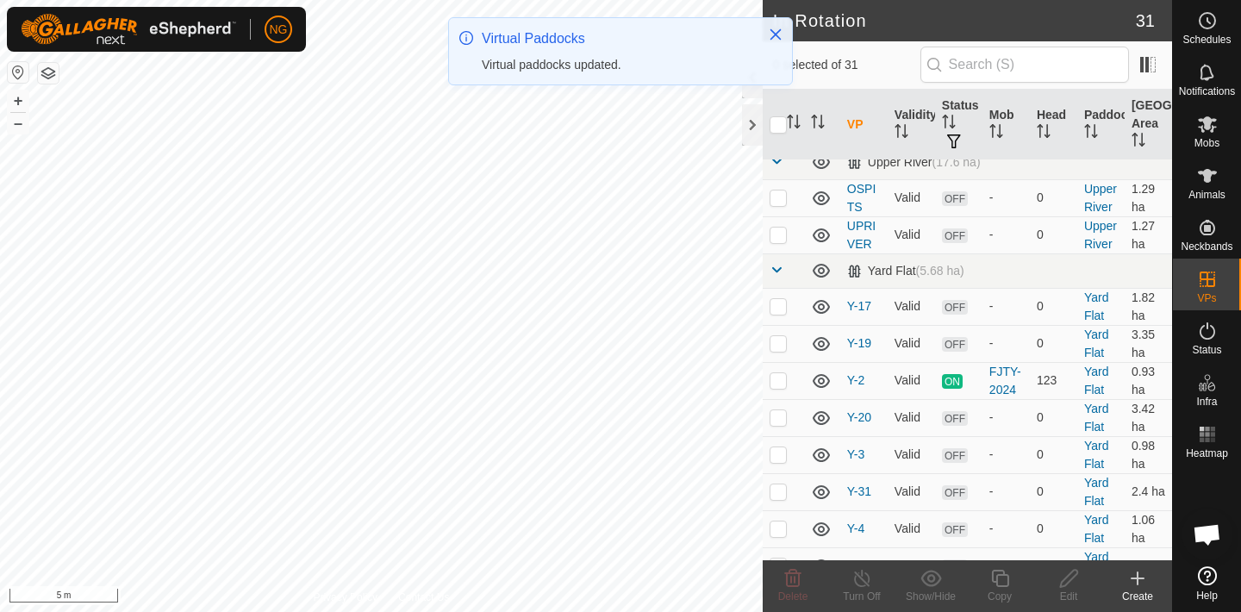
scroll to position [1406, 0]
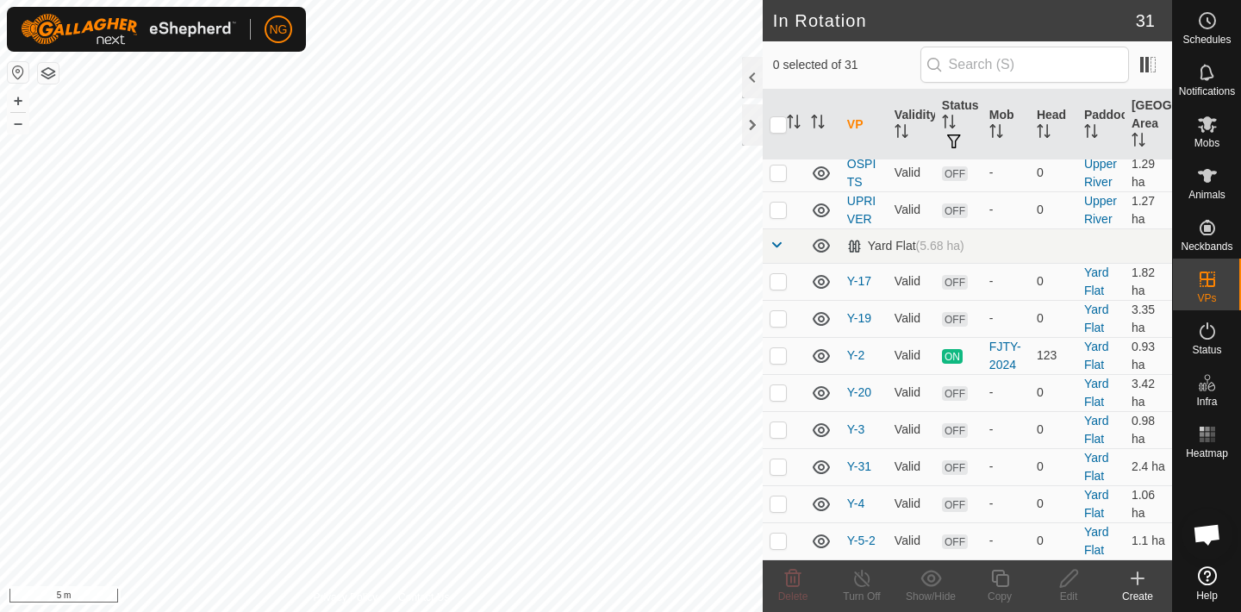
click at [780, 571] on p-checkbox at bounding box center [778, 578] width 17 height 14
checkbox input "true"
click at [1005, 577] on icon at bounding box center [1000, 578] width 22 height 21
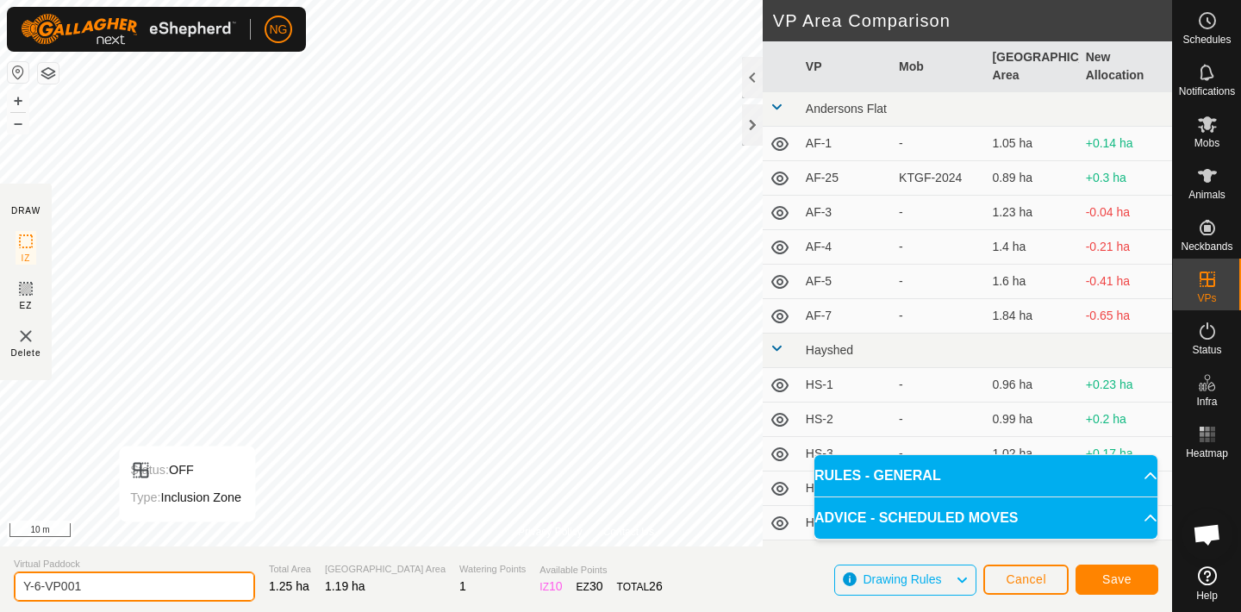
click at [96, 585] on input "Y-6-VP001" at bounding box center [134, 586] width 241 height 30
type input "Y-7"
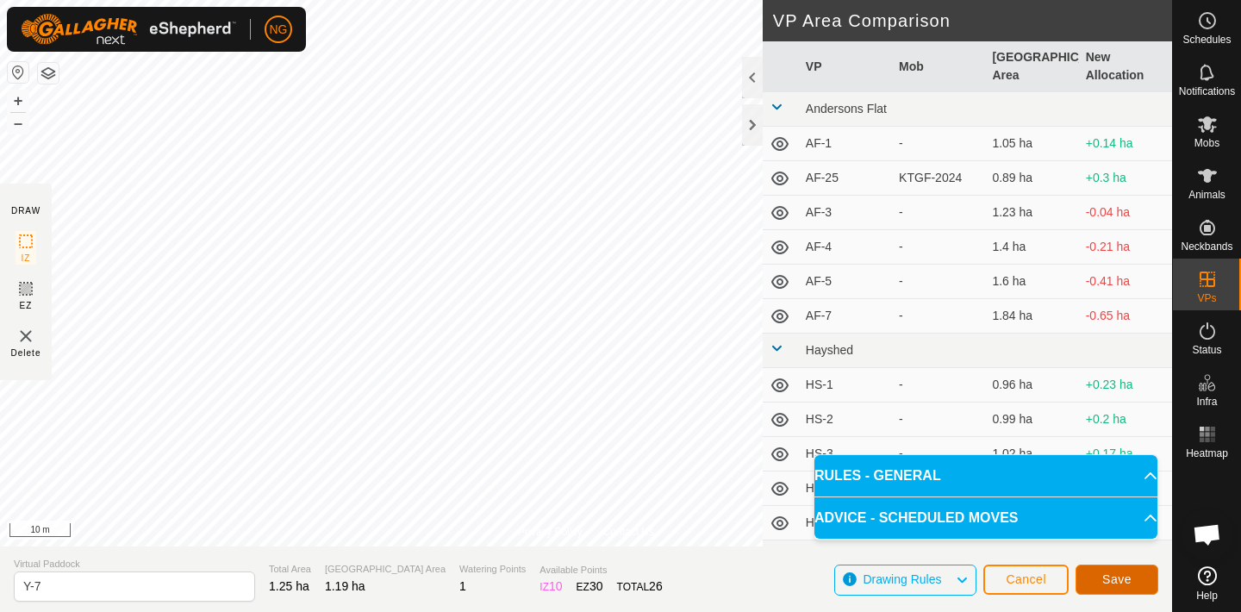
click at [1114, 571] on button "Save" at bounding box center [1117, 580] width 83 height 30
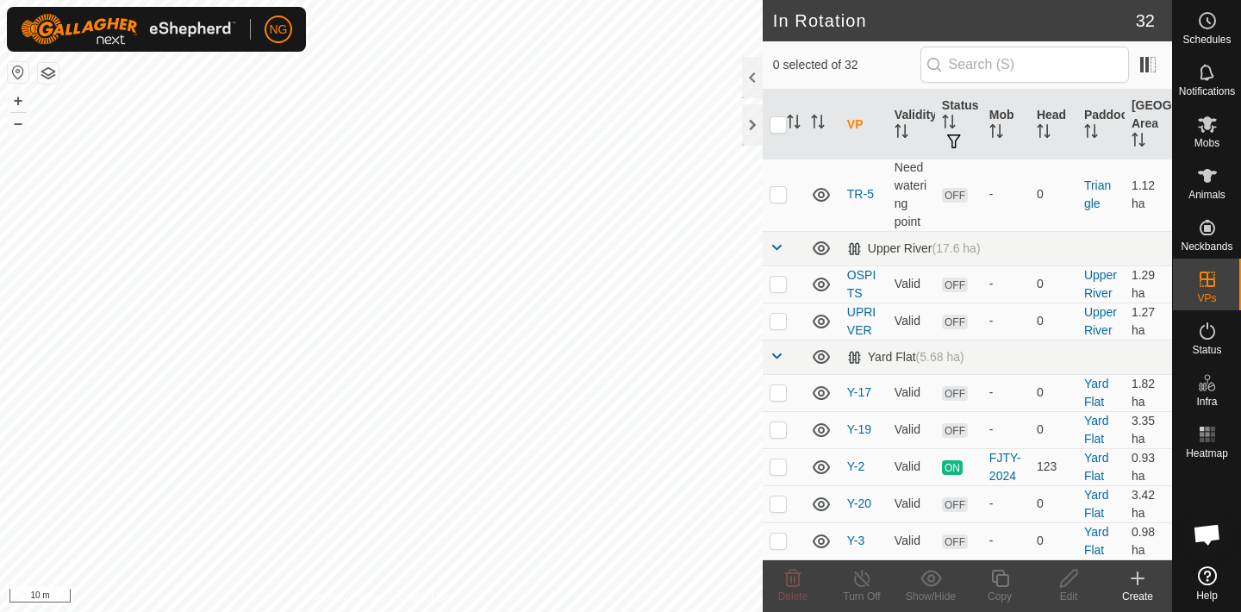
scroll to position [1443, 0]
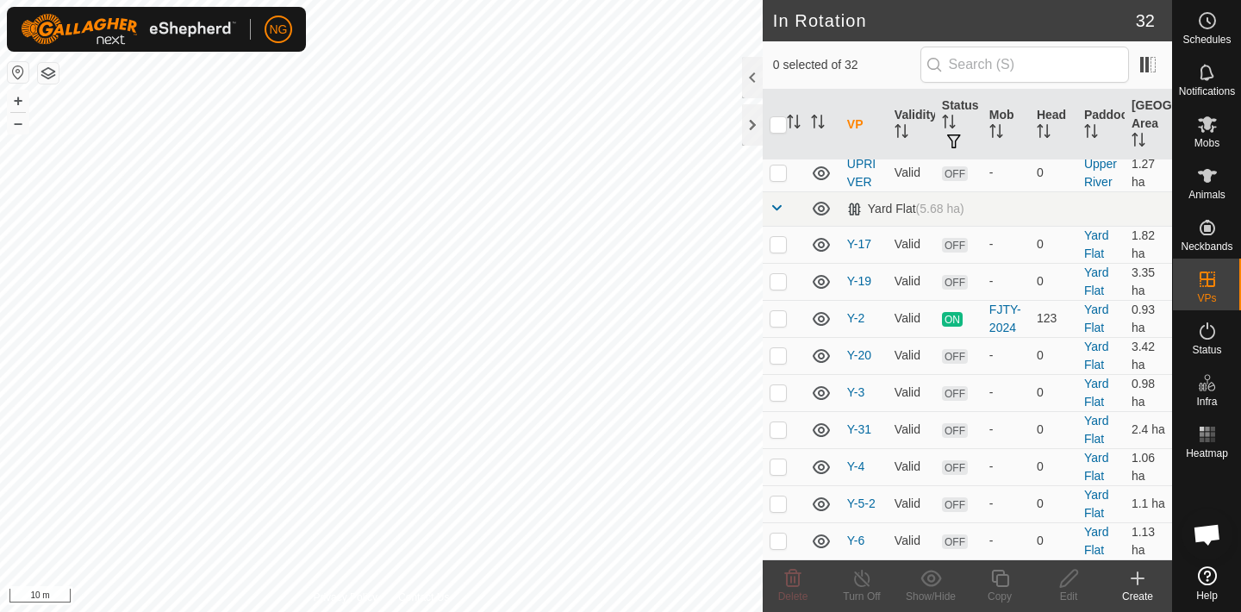
click at [778, 571] on p-checkbox at bounding box center [778, 578] width 17 height 14
checkbox input "true"
click at [1000, 573] on icon at bounding box center [1000, 578] width 22 height 21
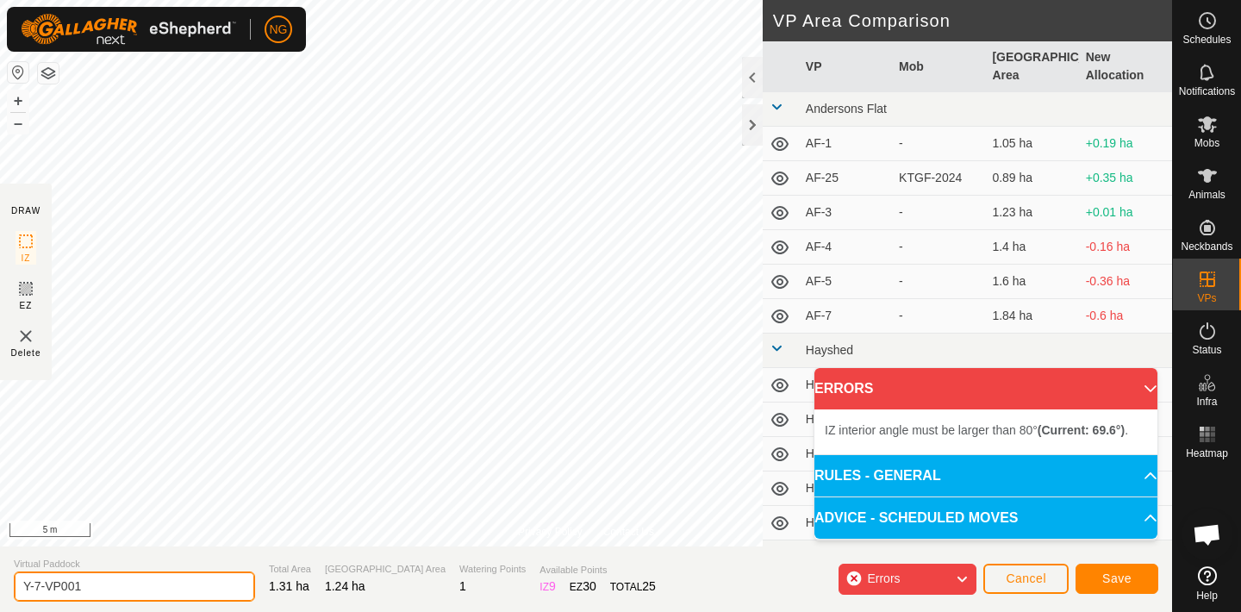
click at [102, 588] on input "Y-7-VP001" at bounding box center [134, 586] width 241 height 30
type input "Y-8"
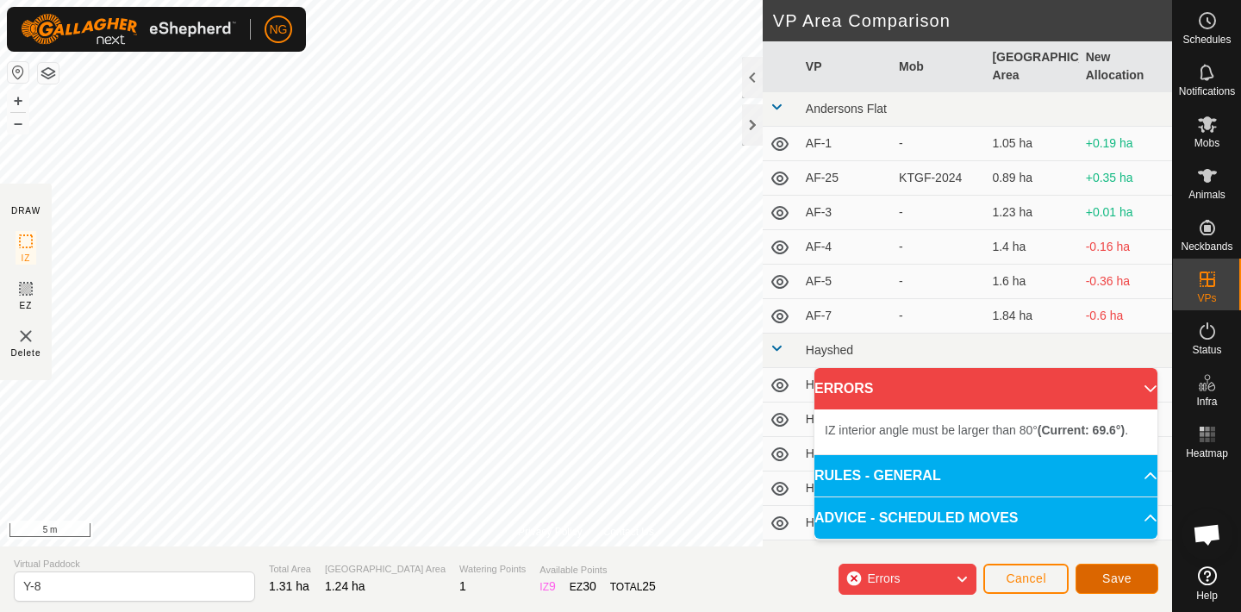
click at [1119, 581] on span "Save" at bounding box center [1116, 578] width 29 height 14
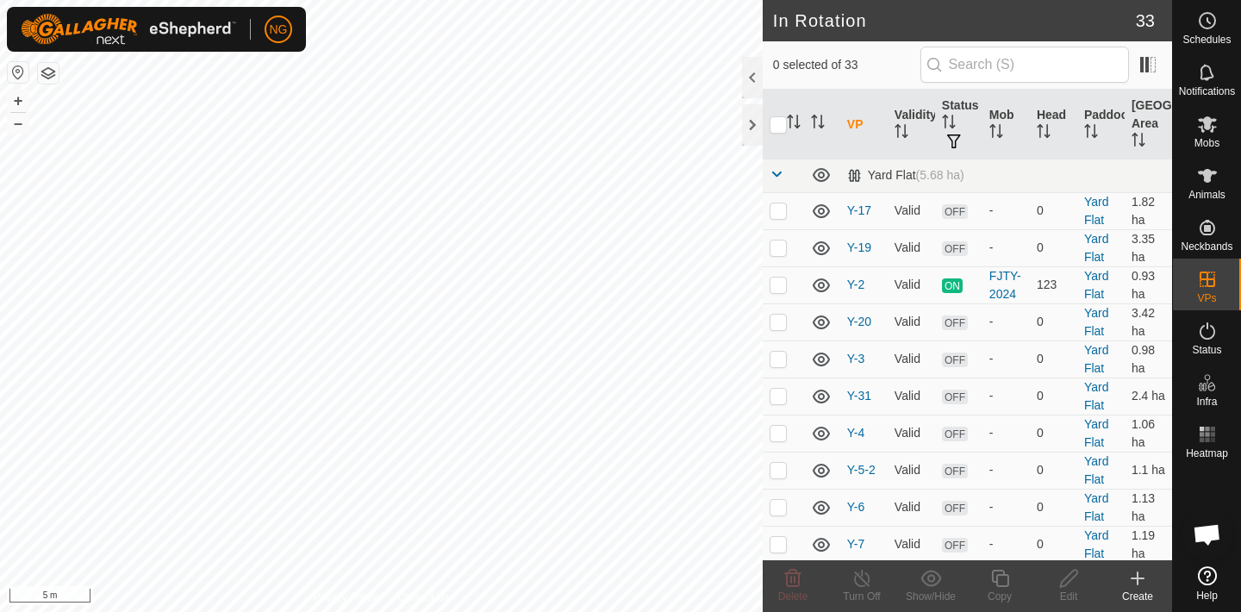
scroll to position [1534, 0]
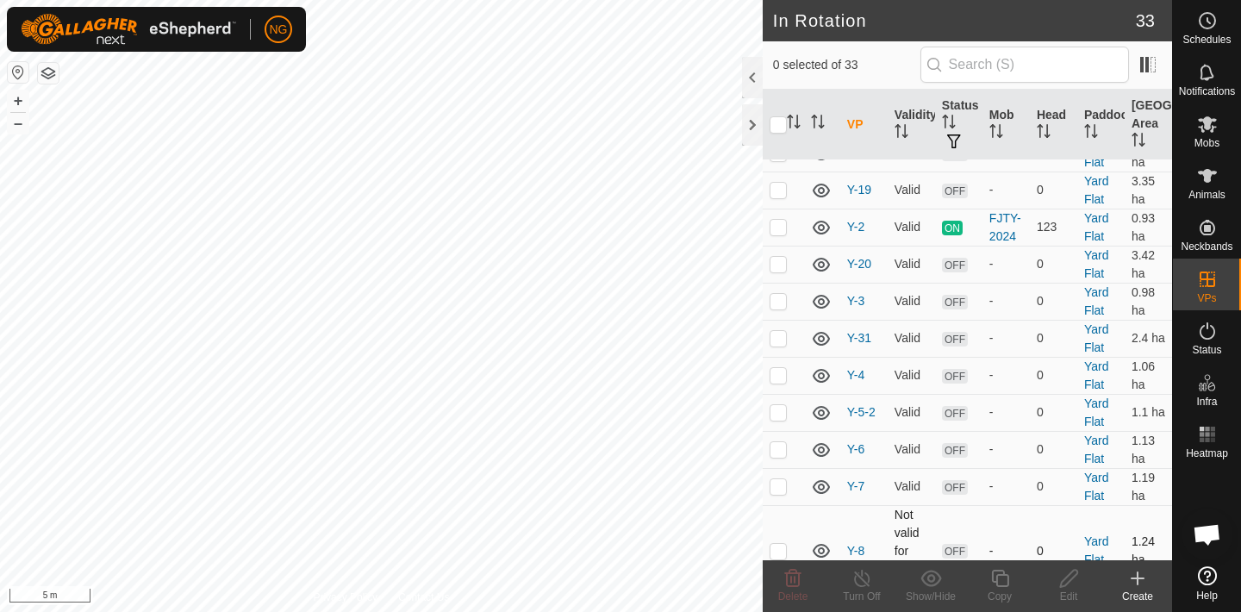
click at [778, 544] on p-checkbox at bounding box center [778, 551] width 17 height 14
checkbox input "true"
click at [997, 577] on icon at bounding box center [1000, 578] width 22 height 21
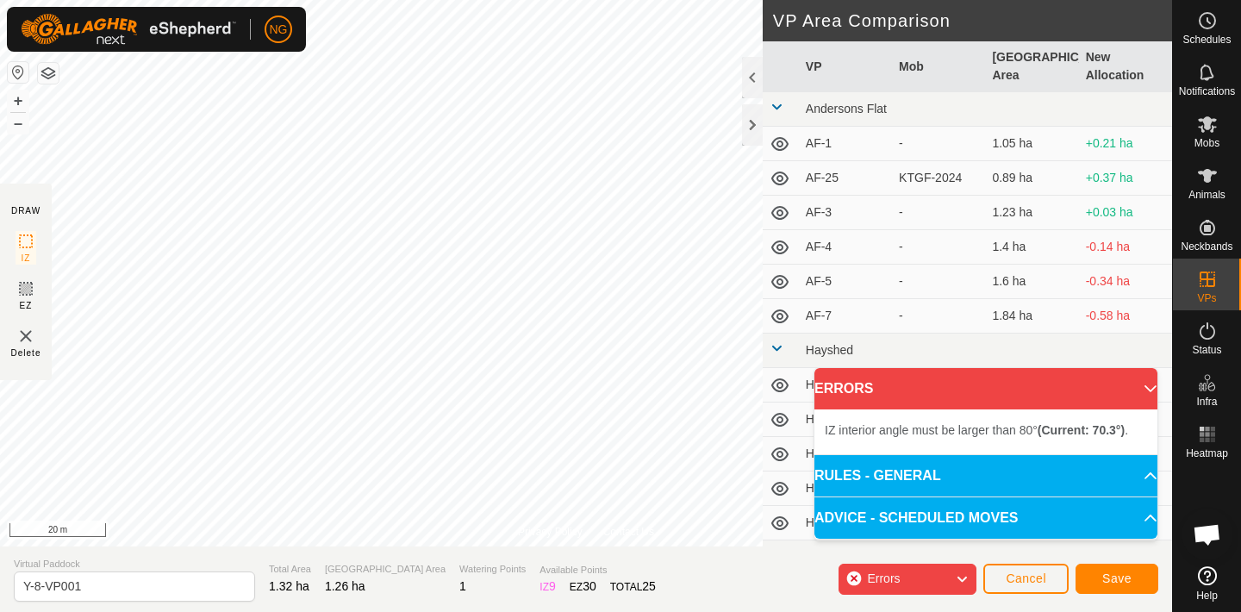
click at [684, 561] on div "Privacy Policy Contact Us Status: OFF Type: Inclusion Zone + – ⇧ i 20 m DRAW IZ…" at bounding box center [586, 306] width 1172 height 612
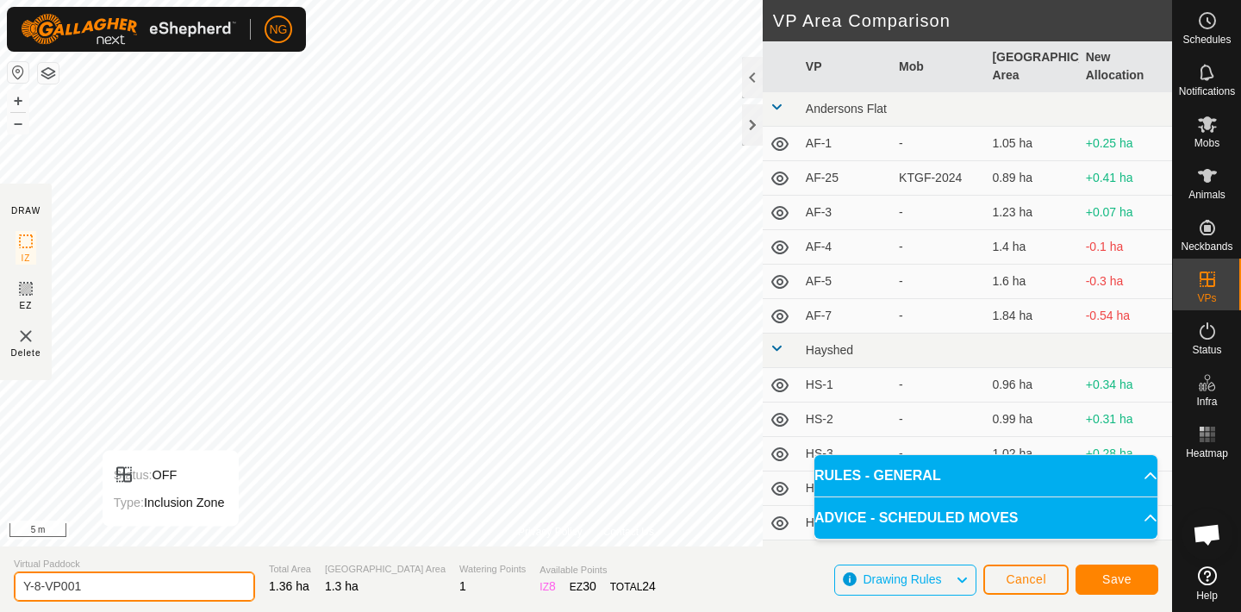
click at [97, 589] on input "Y-8-VP001" at bounding box center [134, 586] width 241 height 30
type input "Y-9"
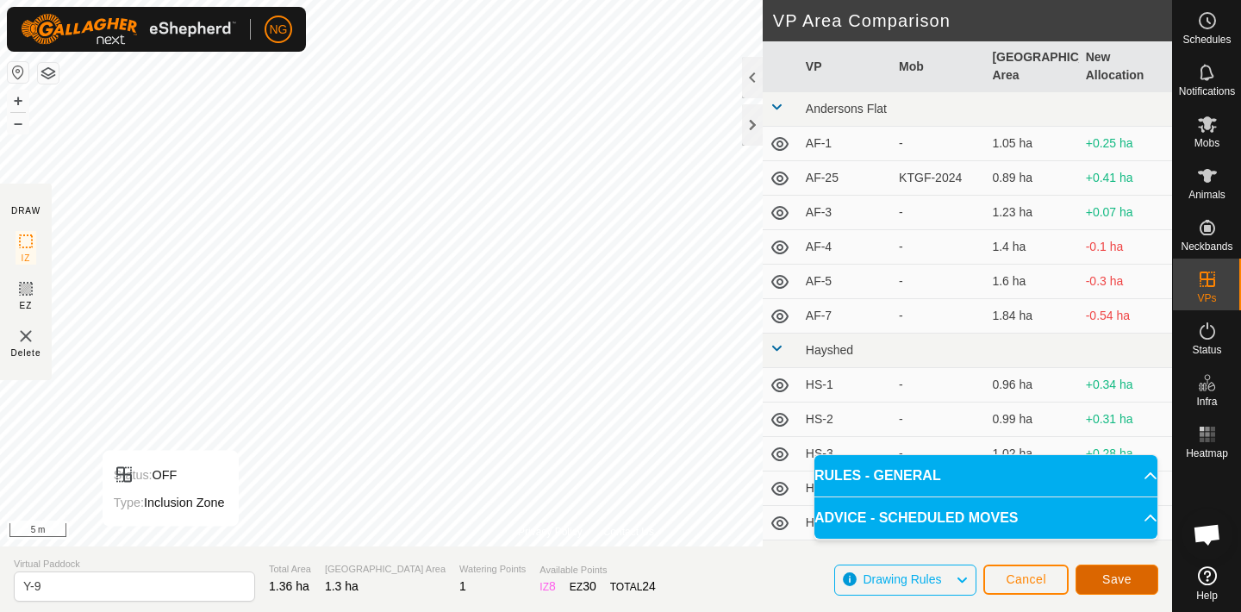
click at [1120, 572] on span "Save" at bounding box center [1116, 579] width 29 height 14
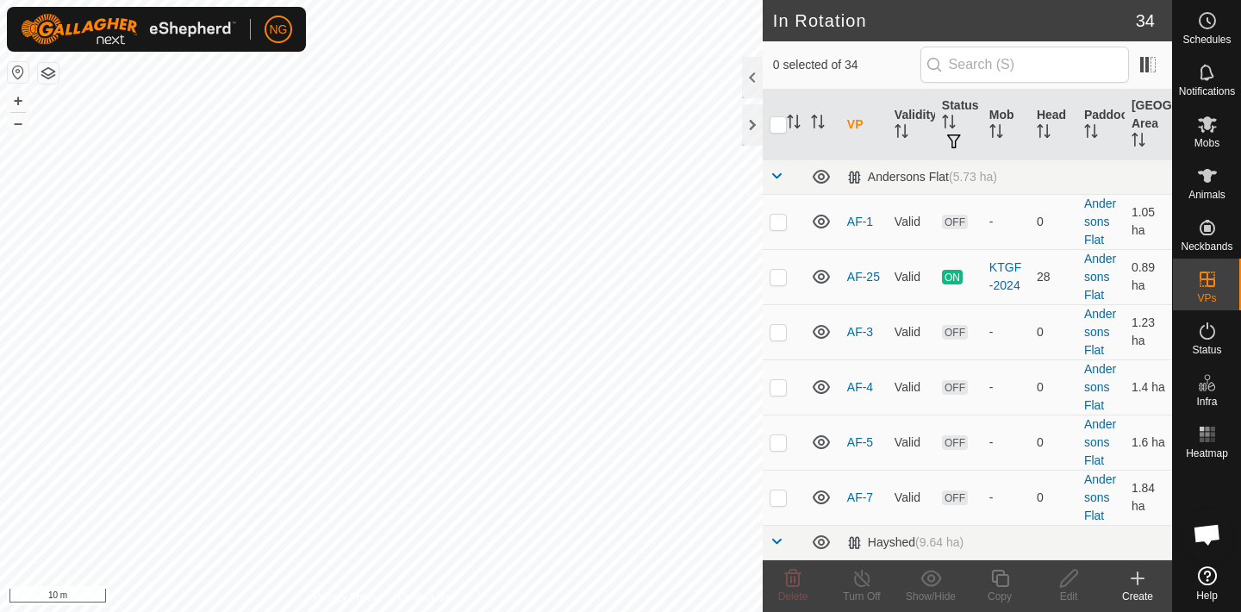
scroll to position [1571, 0]
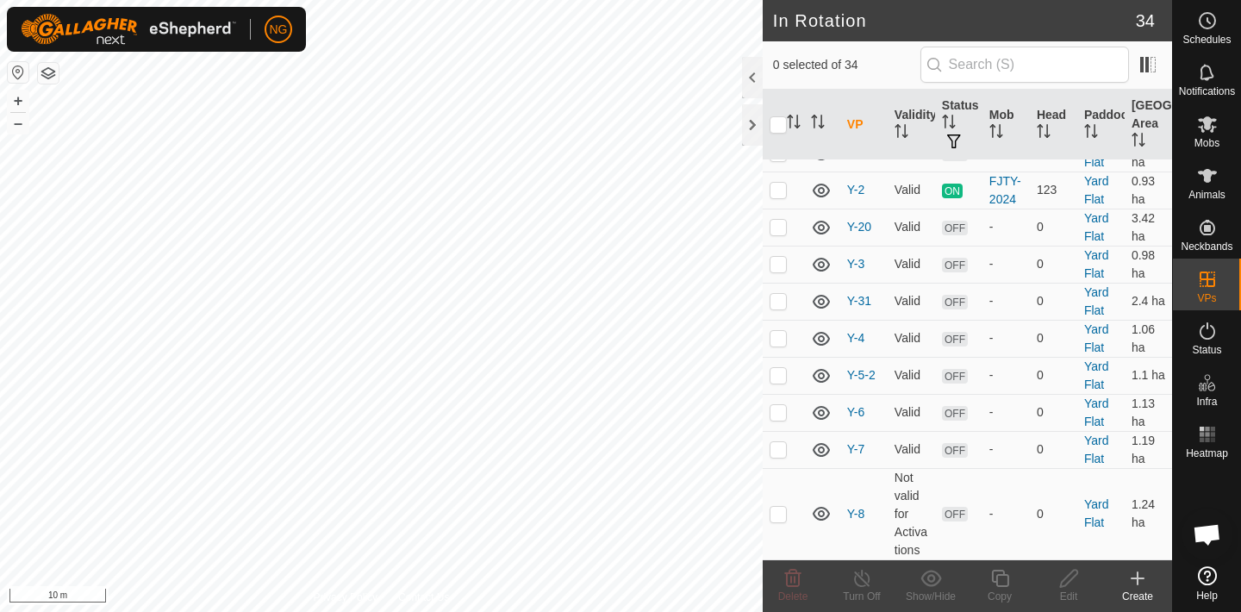
click at [779, 571] on p-checkbox at bounding box center [778, 578] width 17 height 14
checkbox input "true"
click at [1000, 574] on icon at bounding box center [999, 578] width 17 height 17
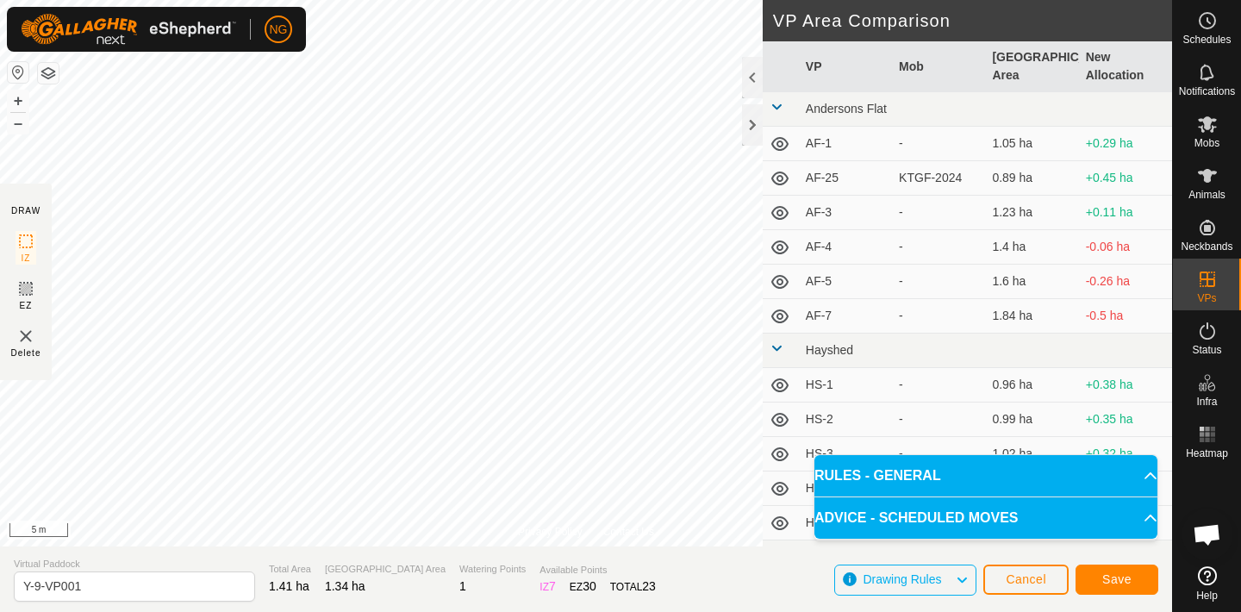
click at [463, 0] on html "NG Schedules Notifications Mobs Animals Neckbands VPs Status Infra Heatmap Help…" at bounding box center [620, 306] width 1241 height 612
click at [627, 0] on html "NG Schedules Notifications Mobs Animals Neckbands VPs Status Infra Heatmap Help…" at bounding box center [620, 306] width 1241 height 612
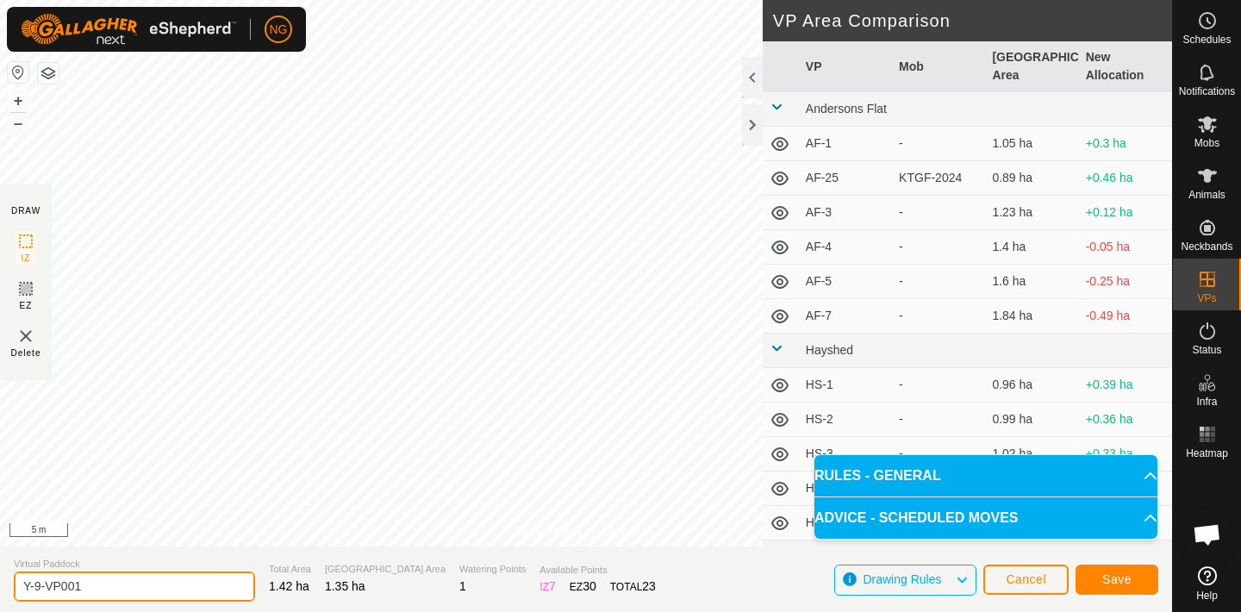
click at [95, 588] on input "Y-9-VP001" at bounding box center [134, 586] width 241 height 30
type input "Y-10"
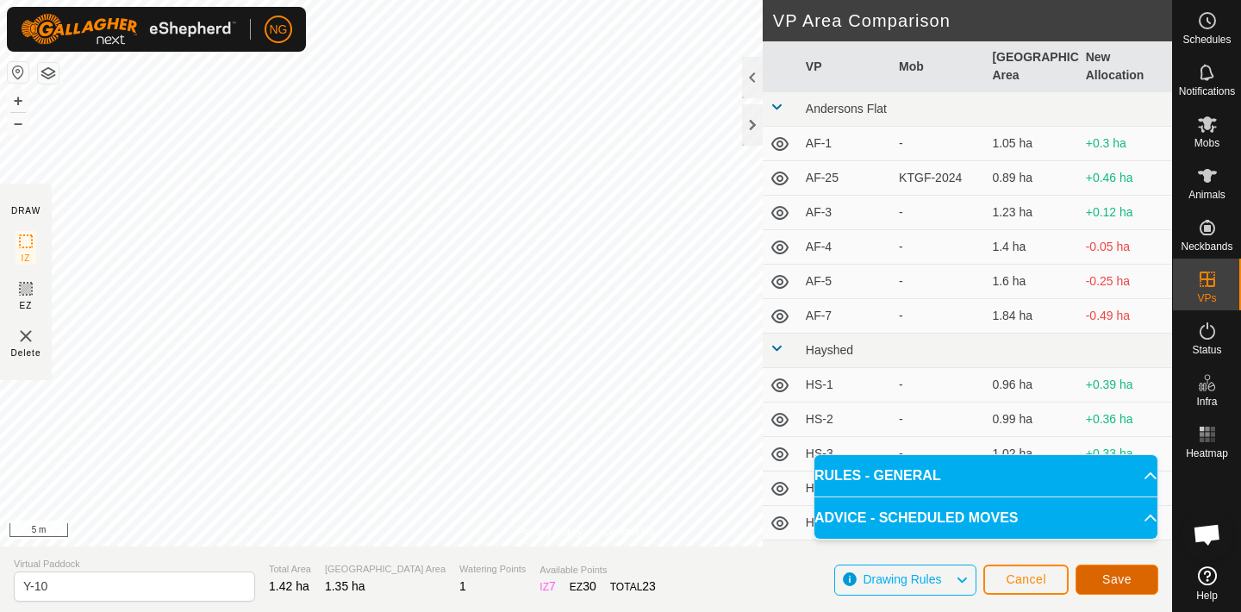
click at [1120, 577] on span "Save" at bounding box center [1116, 579] width 29 height 14
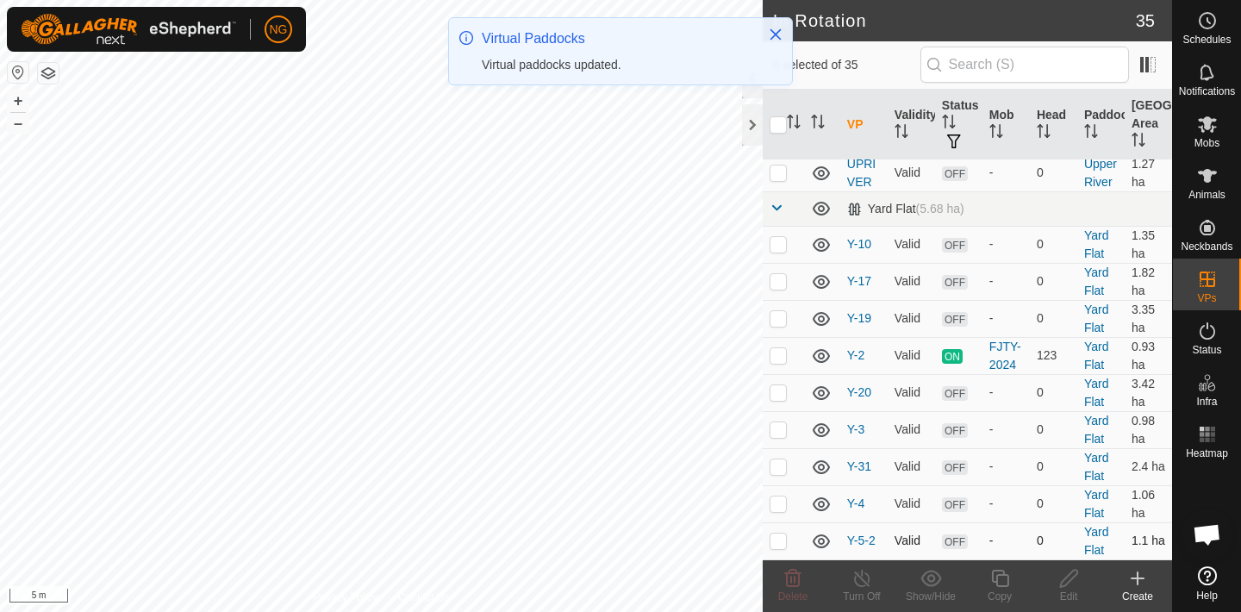
scroll to position [1423, 0]
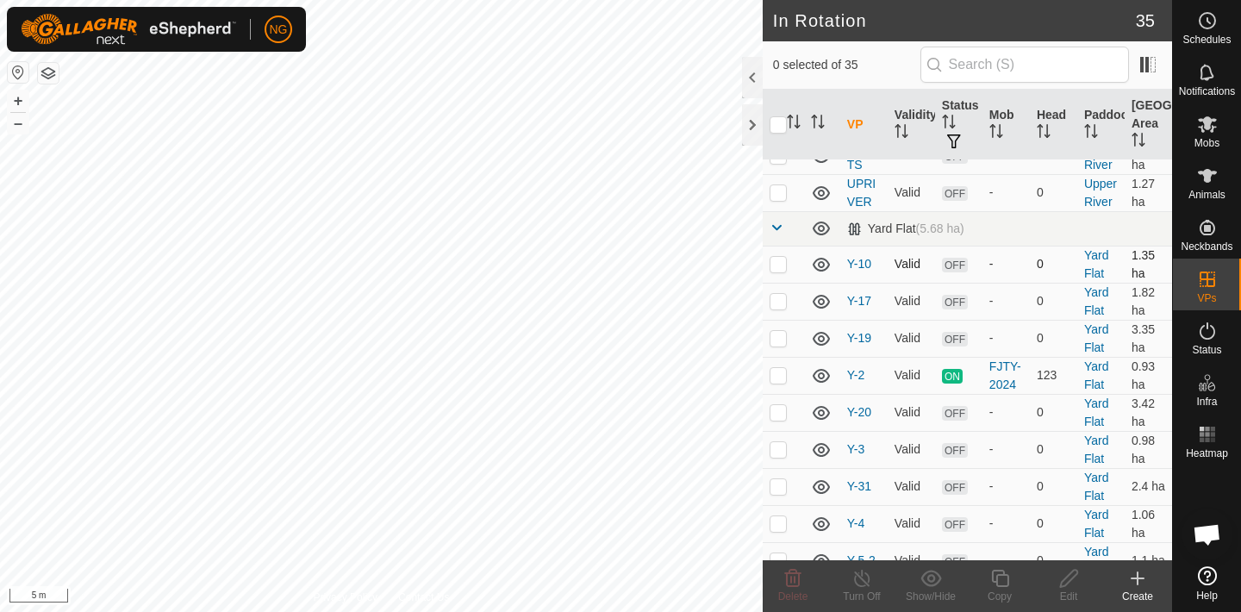
click at [778, 257] on p-checkbox at bounding box center [778, 264] width 17 height 14
checkbox input "true"
click at [999, 578] on icon at bounding box center [1000, 578] width 22 height 21
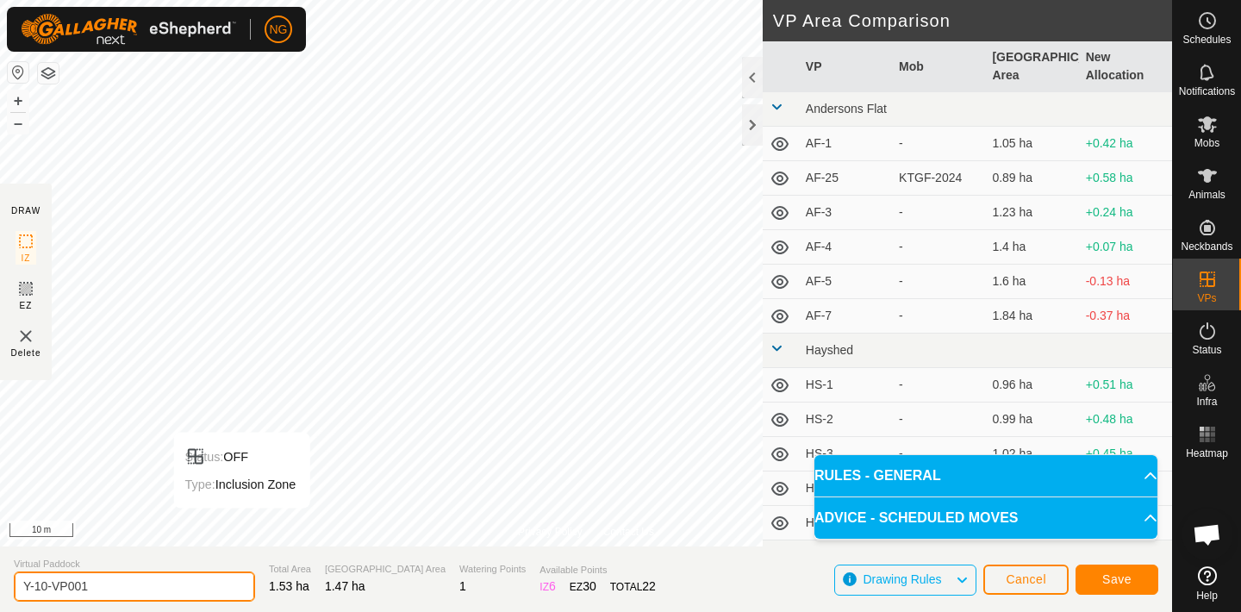
click at [134, 584] on input "Y-10-VP001" at bounding box center [134, 586] width 241 height 30
type input "Y-11"
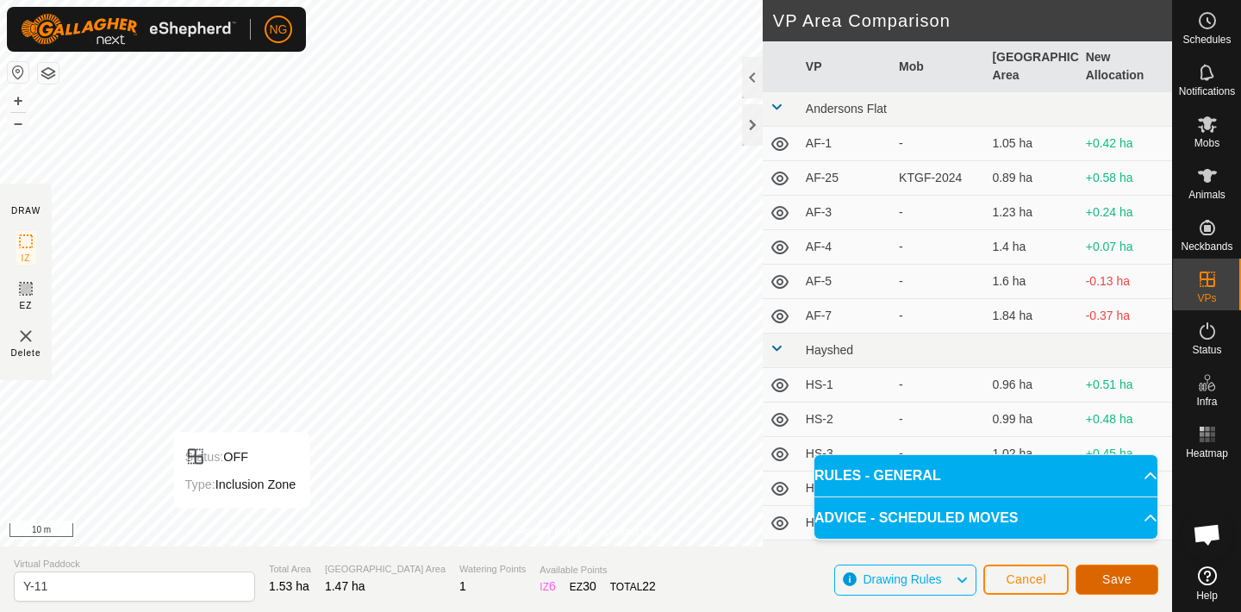
click at [1112, 573] on span "Save" at bounding box center [1116, 579] width 29 height 14
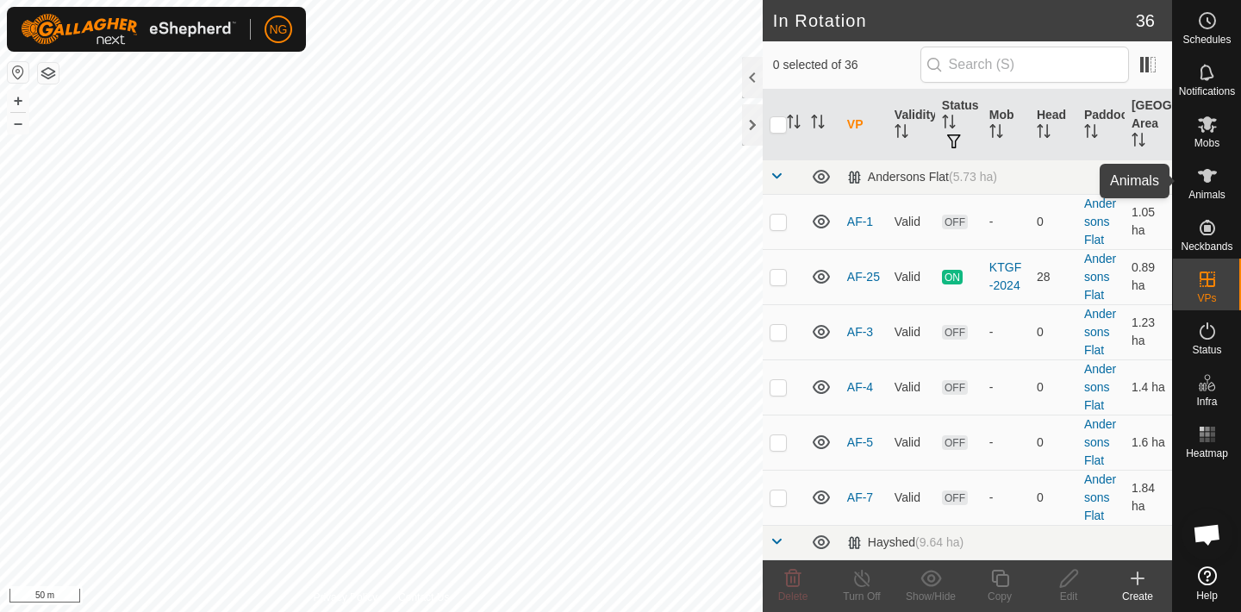
click at [1204, 178] on icon at bounding box center [1207, 176] width 19 height 14
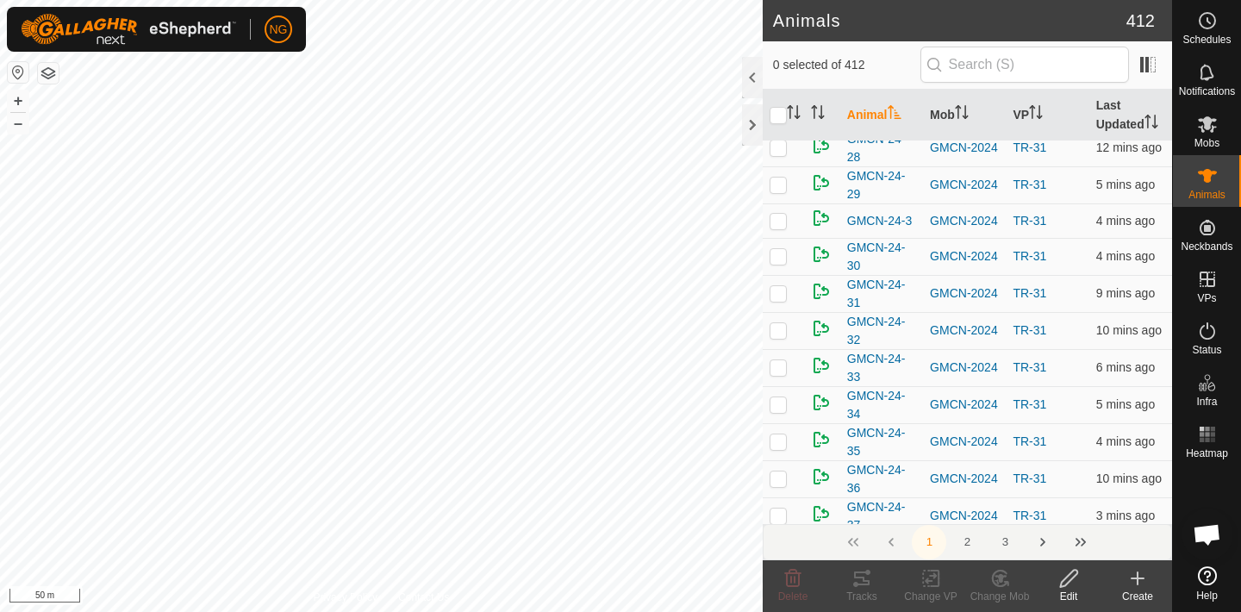
scroll to position [6768, 0]
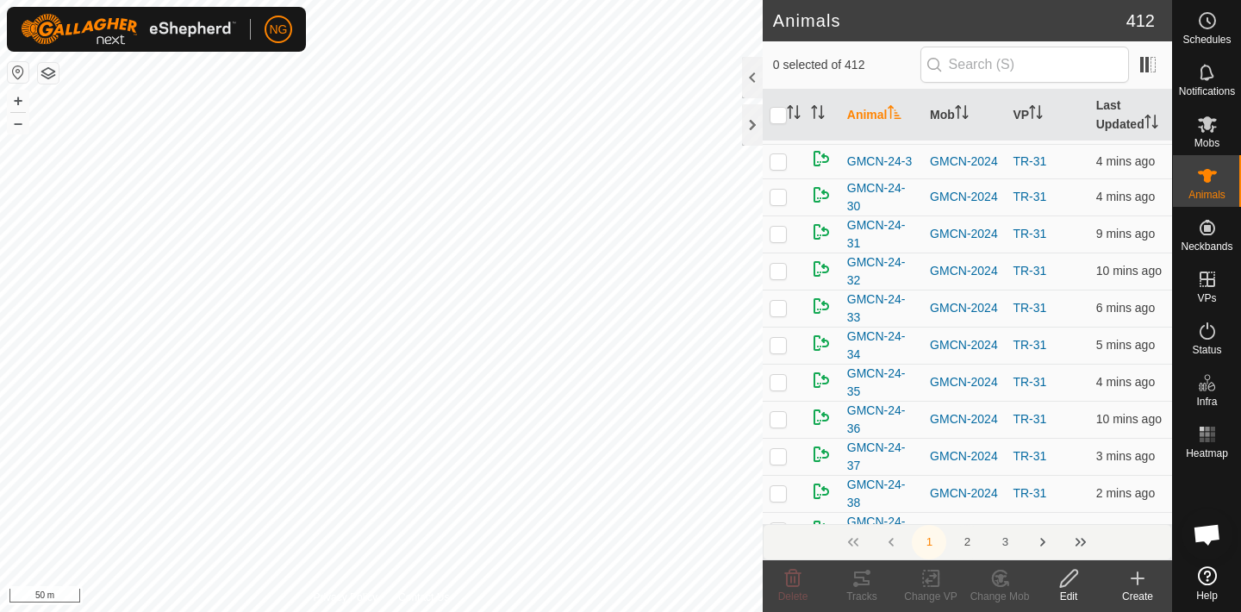
click at [967, 540] on button "2" at bounding box center [967, 542] width 34 height 34
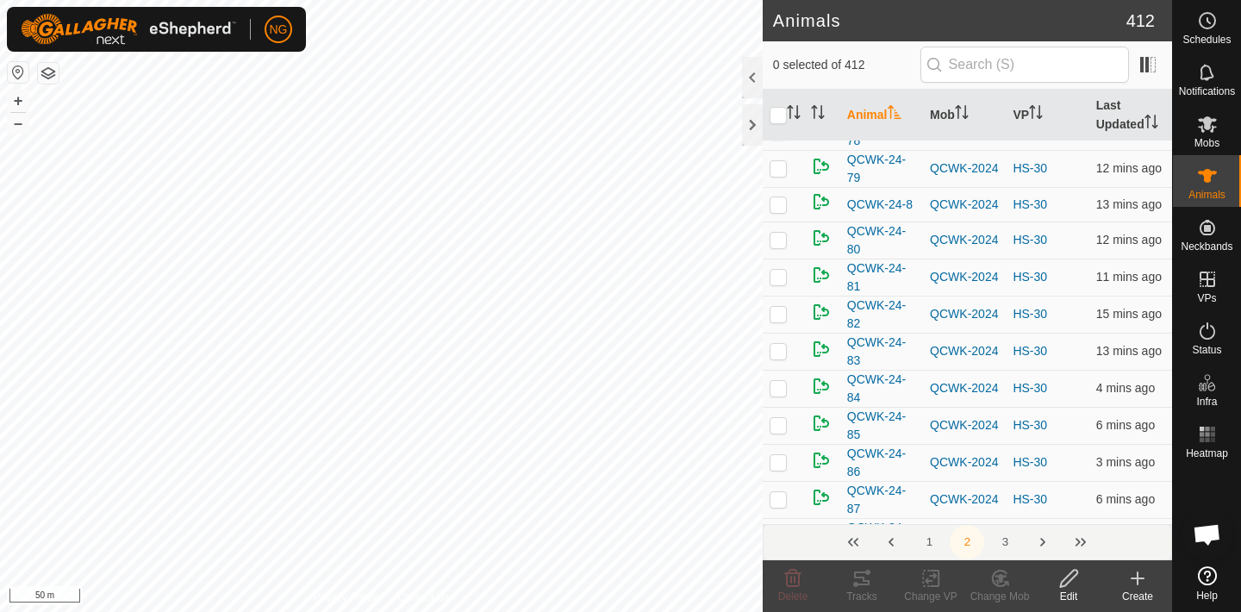
scroll to position [6977, 0]
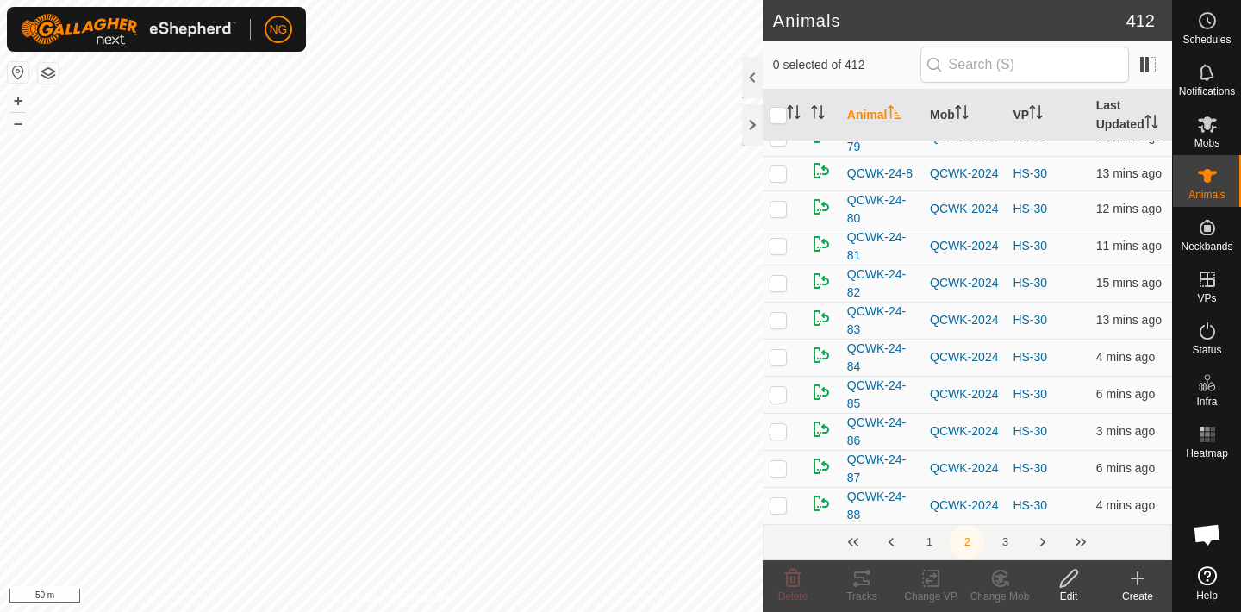
click at [1005, 537] on button "3" at bounding box center [1005, 542] width 34 height 34
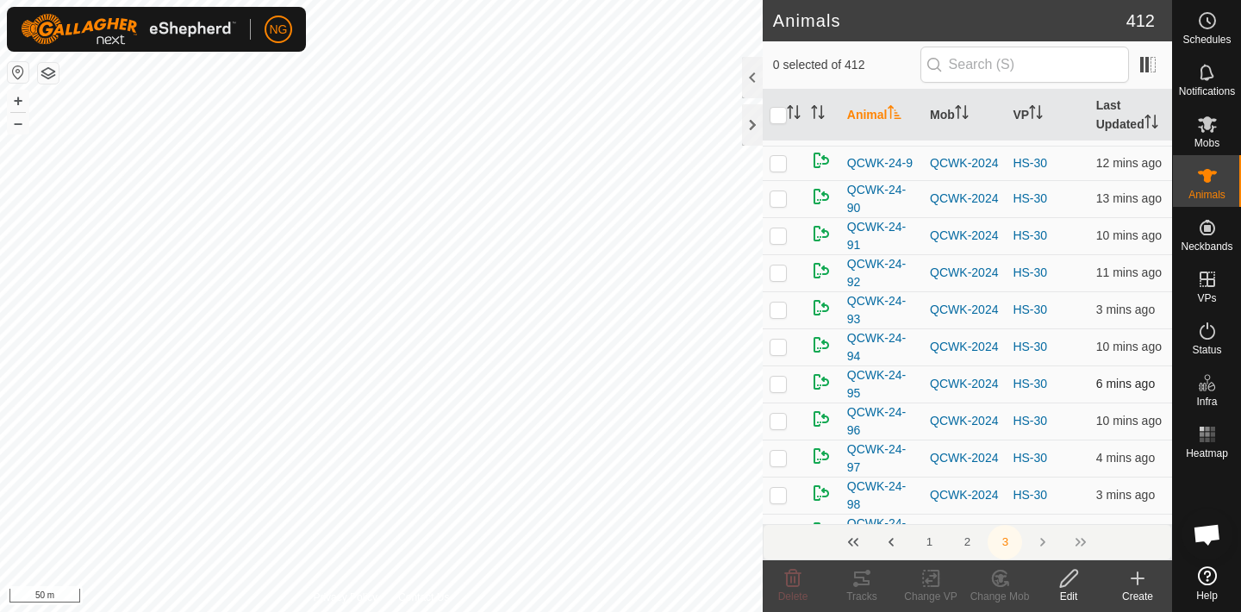
scroll to position [0, 0]
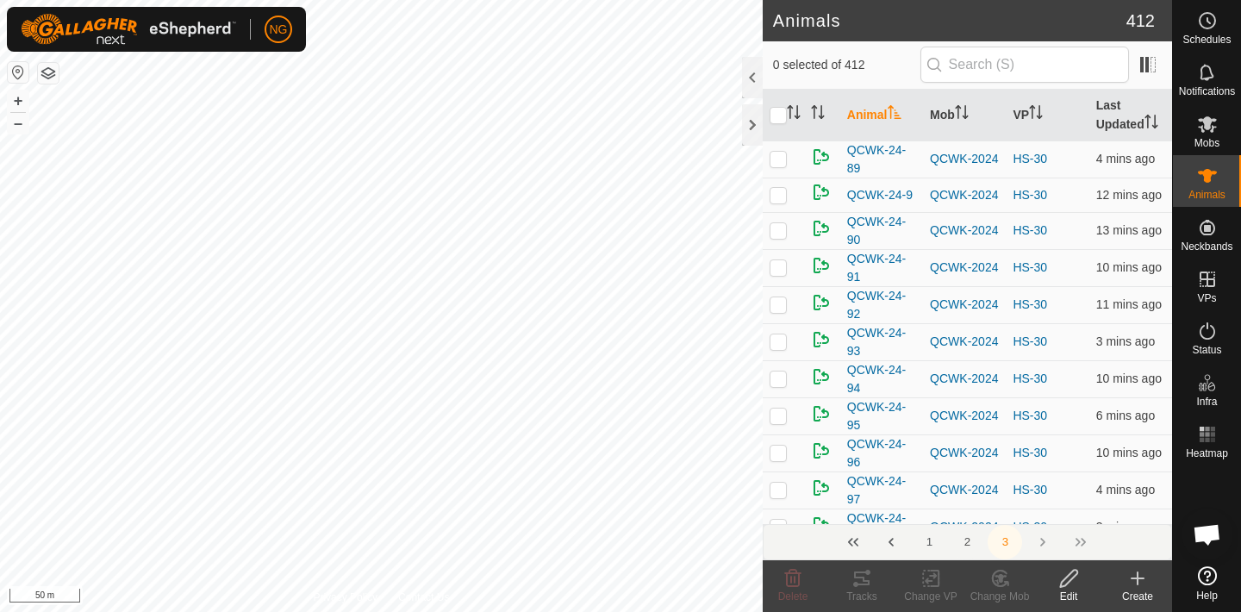
click at [964, 541] on button "2" at bounding box center [967, 542] width 34 height 34
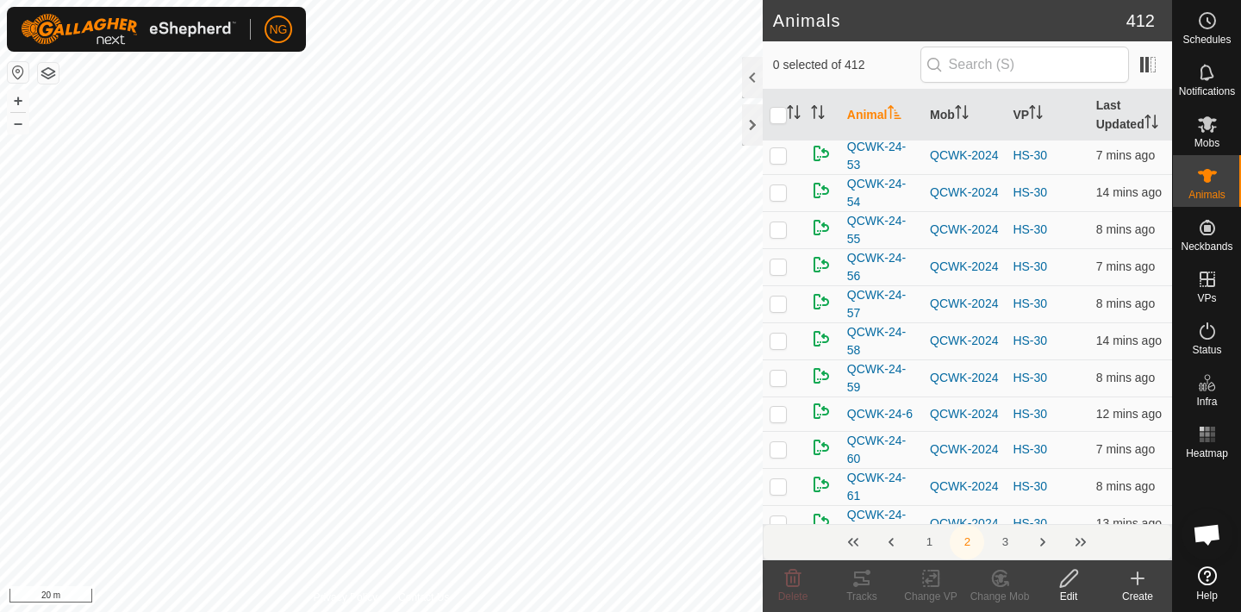
scroll to position [5921, 0]
